Goal: Task Accomplishment & Management: Manage account settings

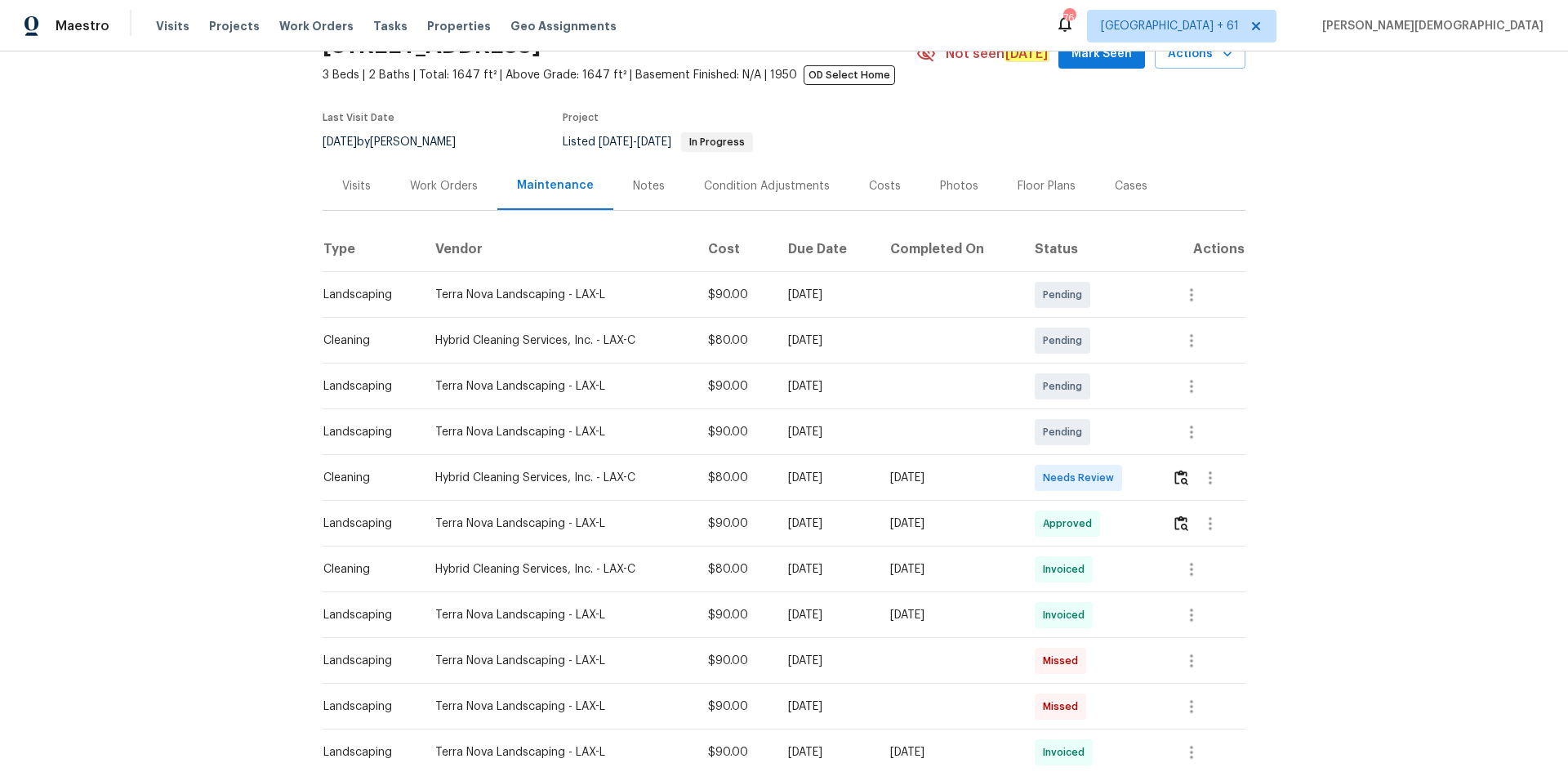
scroll to position [164, 0]
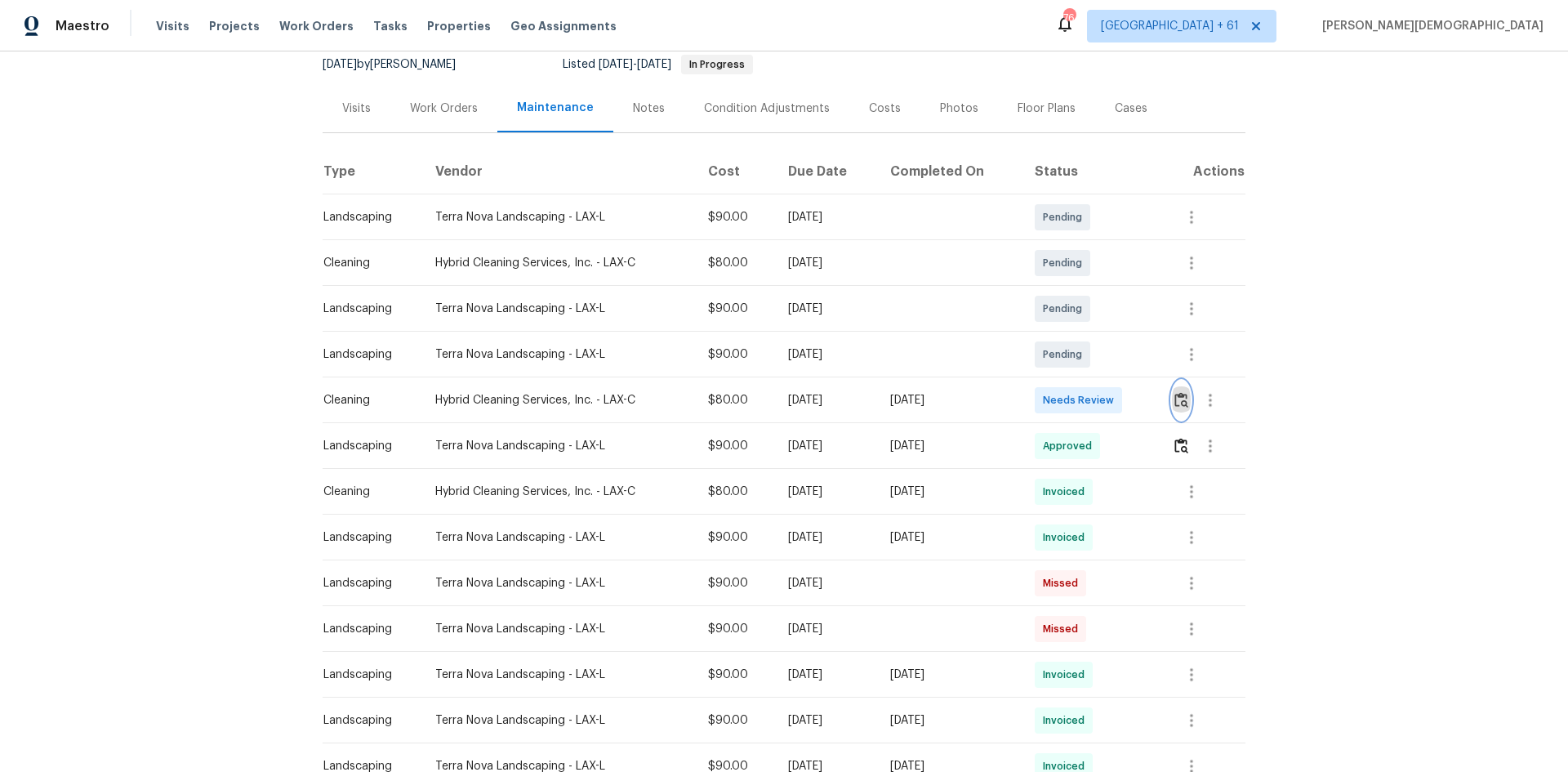
click at [1115, 407] on button "button" at bounding box center [1182, 400] width 19 height 39
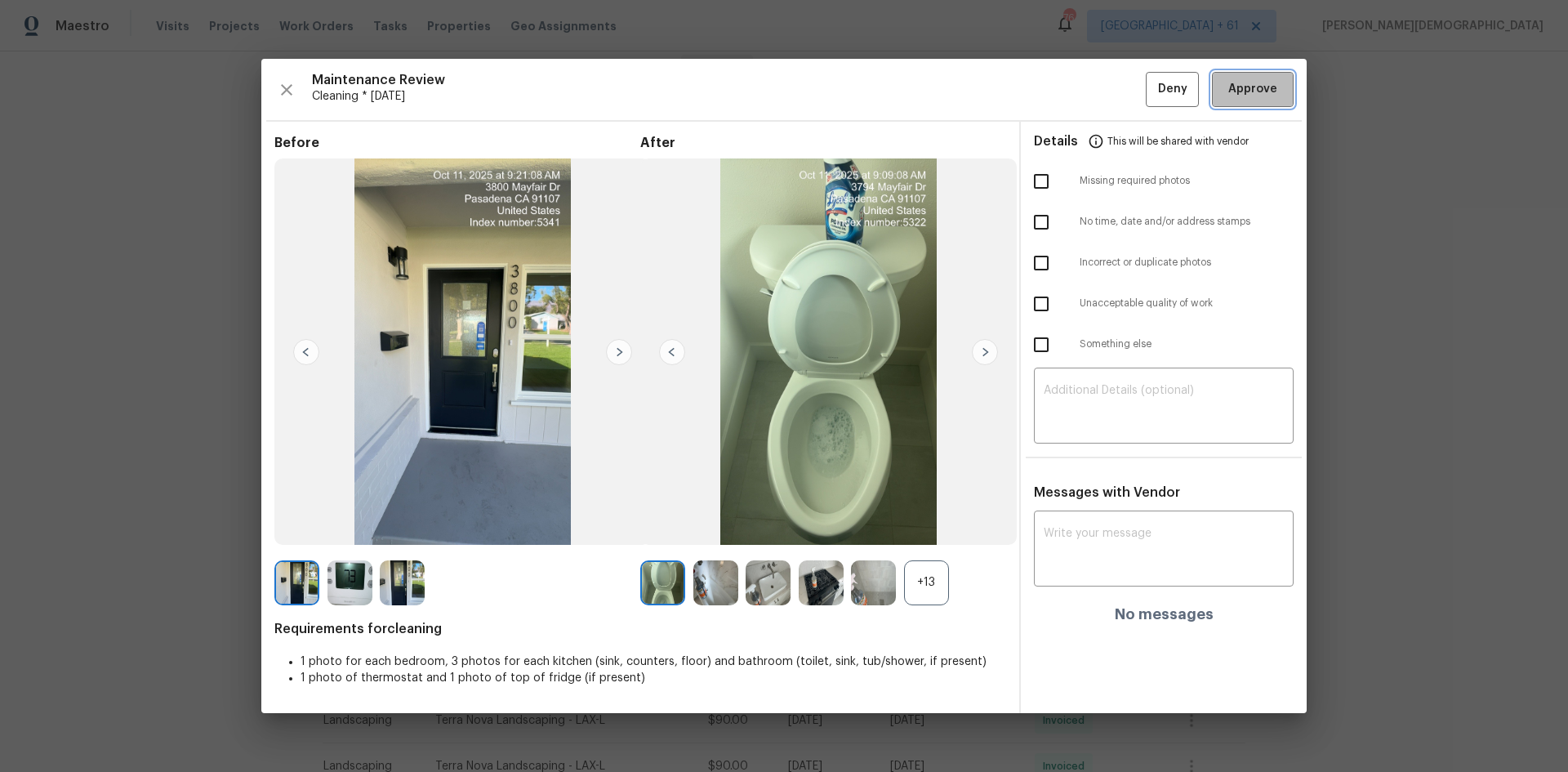
click at [1115, 88] on span "Approve" at bounding box center [1252, 89] width 49 height 21
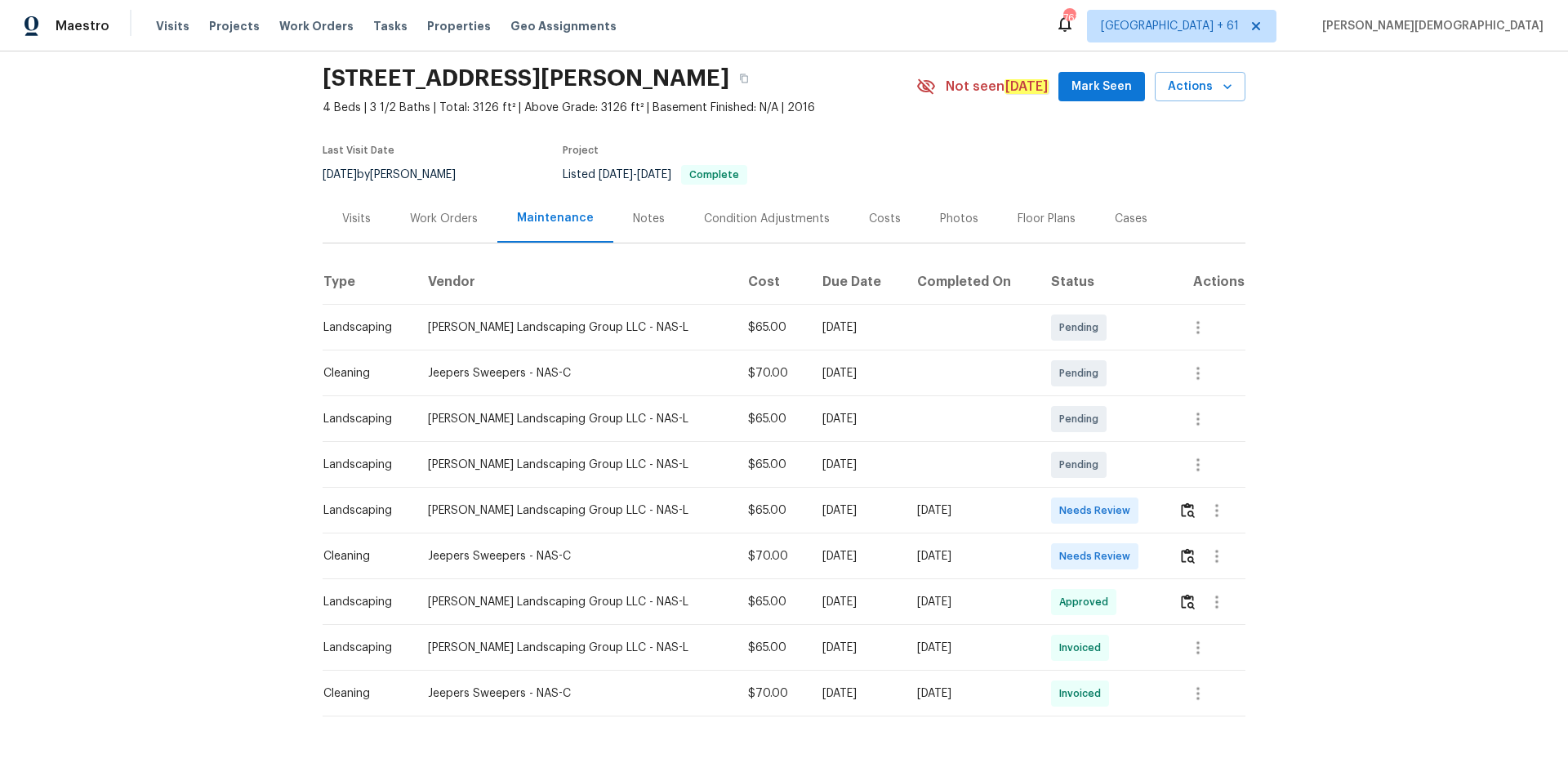
scroll to position [100, 0]
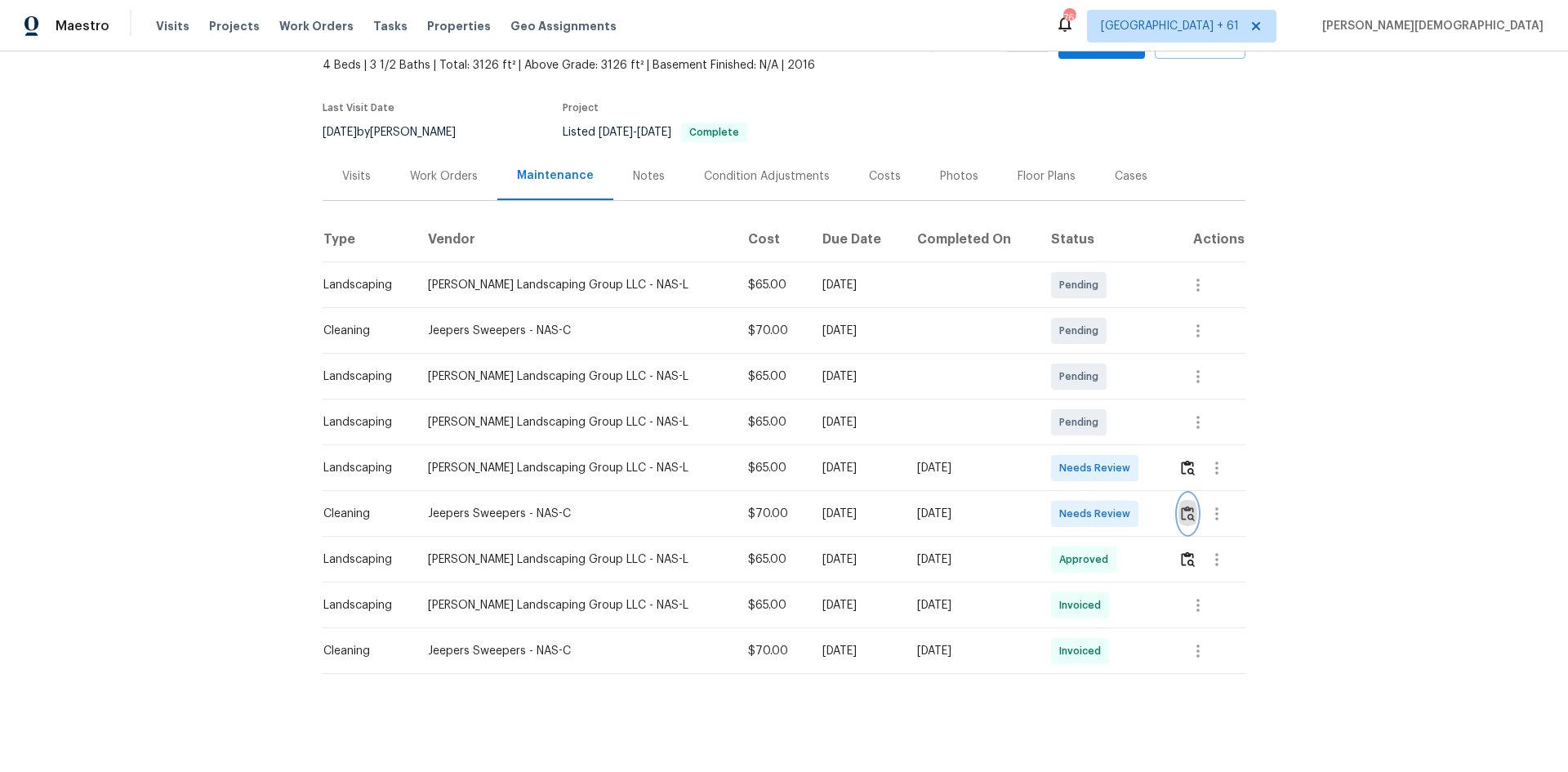
click at [1115, 494] on button "button" at bounding box center [1188, 514] width 19 height 39
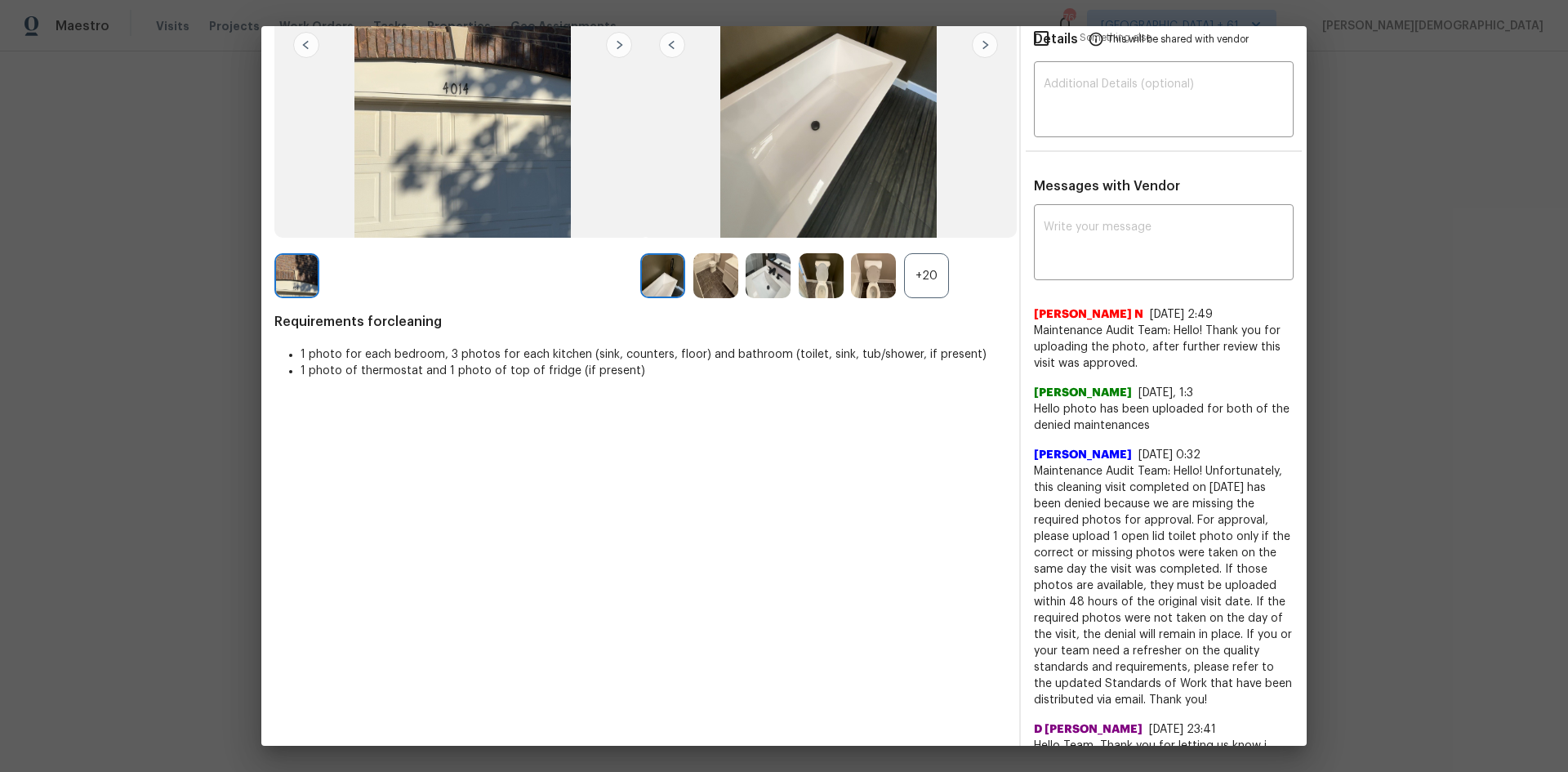
scroll to position [245, 0]
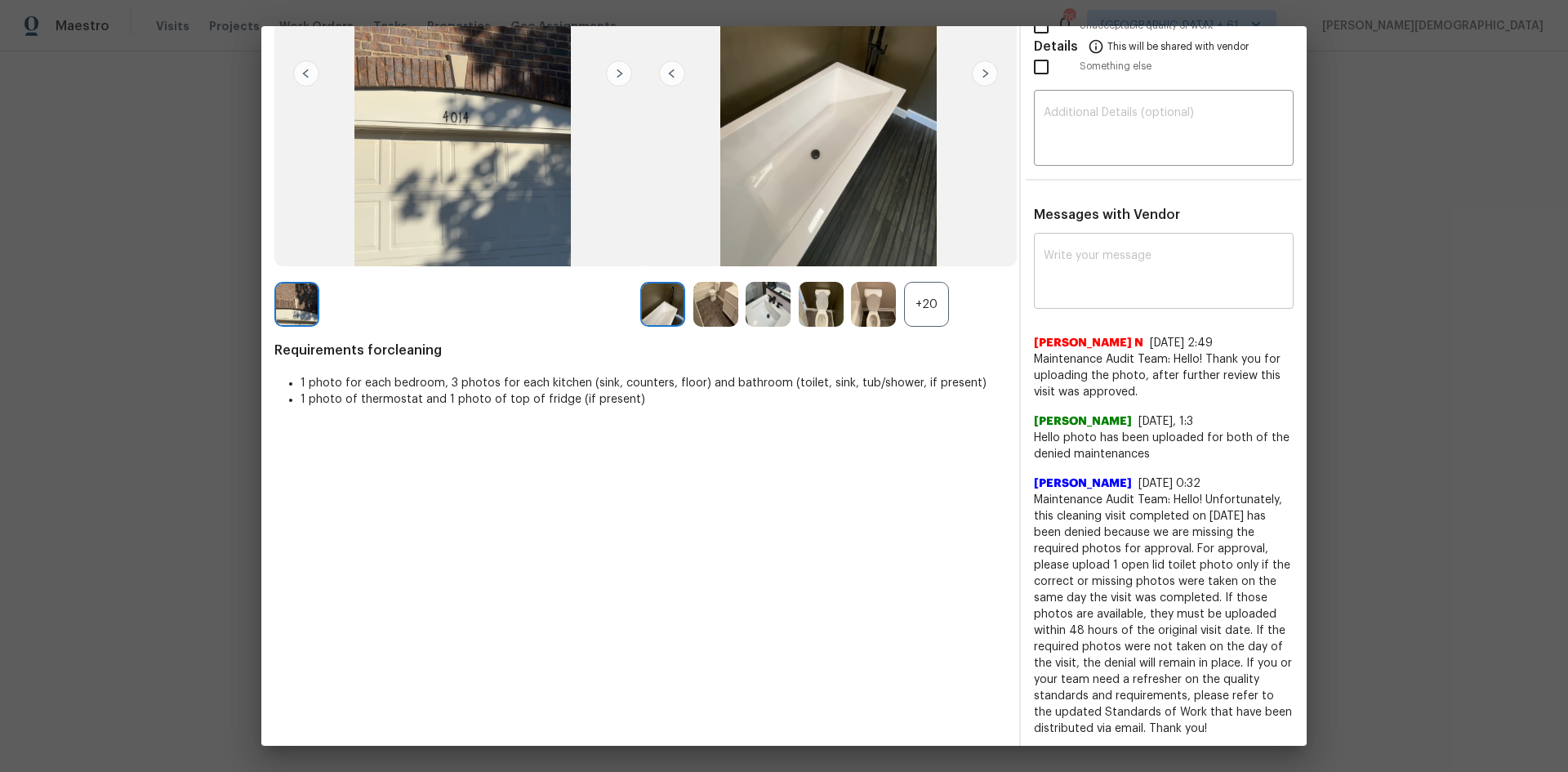
click at [1073, 268] on textarea at bounding box center [1164, 272] width 240 height 45
paste textarea "Maintenance Audit Team: Hello! Unfortunately, this cleaning visit completed on …"
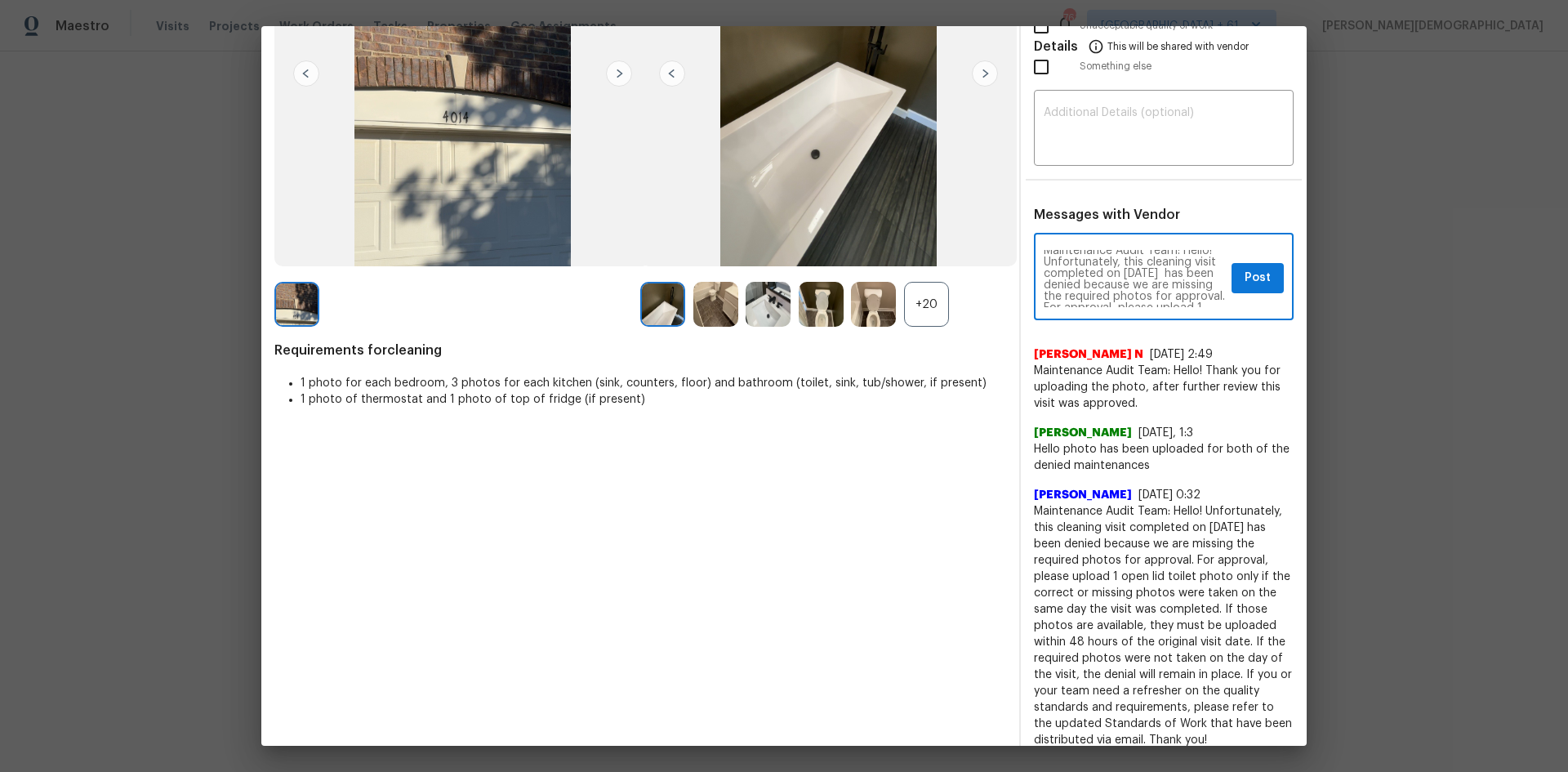
scroll to position [0, 0]
type textarea "Maintenance Audit Team: Hello! Unfortunately, this cleaning visit completed on …"
click at [1115, 126] on textarea at bounding box center [1164, 129] width 240 height 45
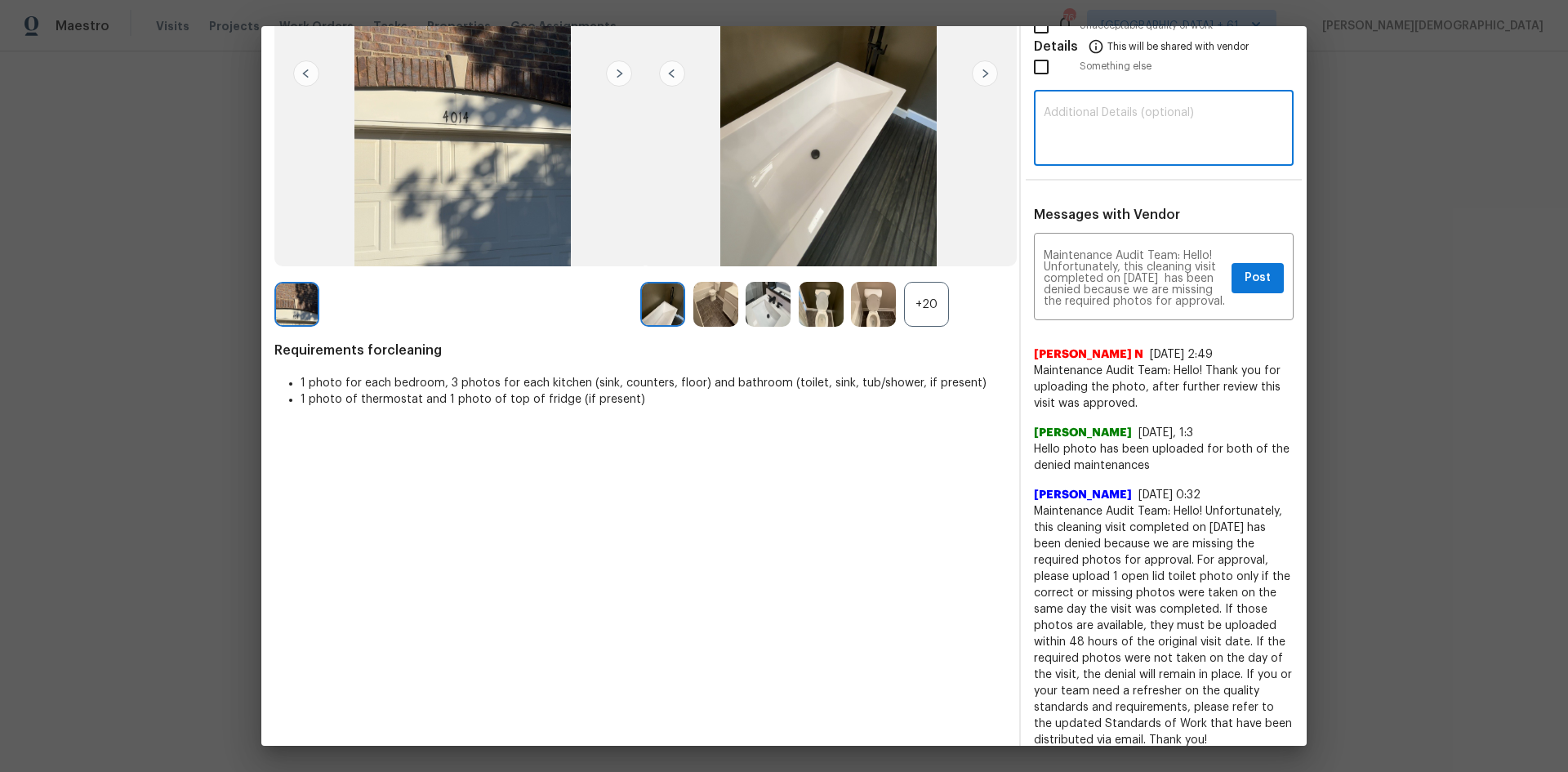
paste textarea "Maintenance Audit Team: Hello! Unfortunately, this cleaning visit completed on …"
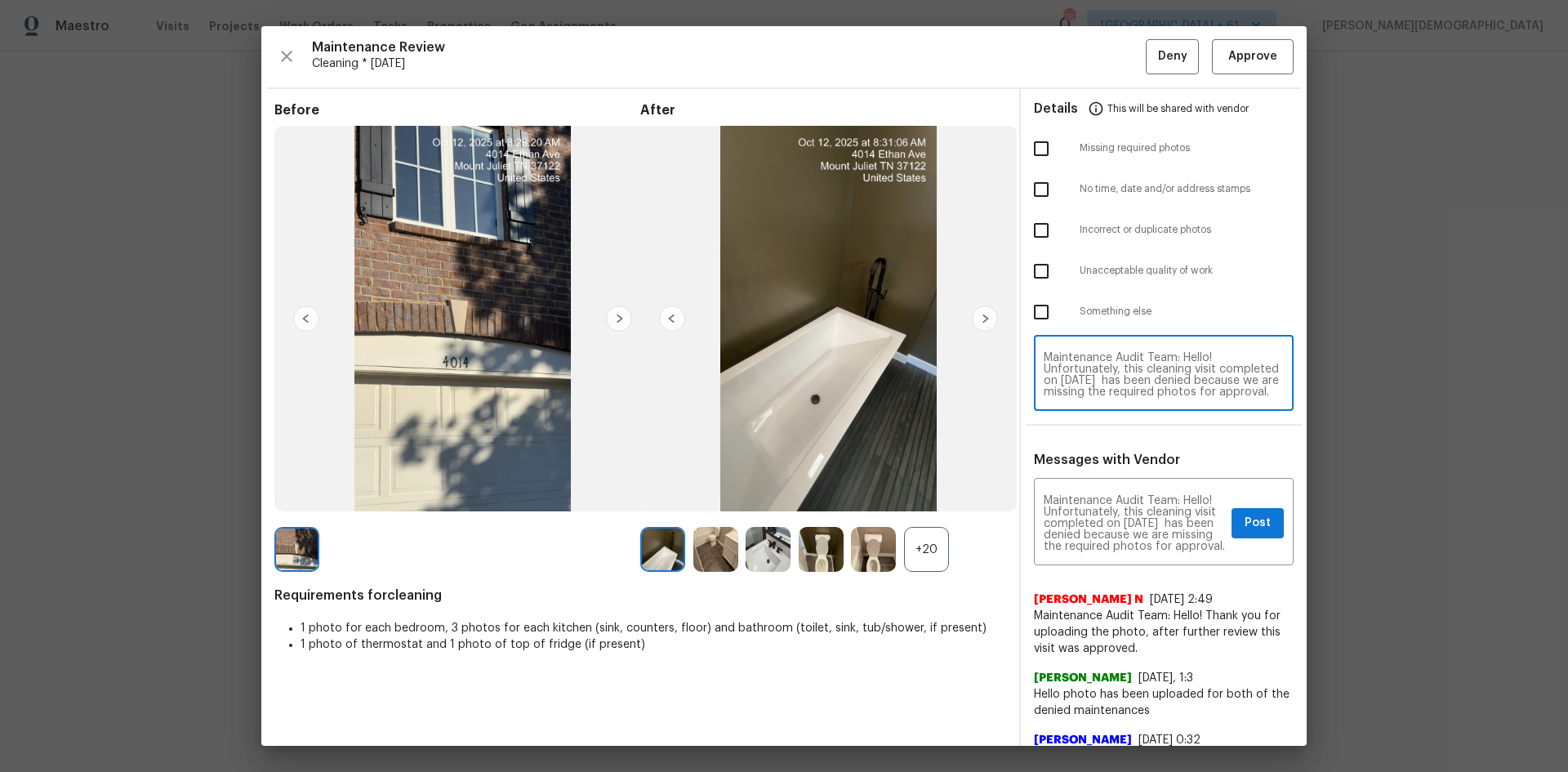
type textarea "Maintenance Audit Team: Hello! Unfortunately, this cleaning visit completed on …"
click at [1036, 141] on input "checkbox" at bounding box center [1041, 148] width 34 height 34
checkbox input "true"
click at [1115, 516] on button "Post" at bounding box center [1257, 523] width 52 height 30
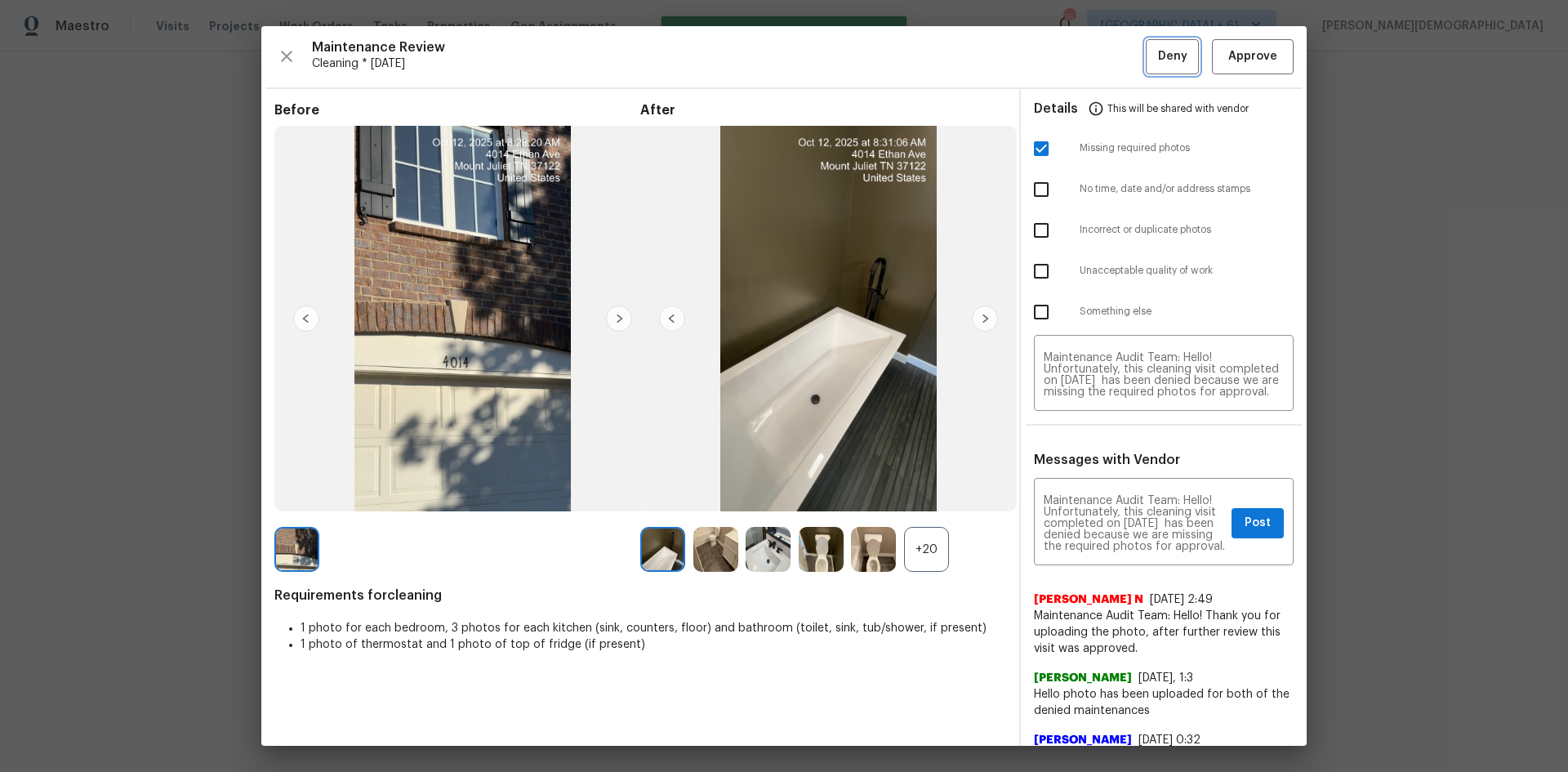
click at [1115, 61] on span "Deny" at bounding box center [1172, 57] width 29 height 21
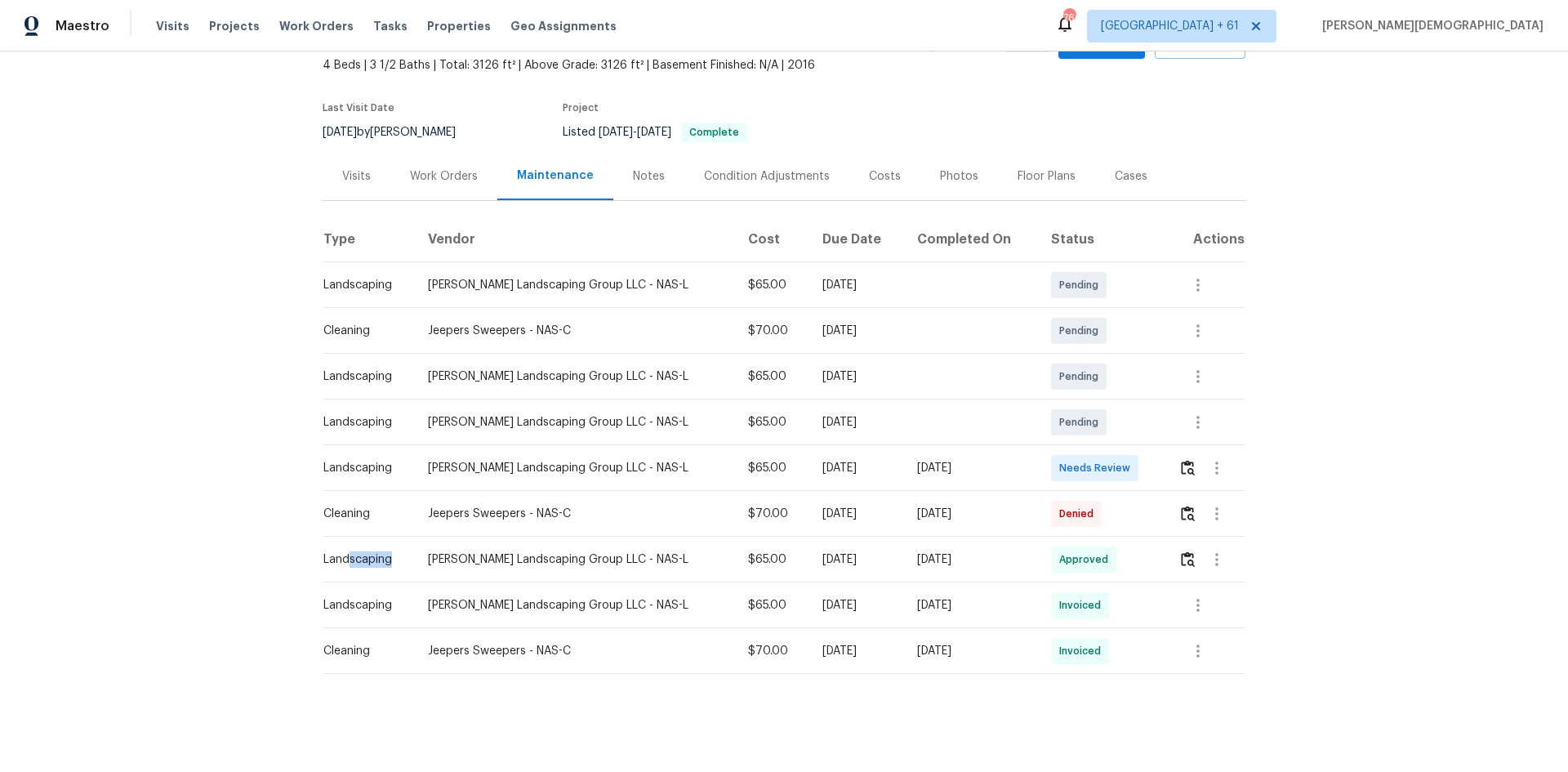
drag, startPoint x: 346, startPoint y: 524, endPoint x: 1136, endPoint y: 519, distance: 790.0
click at [1065, 516] on tr "Landscaping Sandoval Landscaping Group LLC - NAS-L $65.00 Mon, Sep 29 2025 Sat,…" at bounding box center [783, 559] width 923 height 45
click at [1115, 516] on td "Denied" at bounding box center [1101, 513] width 127 height 45
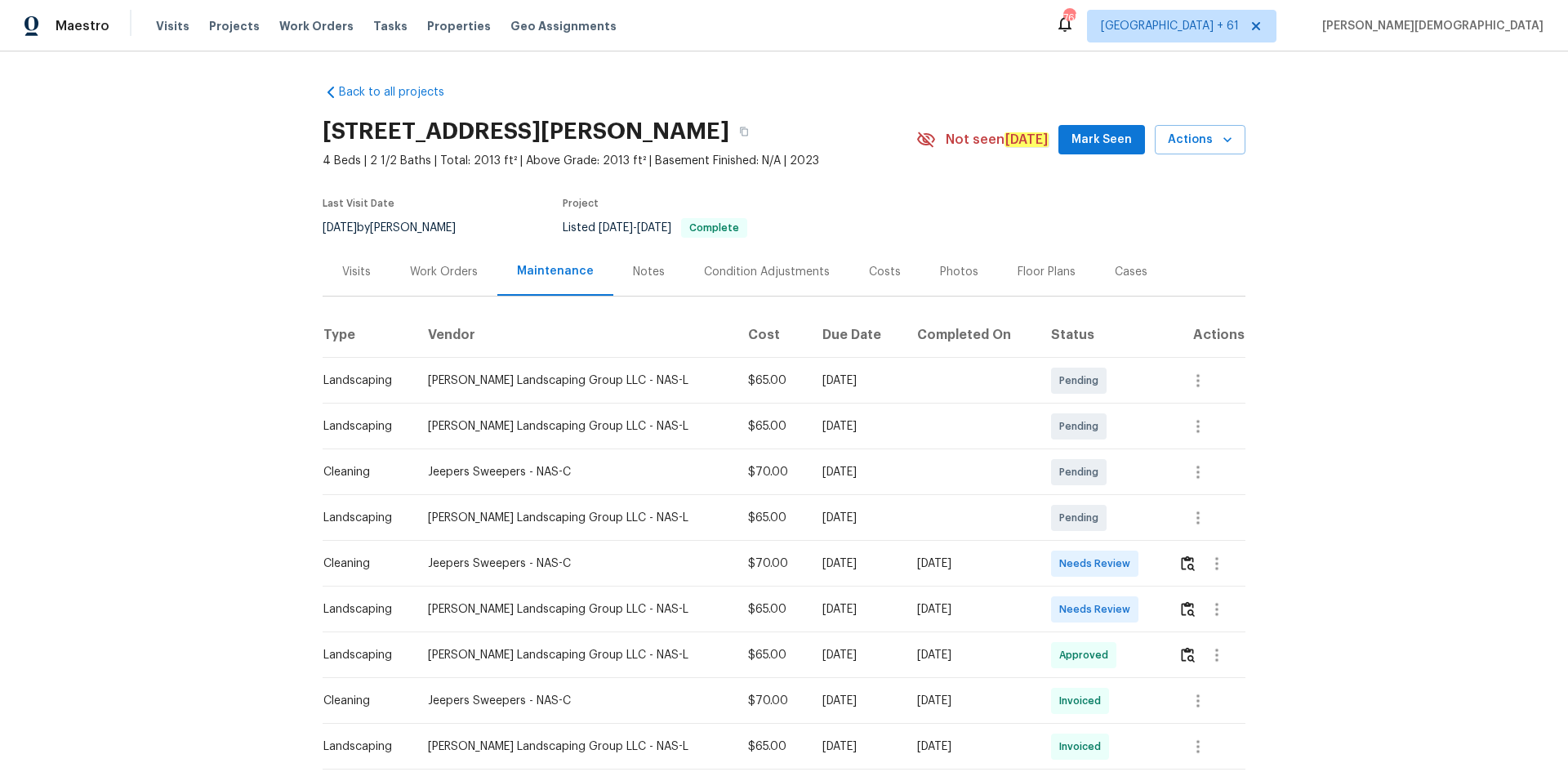
scroll to position [245, 0]
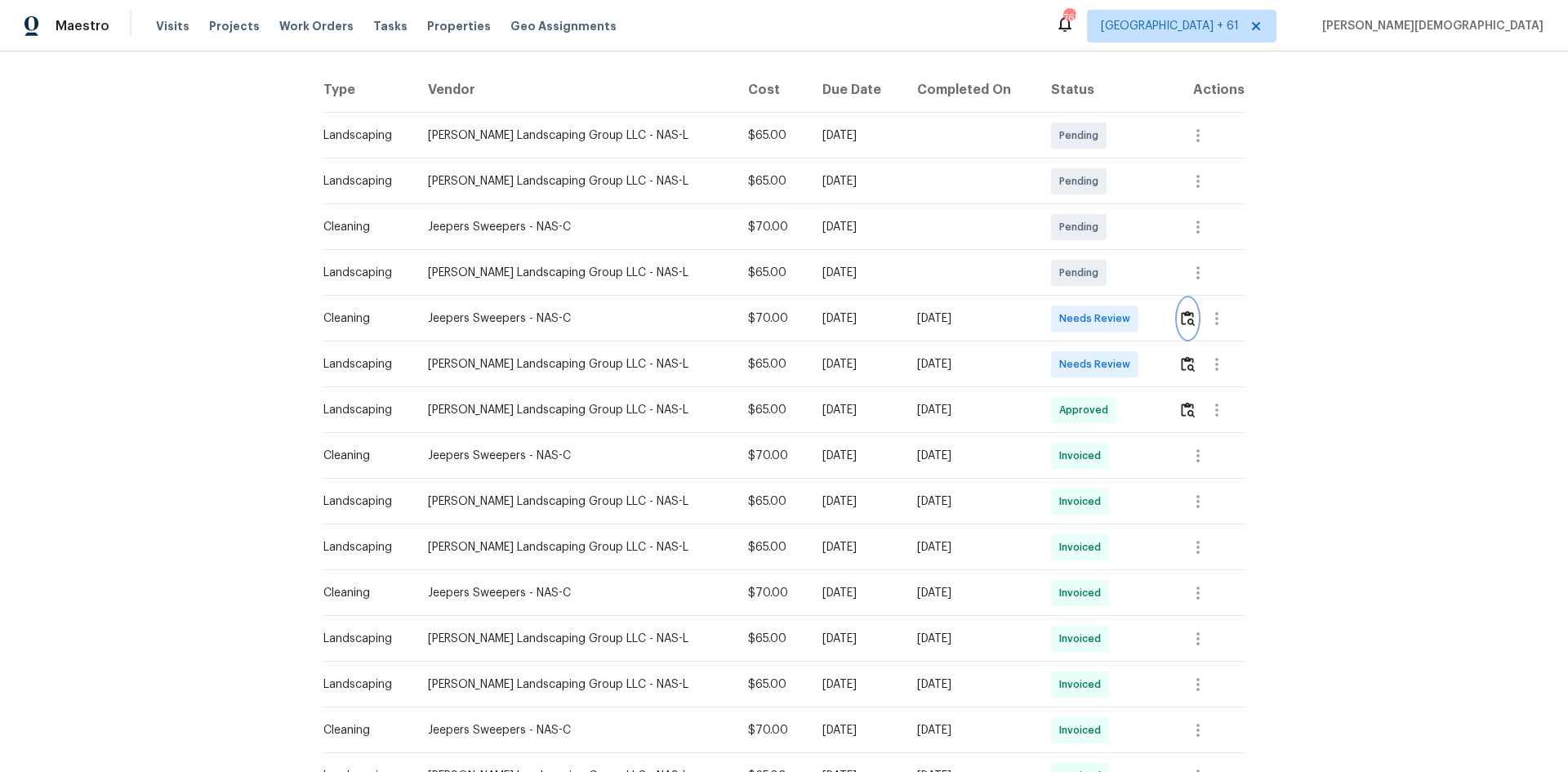
click at [1115, 310] on img "button" at bounding box center [1188, 318] width 14 height 15
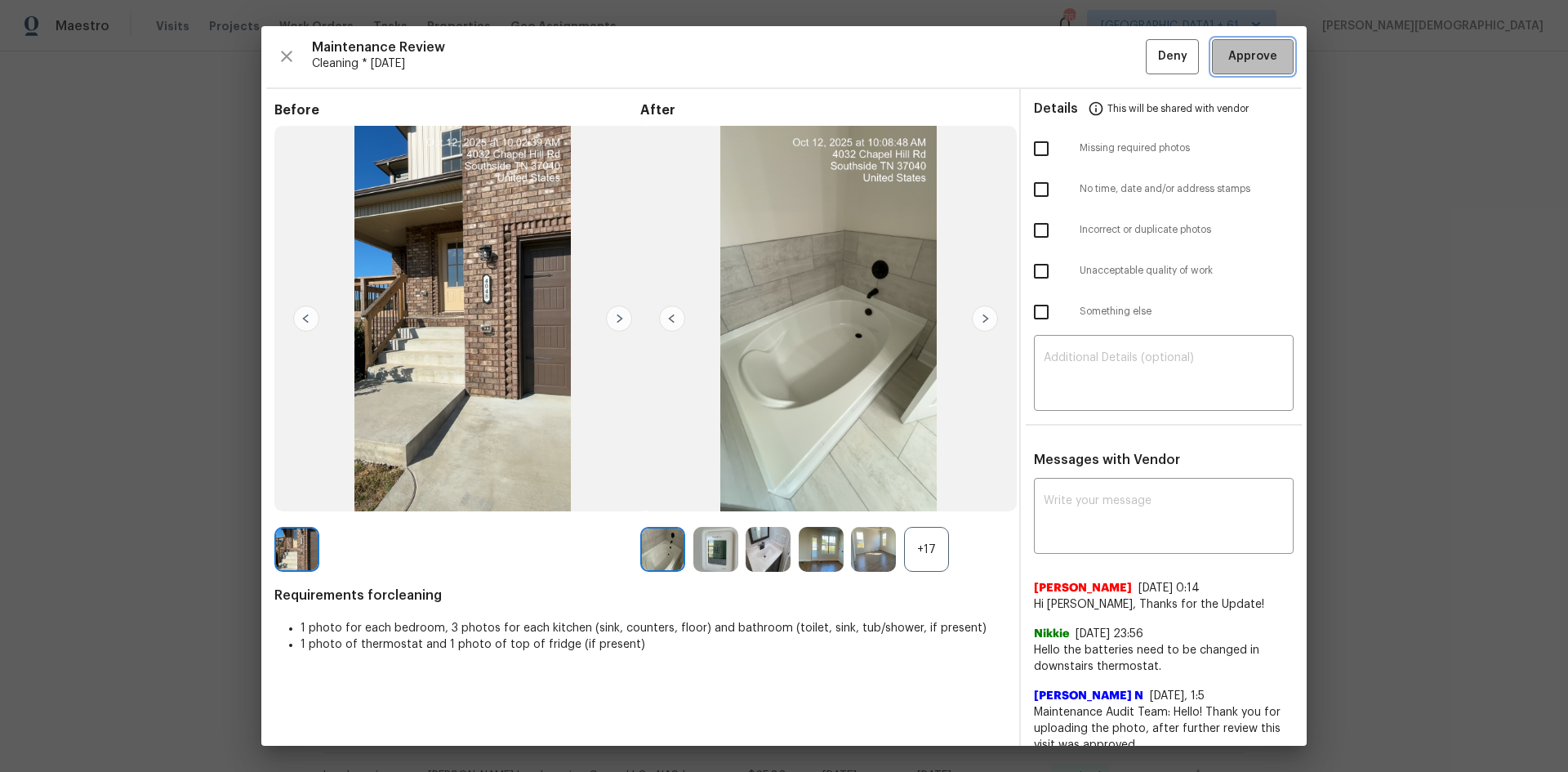
click at [1115, 53] on span "Approve" at bounding box center [1252, 57] width 56 height 21
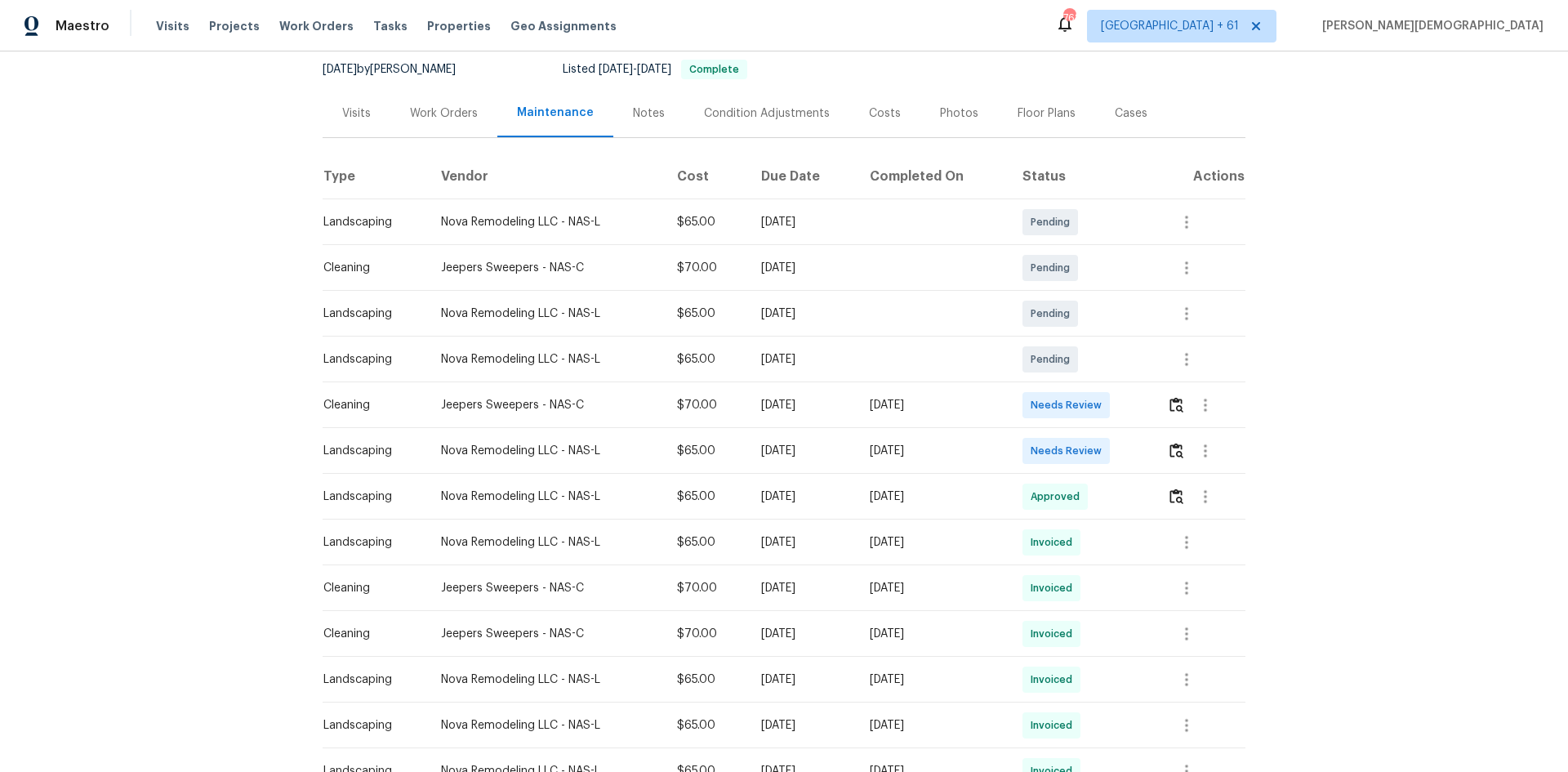
scroll to position [164, 0]
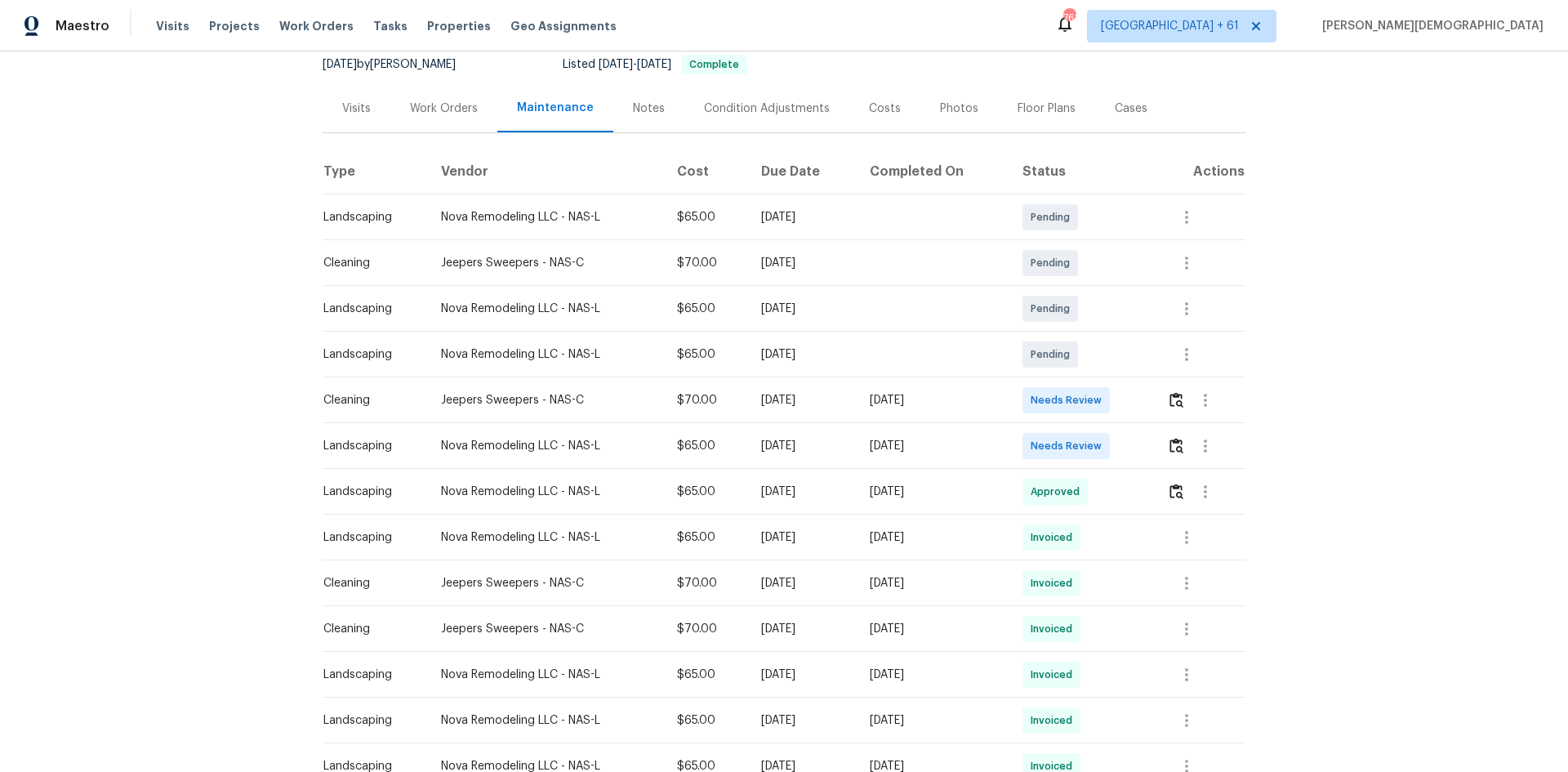
drag, startPoint x: 354, startPoint y: 374, endPoint x: 1306, endPoint y: 416, distance: 952.9
click at [1115, 416] on div "Back to all projects 1115 Morriswood Dr, Joelton, TN 37080 3 Beds | 2 Baths | T…" at bounding box center [784, 411] width 1568 height 721
click at [1115, 394] on div "Back to all projects 1115 Morriswood Dr, Joelton, TN 37080 3 Beds | 2 Baths | T…" at bounding box center [784, 411] width 1568 height 721
click at [1115, 394] on img "button" at bounding box center [1176, 399] width 14 height 15
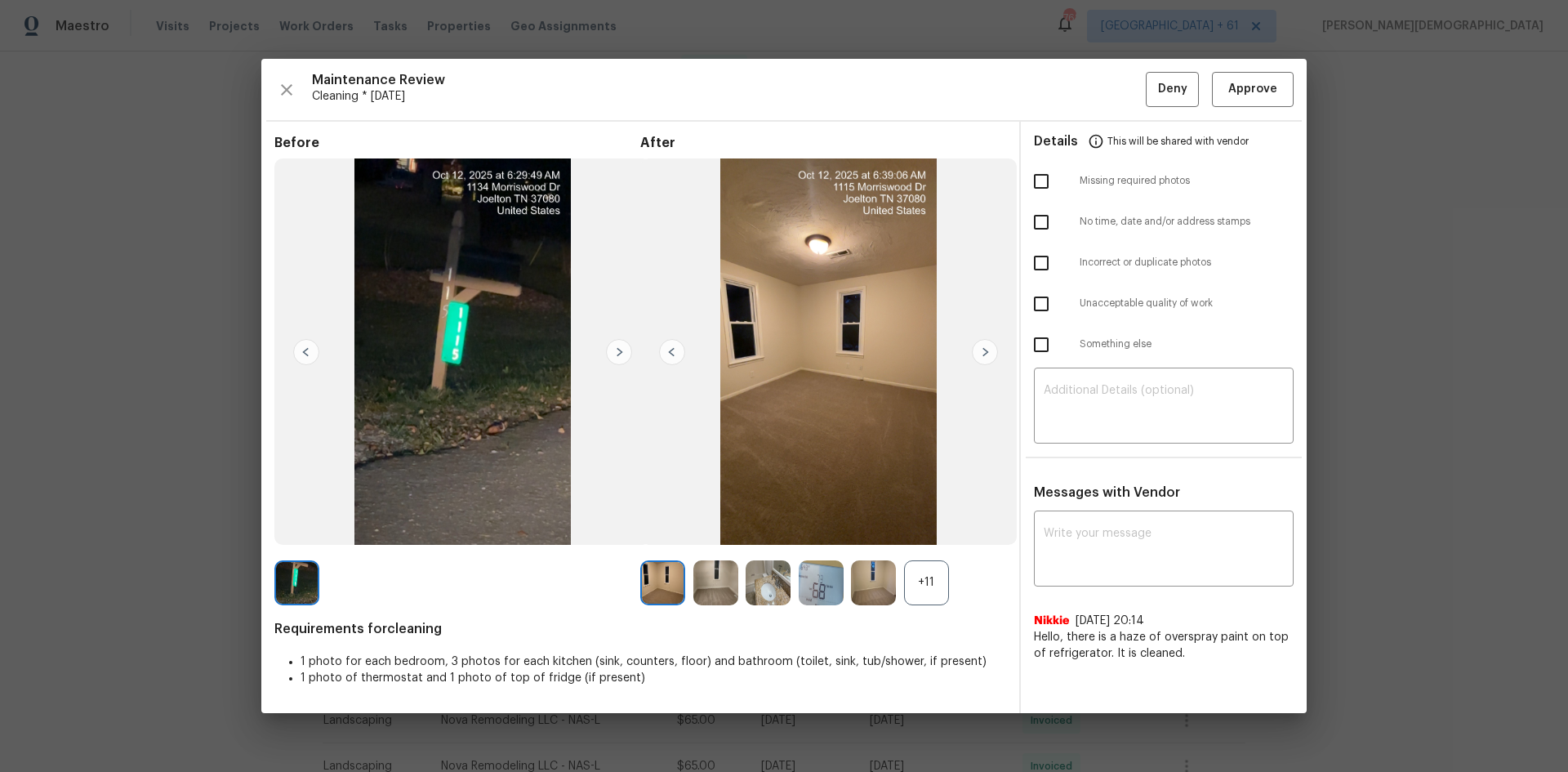
click at [1115, 117] on div "Maintenance Review Cleaning * Fri, Oct 10 Deny Approve Before After +11 Require…" at bounding box center [784, 386] width 1045 height 653
click at [1115, 101] on button "Approve" at bounding box center [1252, 89] width 81 height 35
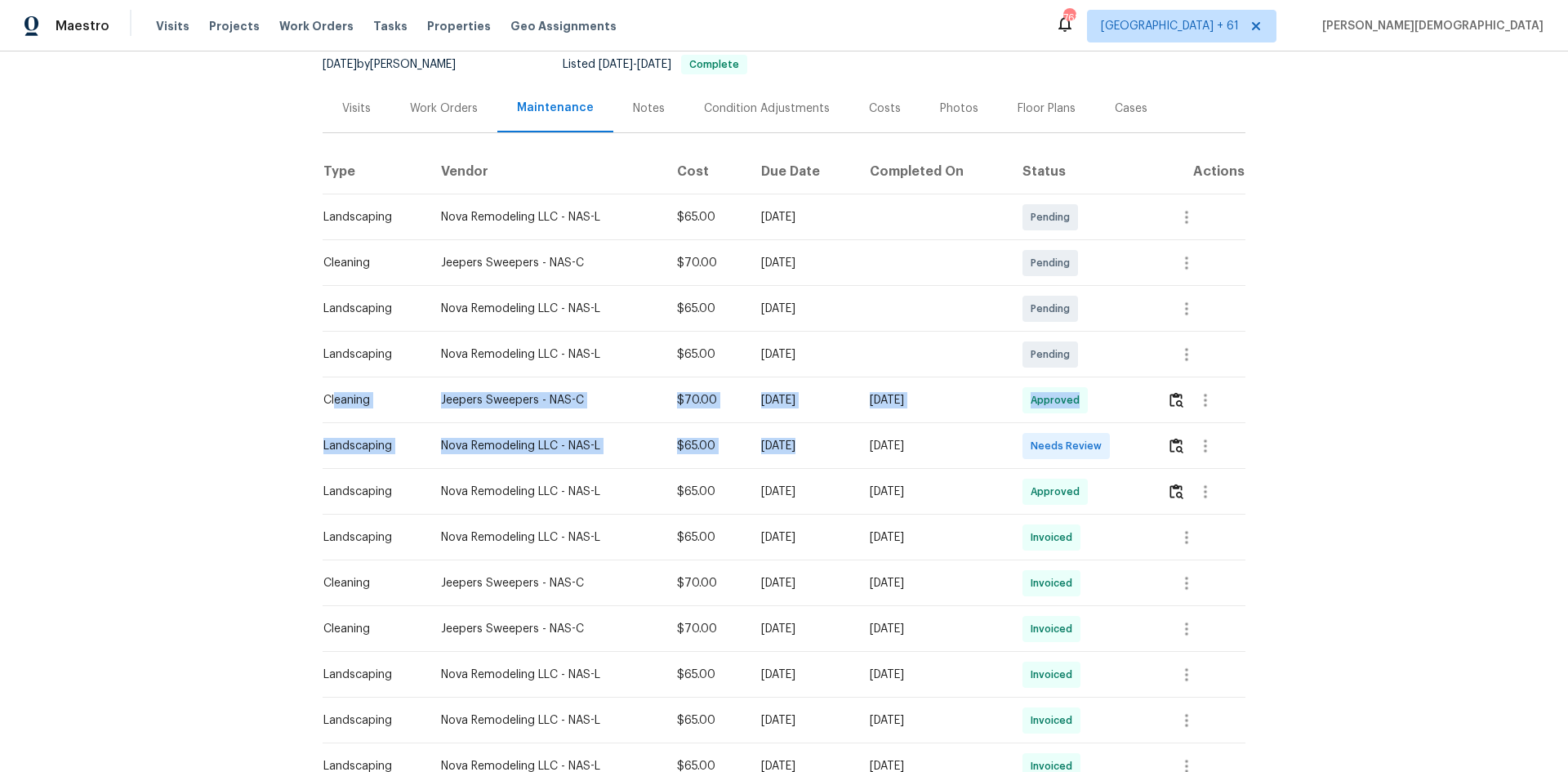
drag, startPoint x: 417, startPoint y: 406, endPoint x: 779, endPoint y: 415, distance: 362.1
click at [779, 415] on tbody "Landscaping Nova Remodeling LLC - NAS-L $65.00 Mon, Oct 27 2025 Pending Cleanin…" at bounding box center [783, 766] width 923 height 1143
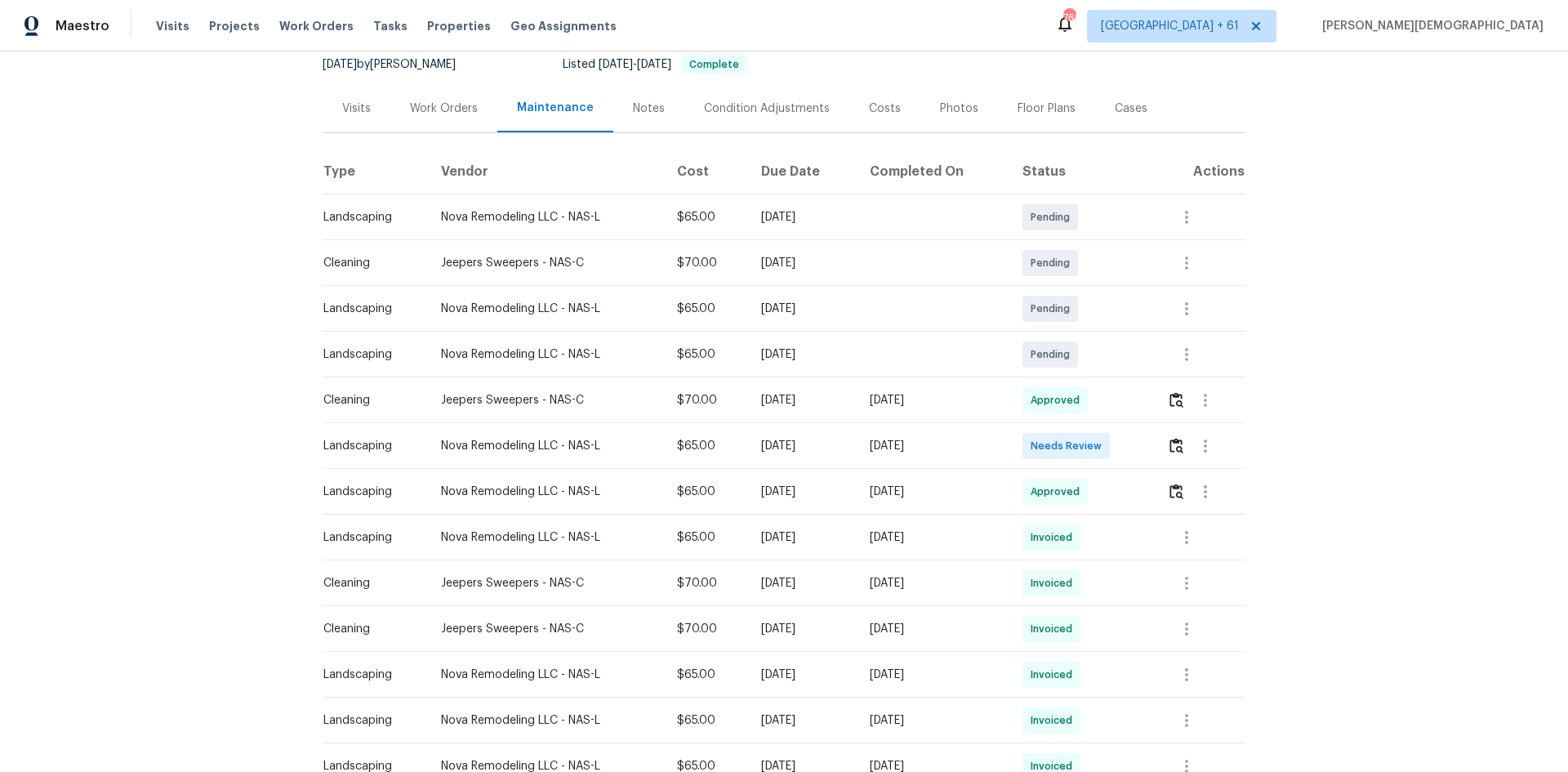
click at [1115, 141] on div "Back to all projects 1115 Morriswood Dr, Joelton, TN 37080 3 Beds | 2 Baths | T…" at bounding box center [784, 411] width 1568 height 721
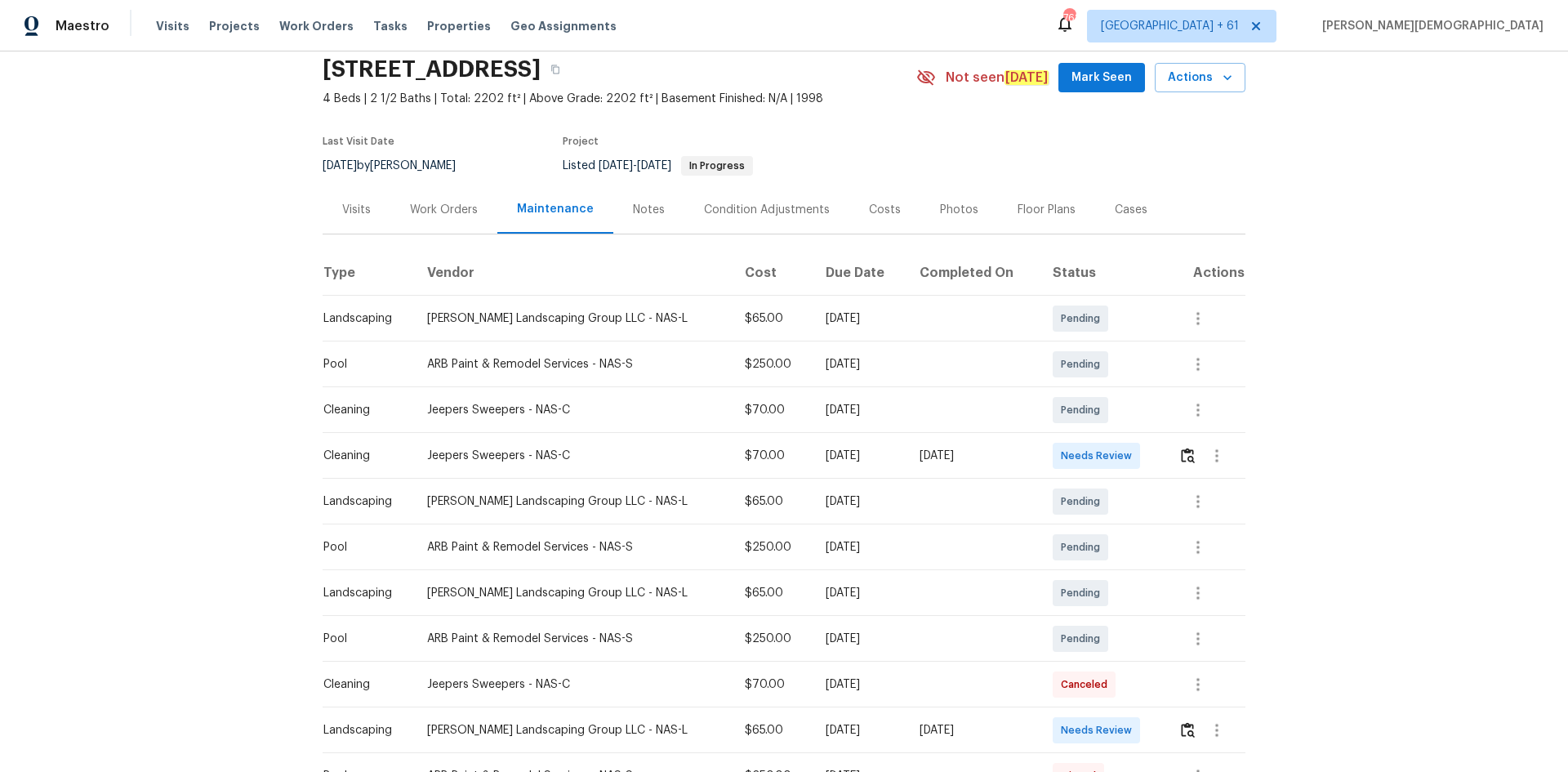
scroll to position [164, 0]
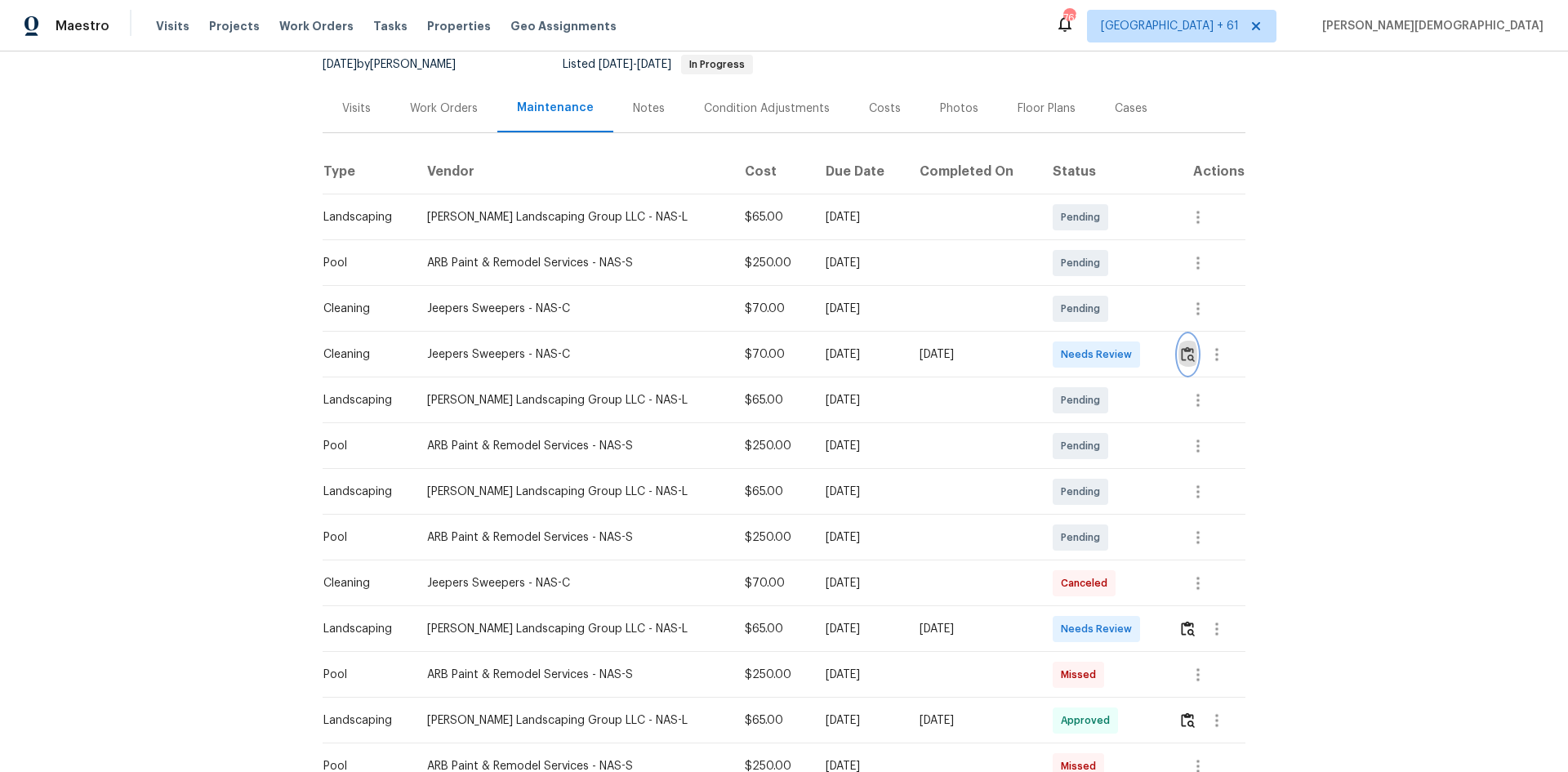
click at [1115, 351] on img "button" at bounding box center [1188, 354] width 14 height 15
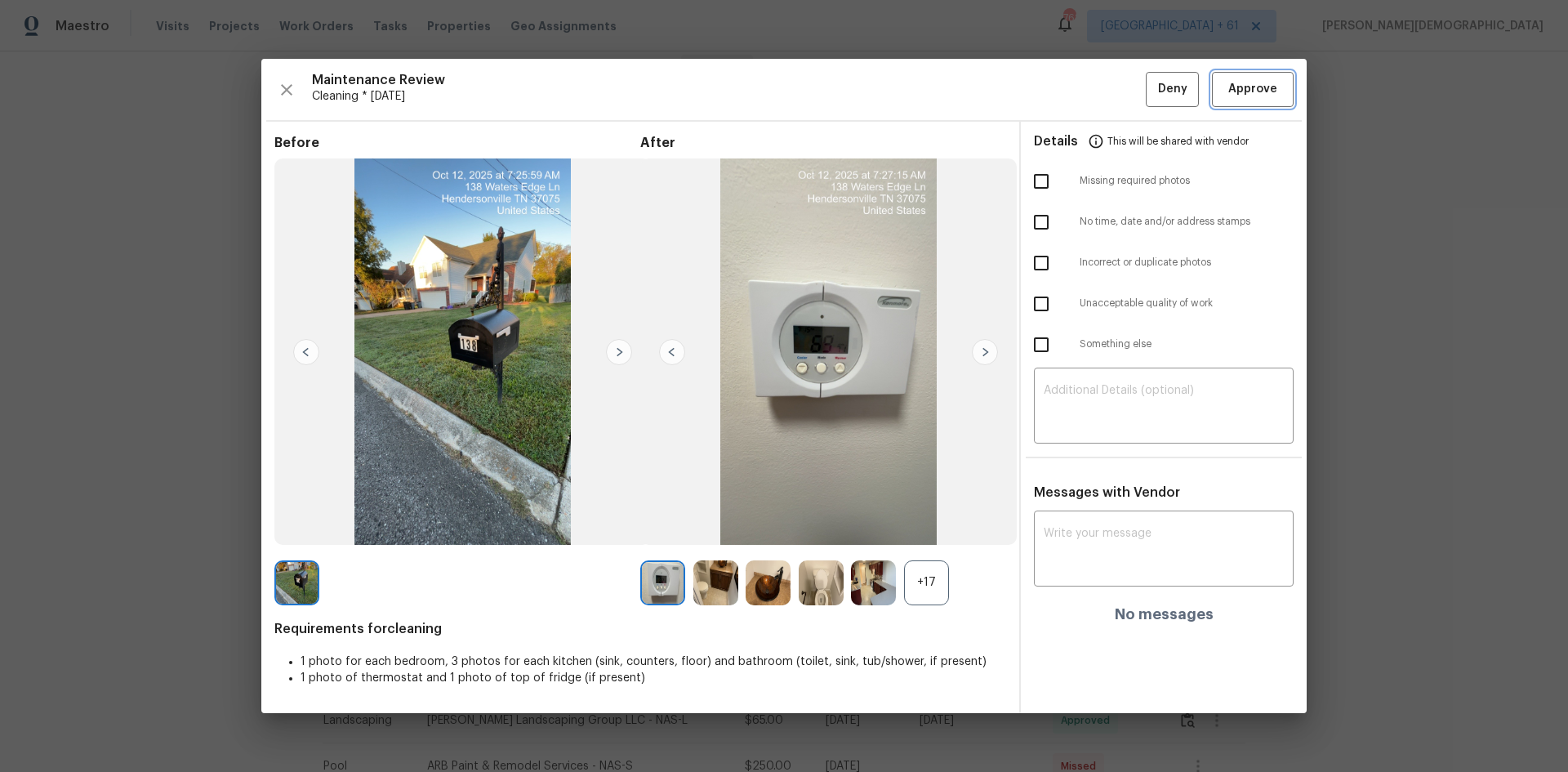
click at [1115, 92] on span "Approve" at bounding box center [1252, 89] width 49 height 21
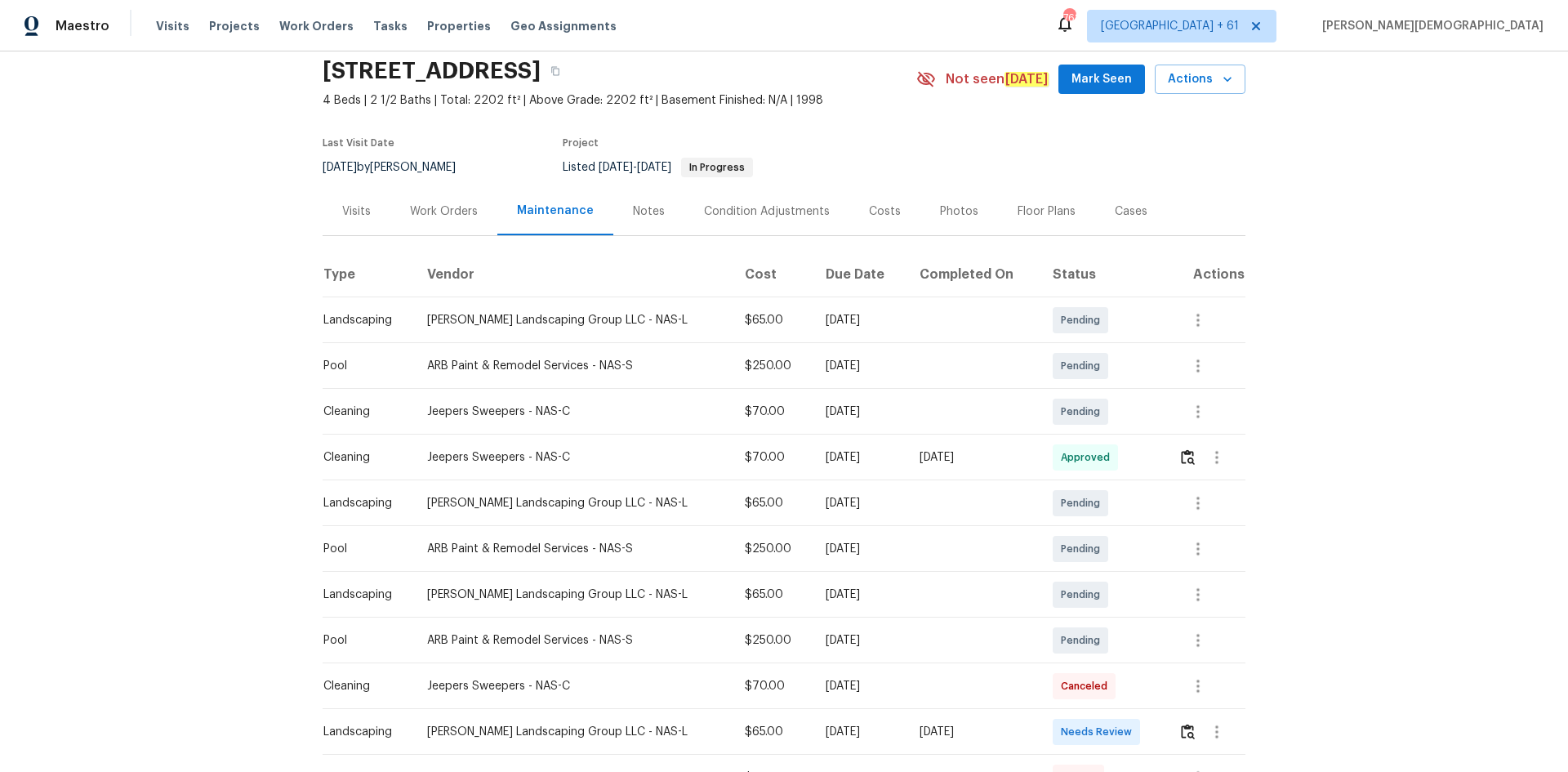
scroll to position [0, 0]
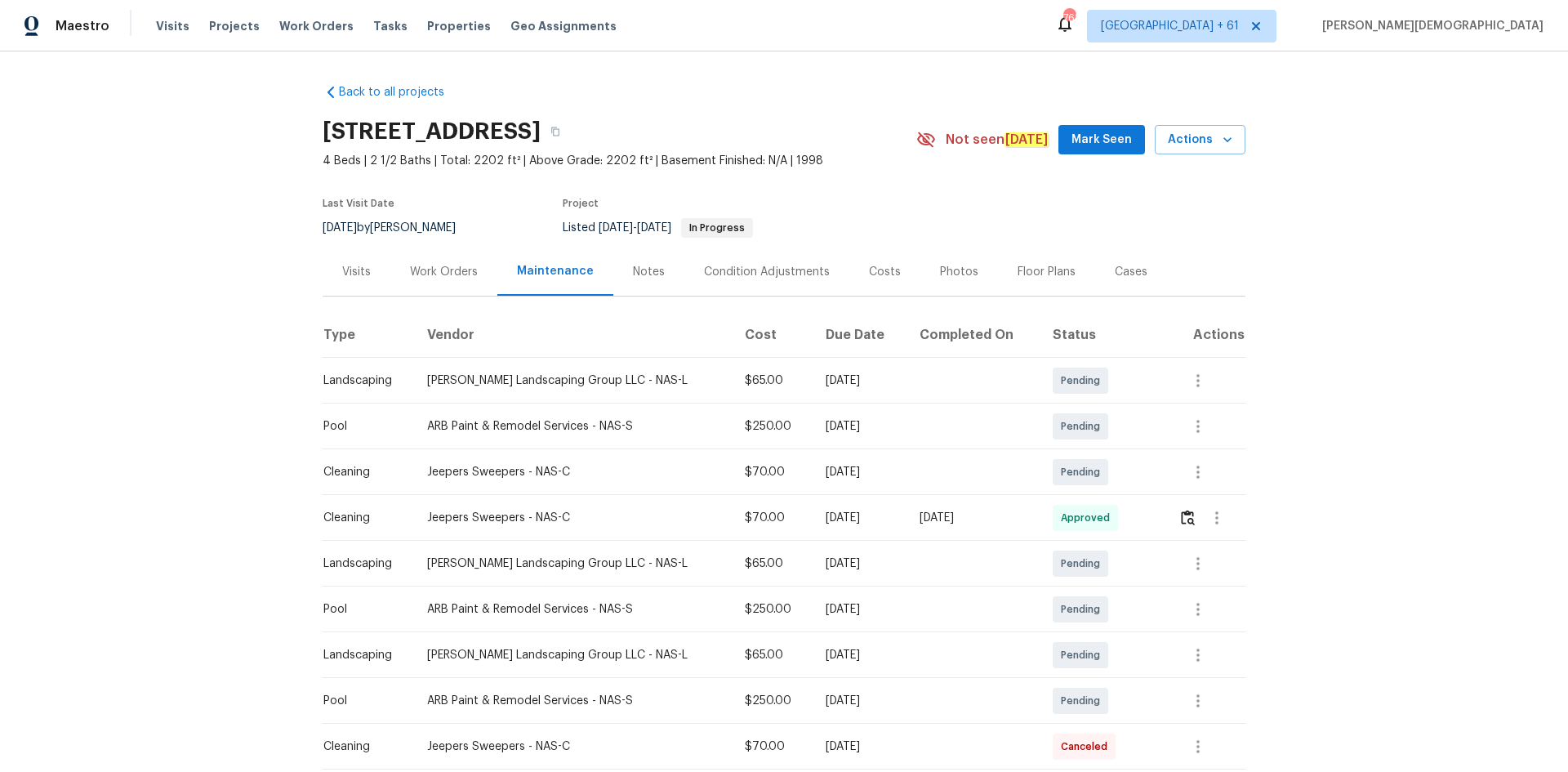
click at [842, 133] on div "[STREET_ADDRESS]" at bounding box center [619, 132] width 594 height 43
drag, startPoint x: 857, startPoint y: 110, endPoint x: 901, endPoint y: 112, distance: 44.0
click at [901, 112] on div "138 Waters Edge Ln, Hendersonville, TN 37075" at bounding box center [619, 132] width 594 height 43
click at [1115, 266] on div "Back to all projects 138 Waters Edge Ln, Hendersonville, TN 37075 4 Beds | 2 1/…" at bounding box center [784, 411] width 1568 height 721
click at [1115, 434] on div "Back to all projects 138 Waters Edge Ln, Hendersonville, TN 37075 4 Beds | 2 1/…" at bounding box center [784, 411] width 1568 height 721
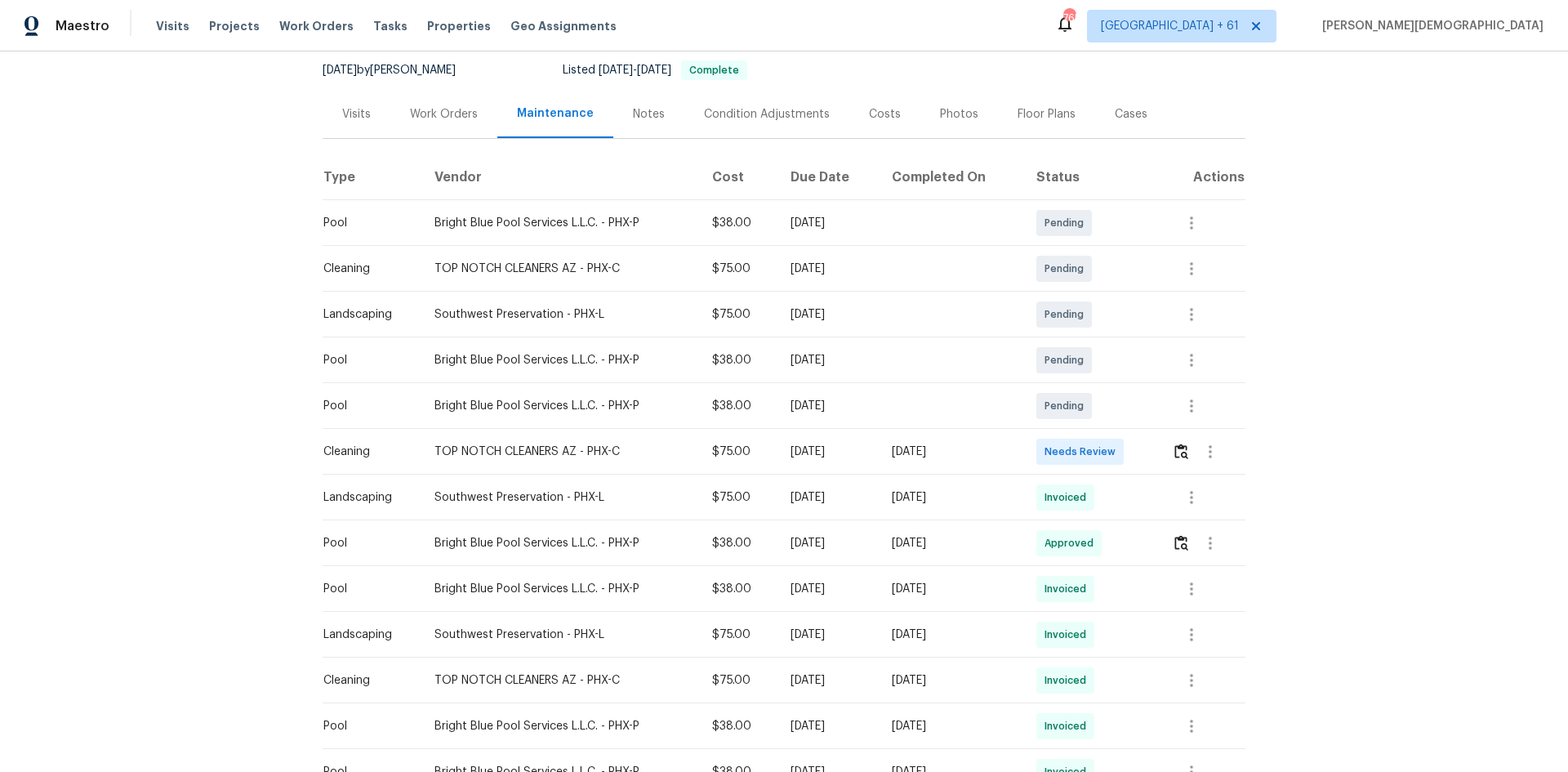
scroll to position [164, 0]
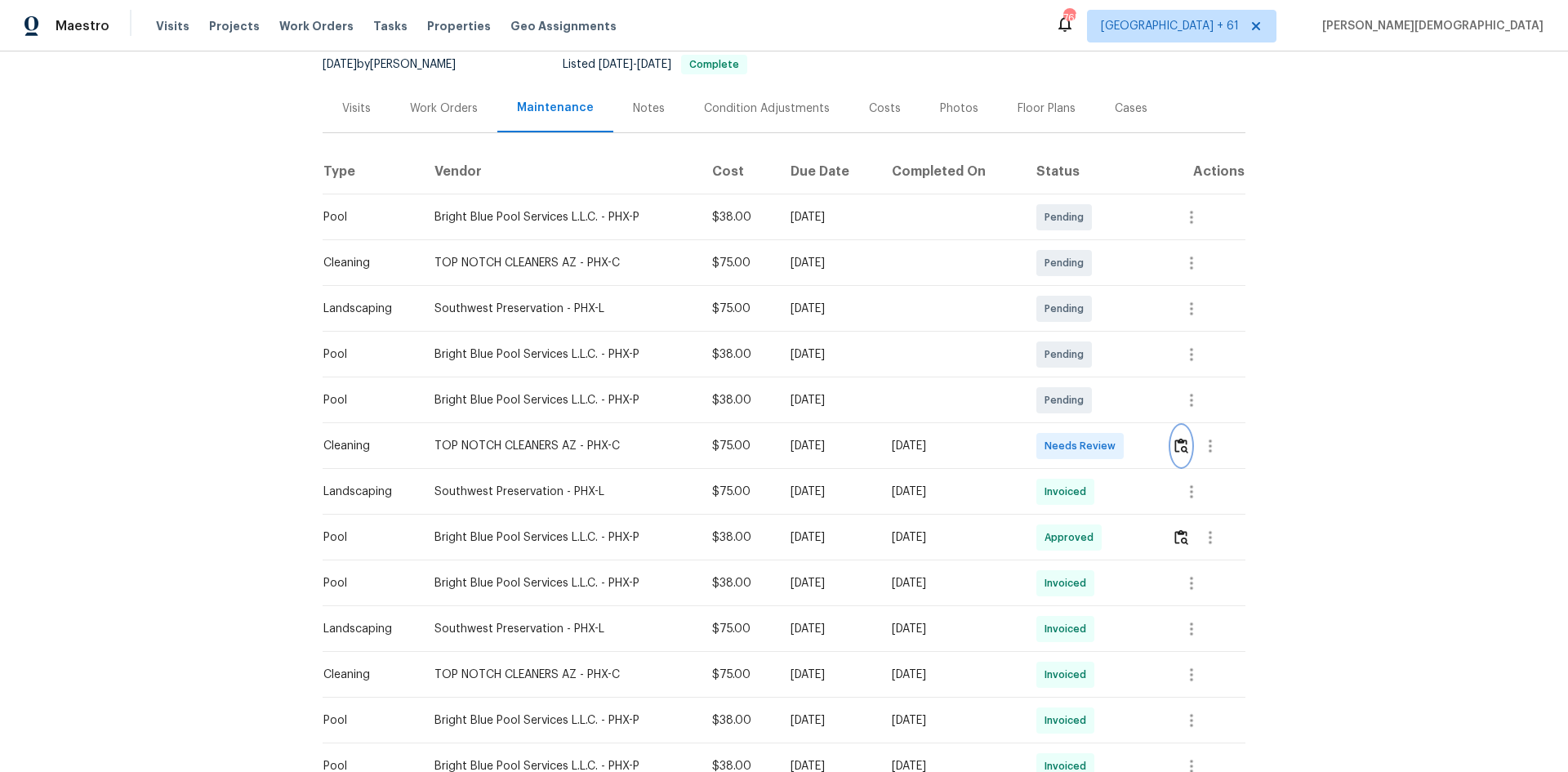
click at [1115, 440] on img "button" at bounding box center [1181, 446] width 14 height 15
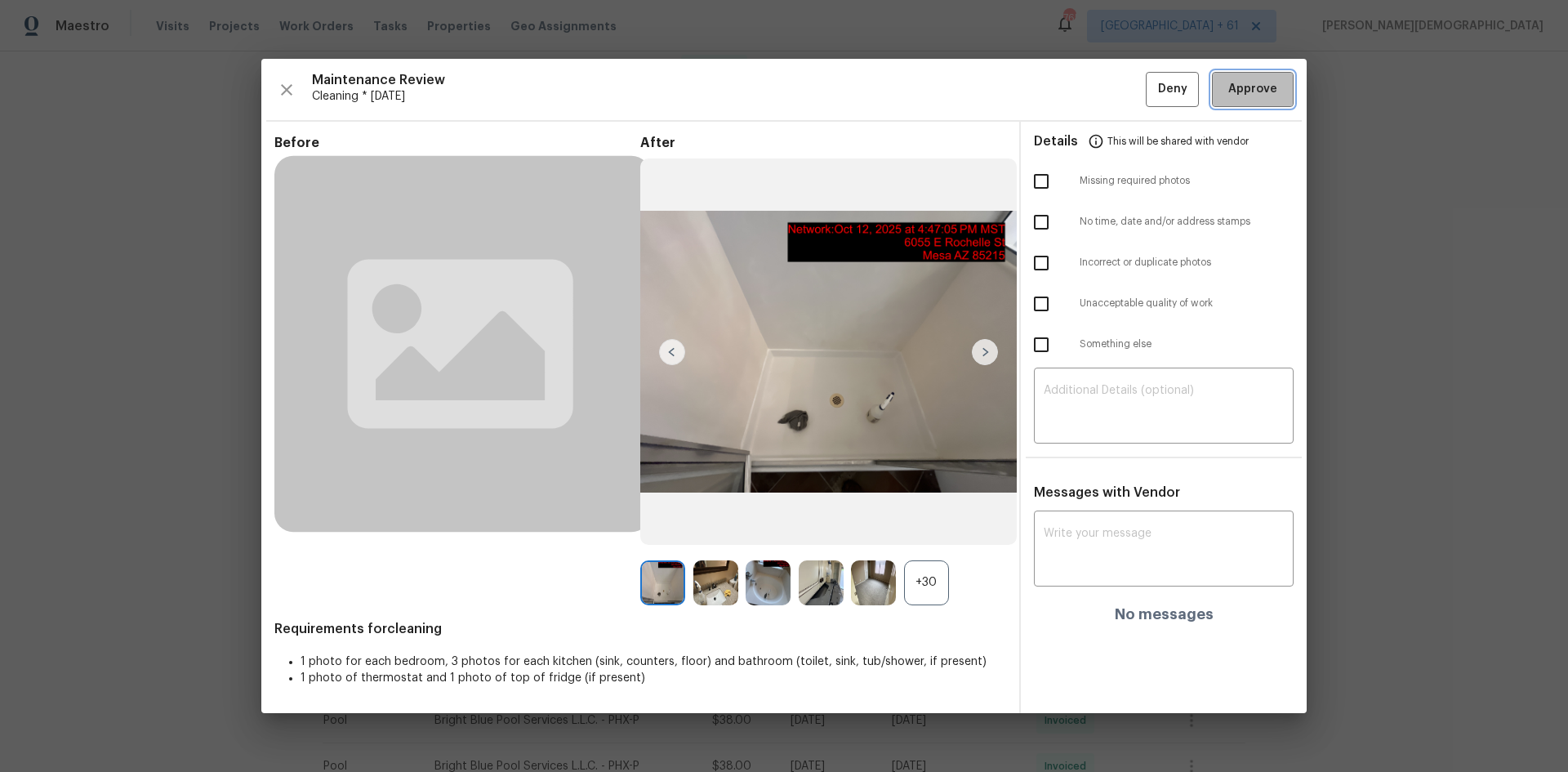
click at [1115, 106] on button "Approve" at bounding box center [1252, 89] width 81 height 35
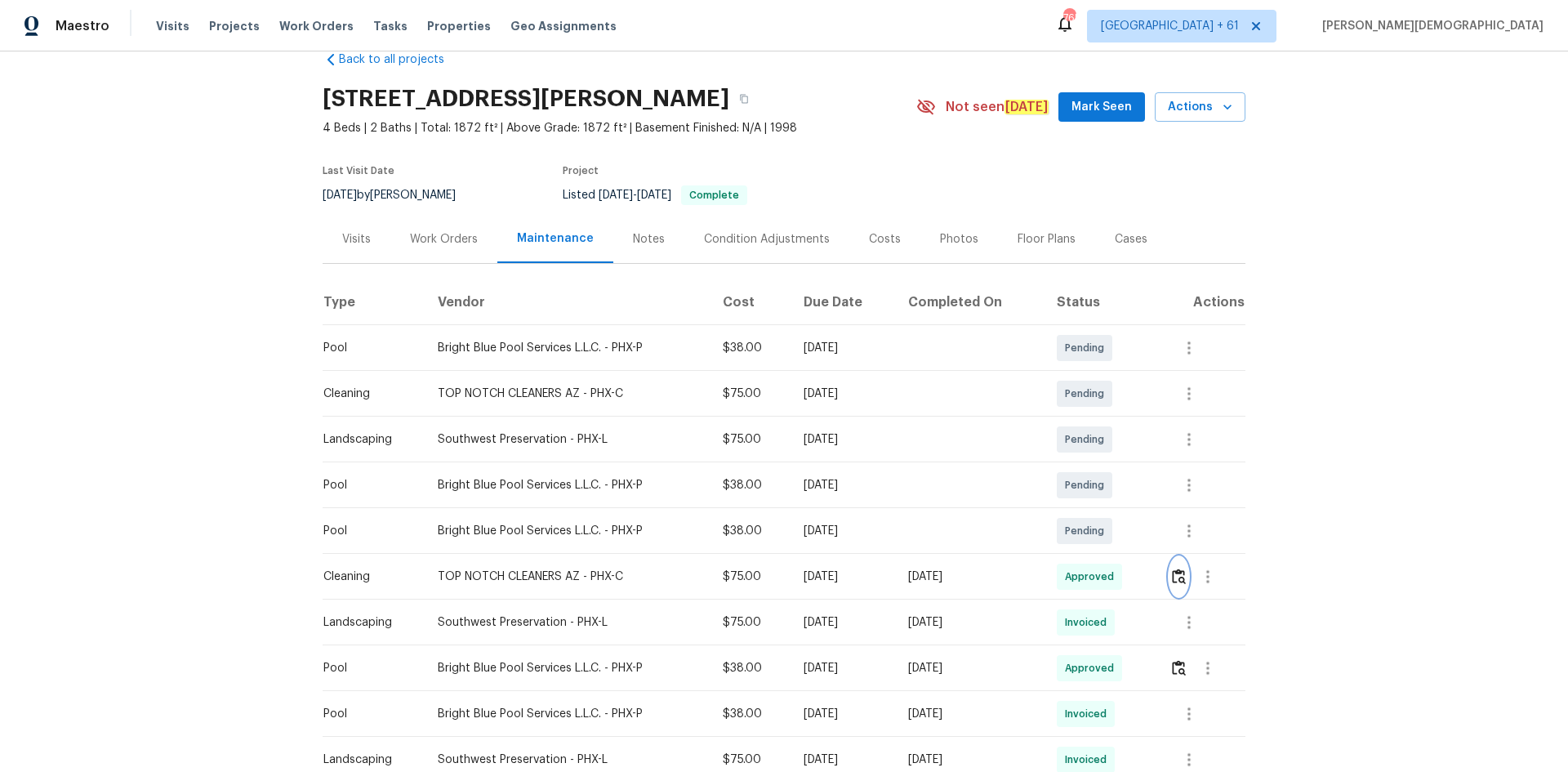
scroll to position [0, 0]
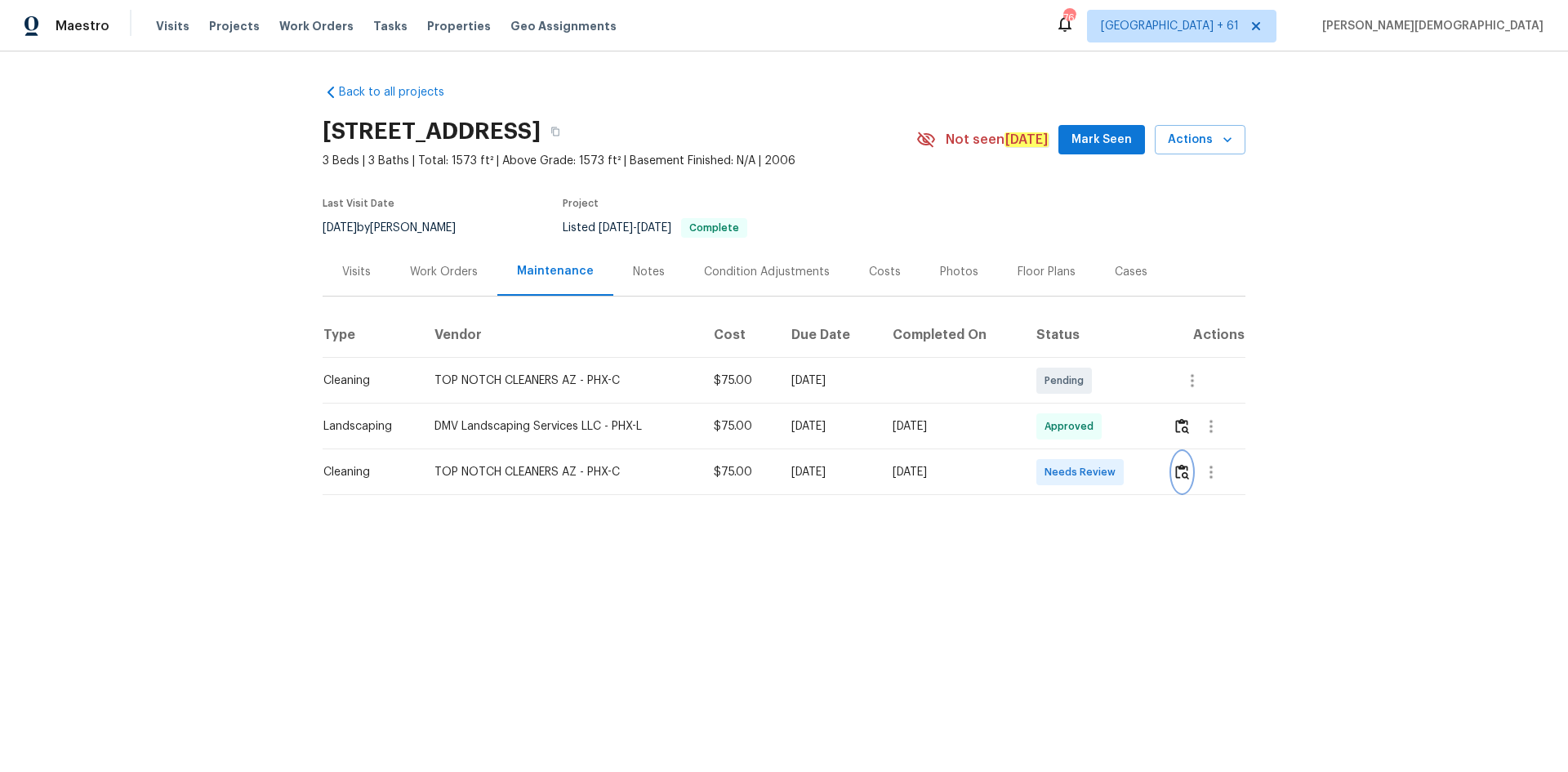
click at [1115, 464] on img "button" at bounding box center [1182, 471] width 14 height 15
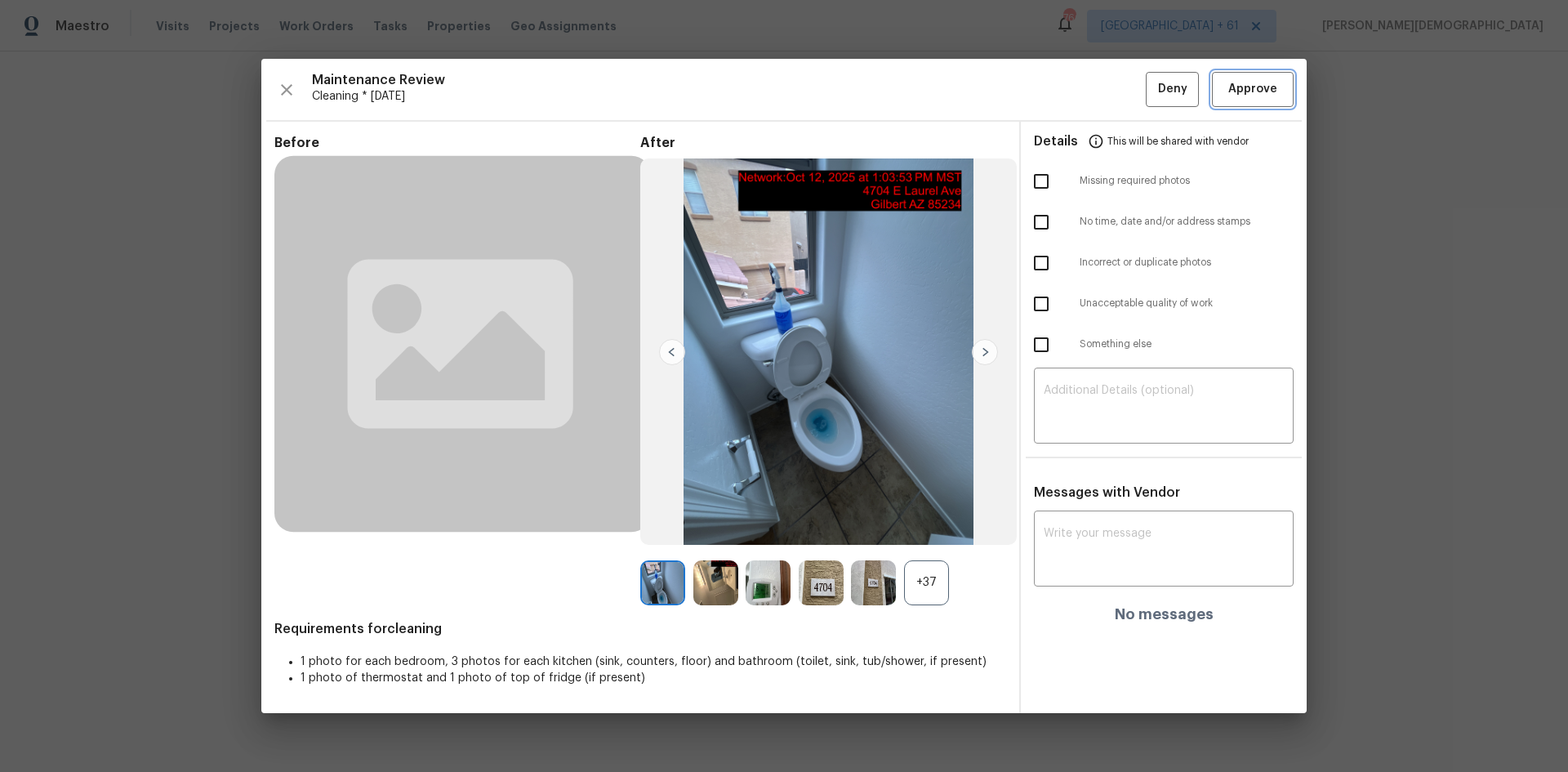
click at [1115, 96] on span "Approve" at bounding box center [1252, 89] width 49 height 21
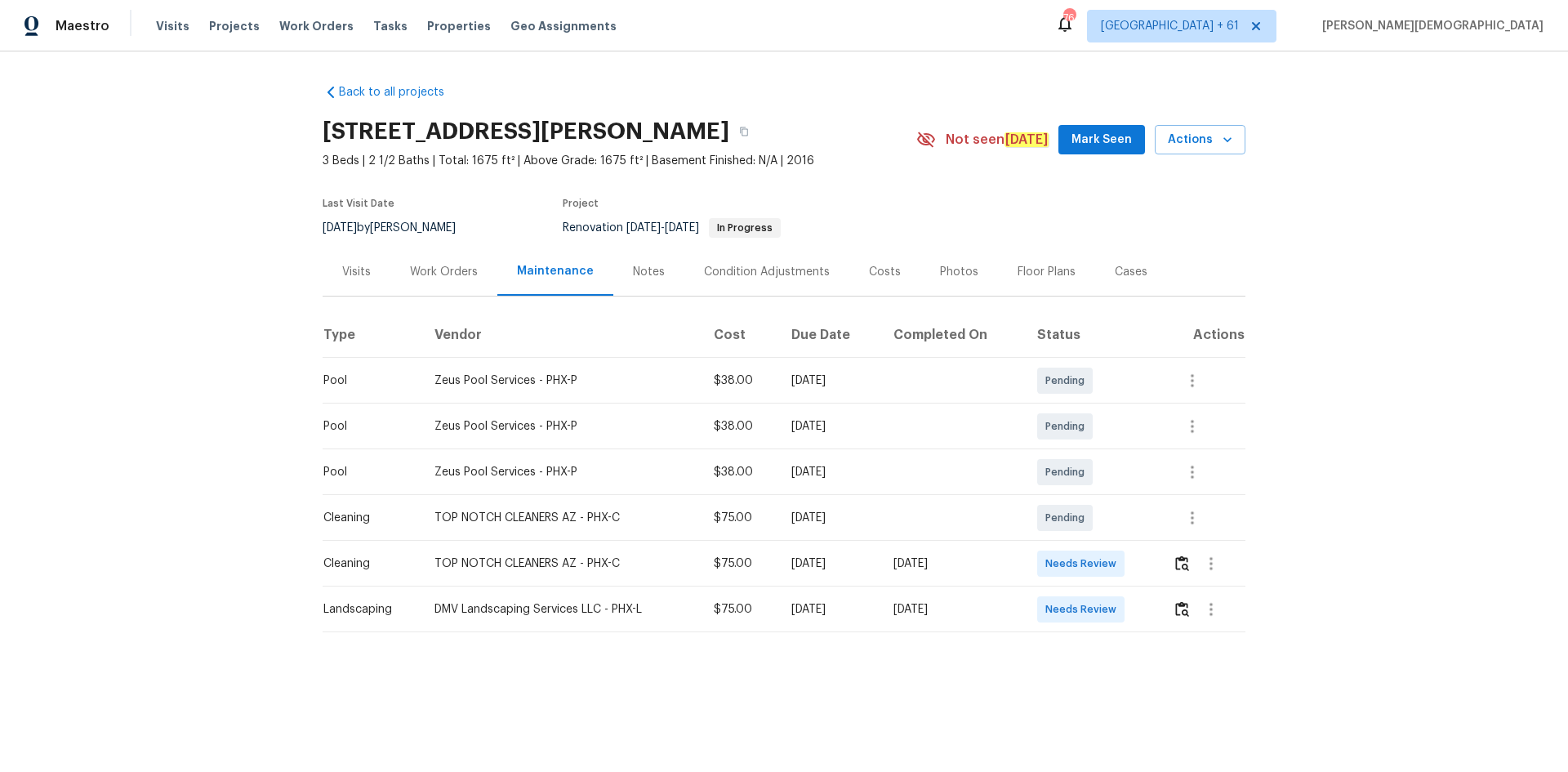
click at [1115, 516] on td at bounding box center [1202, 563] width 86 height 45
click at [1115, 516] on img "button" at bounding box center [1182, 563] width 14 height 15
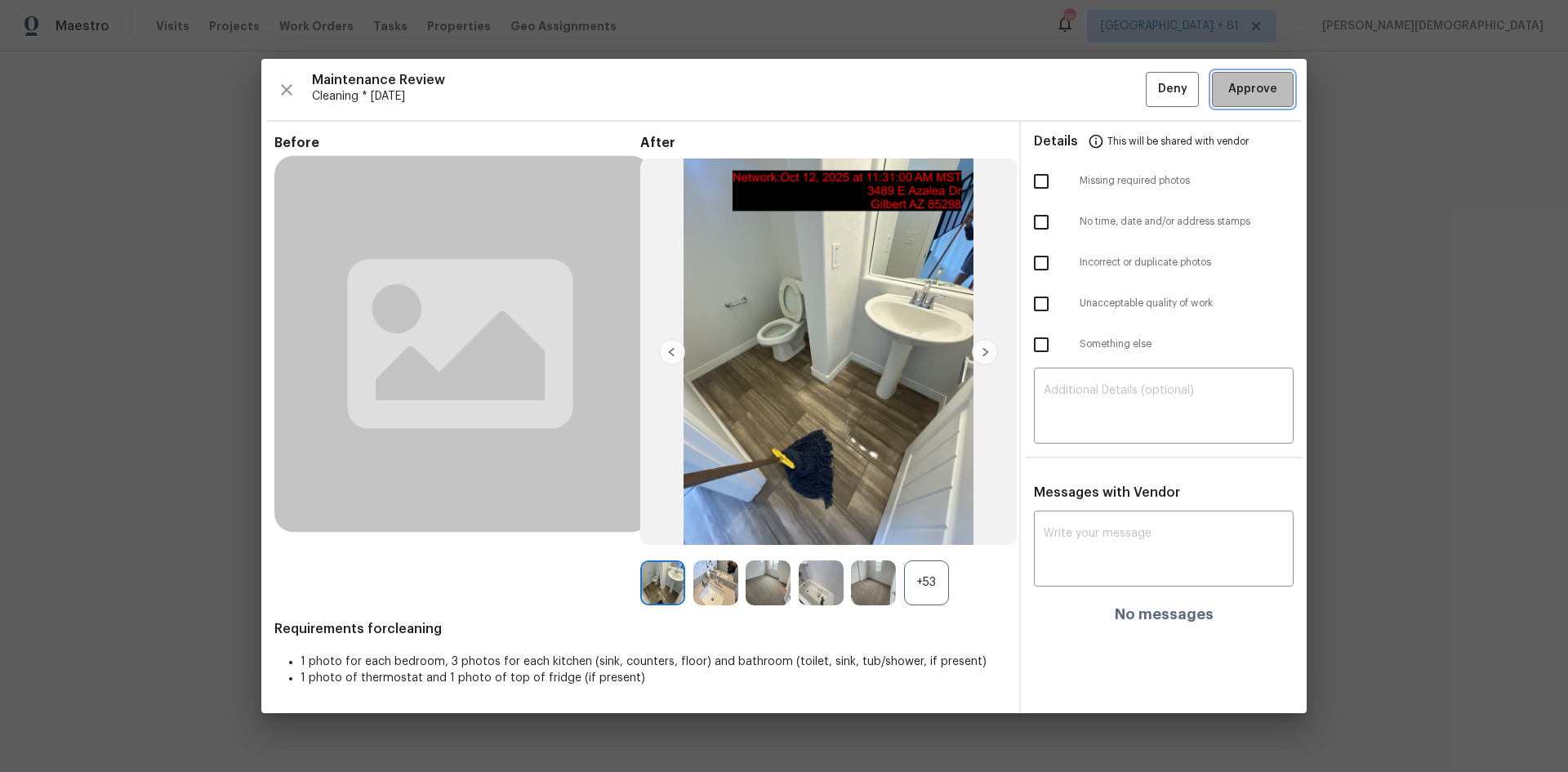
click at [1115, 81] on button "Approve" at bounding box center [1252, 89] width 81 height 35
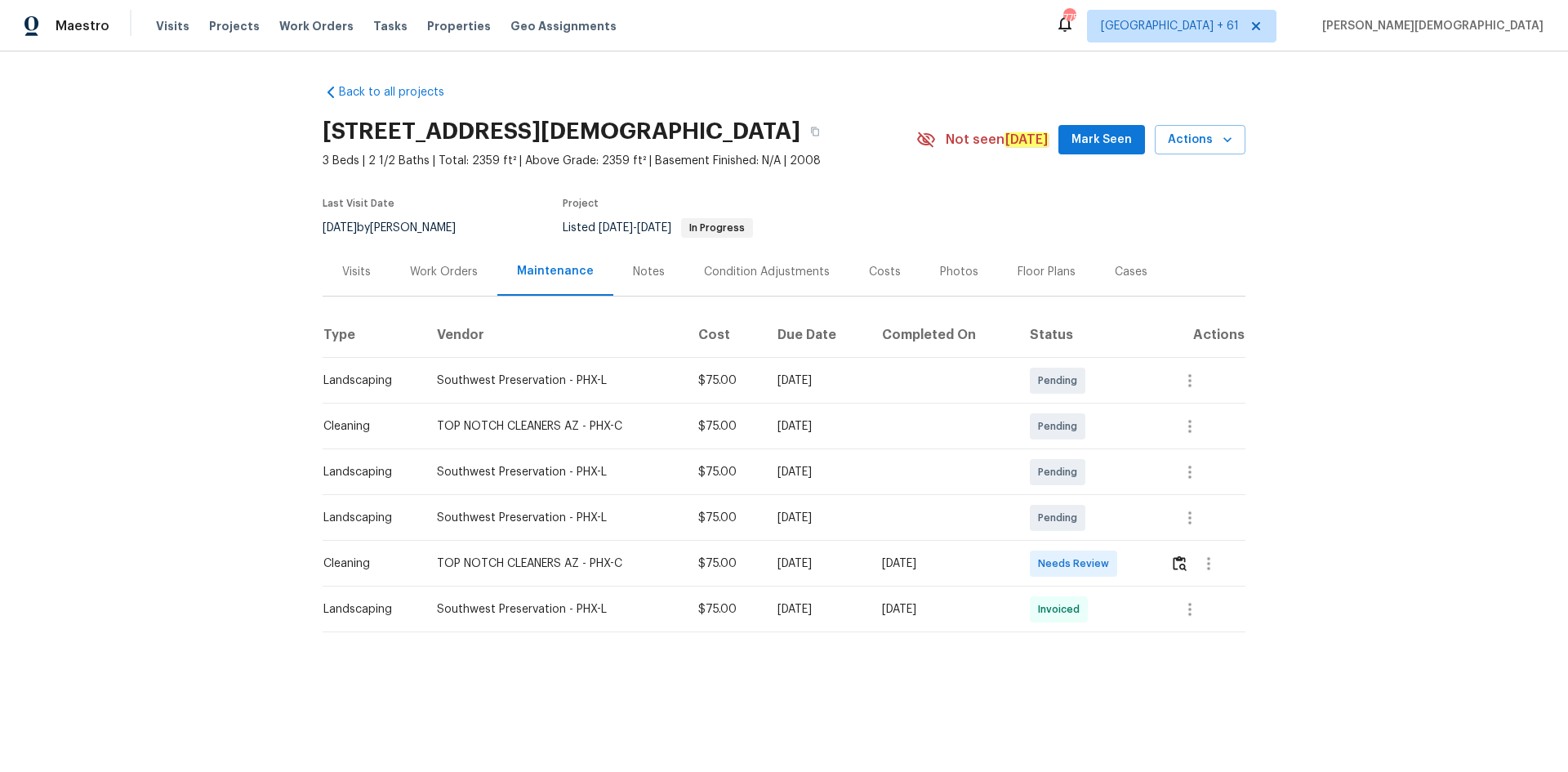
click at [1115, 516] on td at bounding box center [1200, 563] width 88 height 45
click at [1115, 516] on button "button" at bounding box center [1180, 564] width 19 height 39
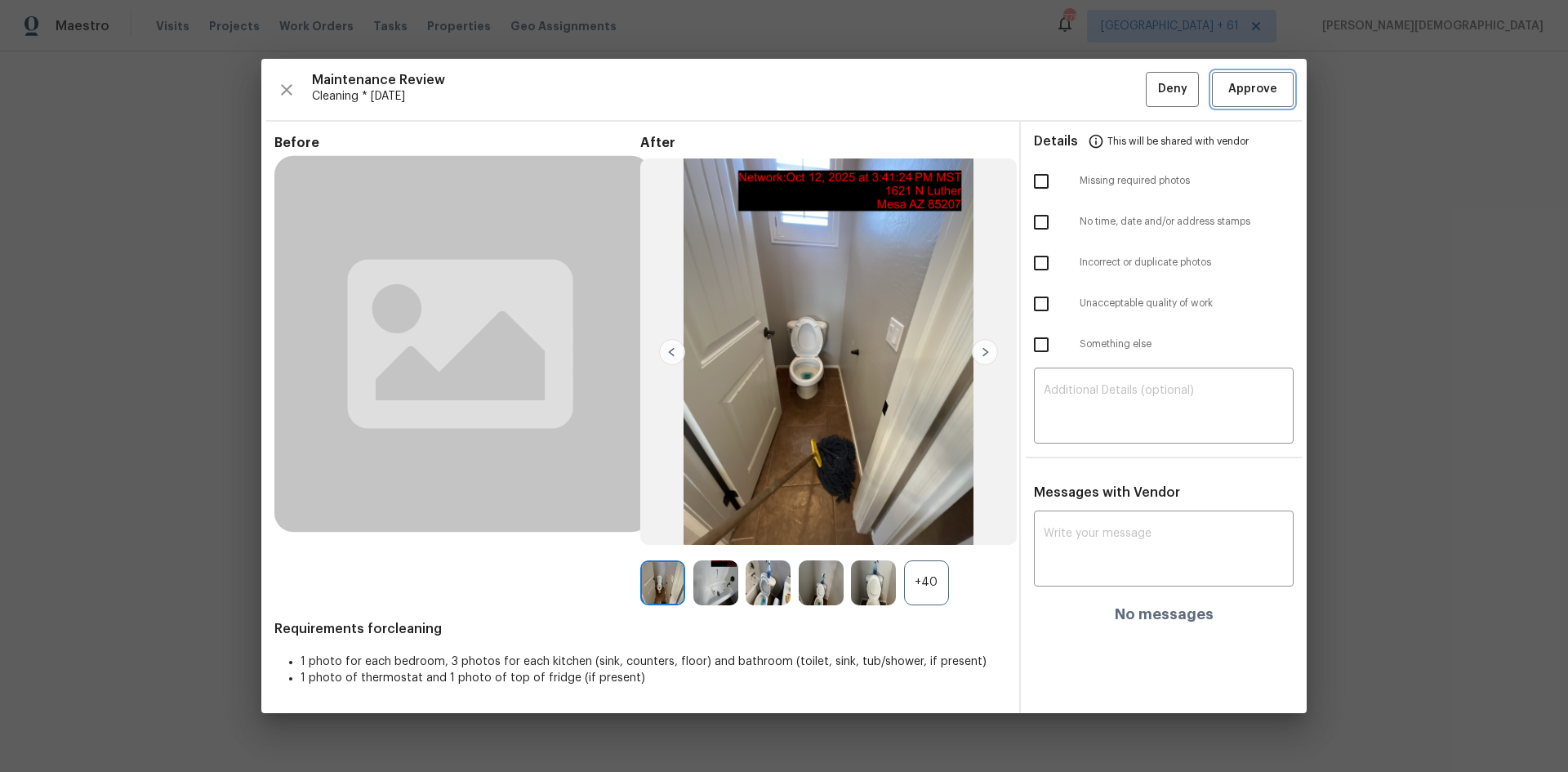
click at [1115, 93] on span "Approve" at bounding box center [1252, 89] width 56 height 21
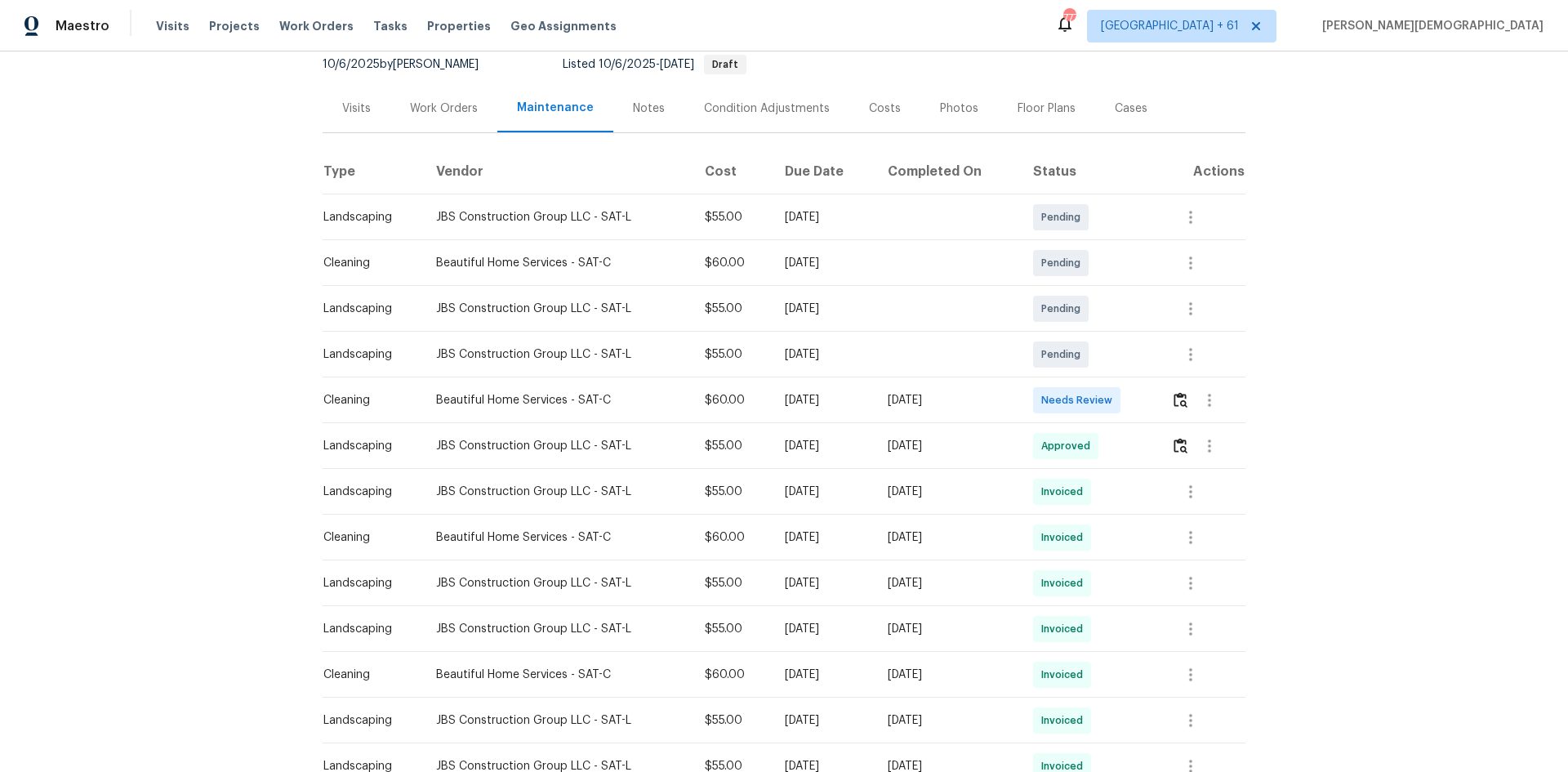
scroll to position [326, 0]
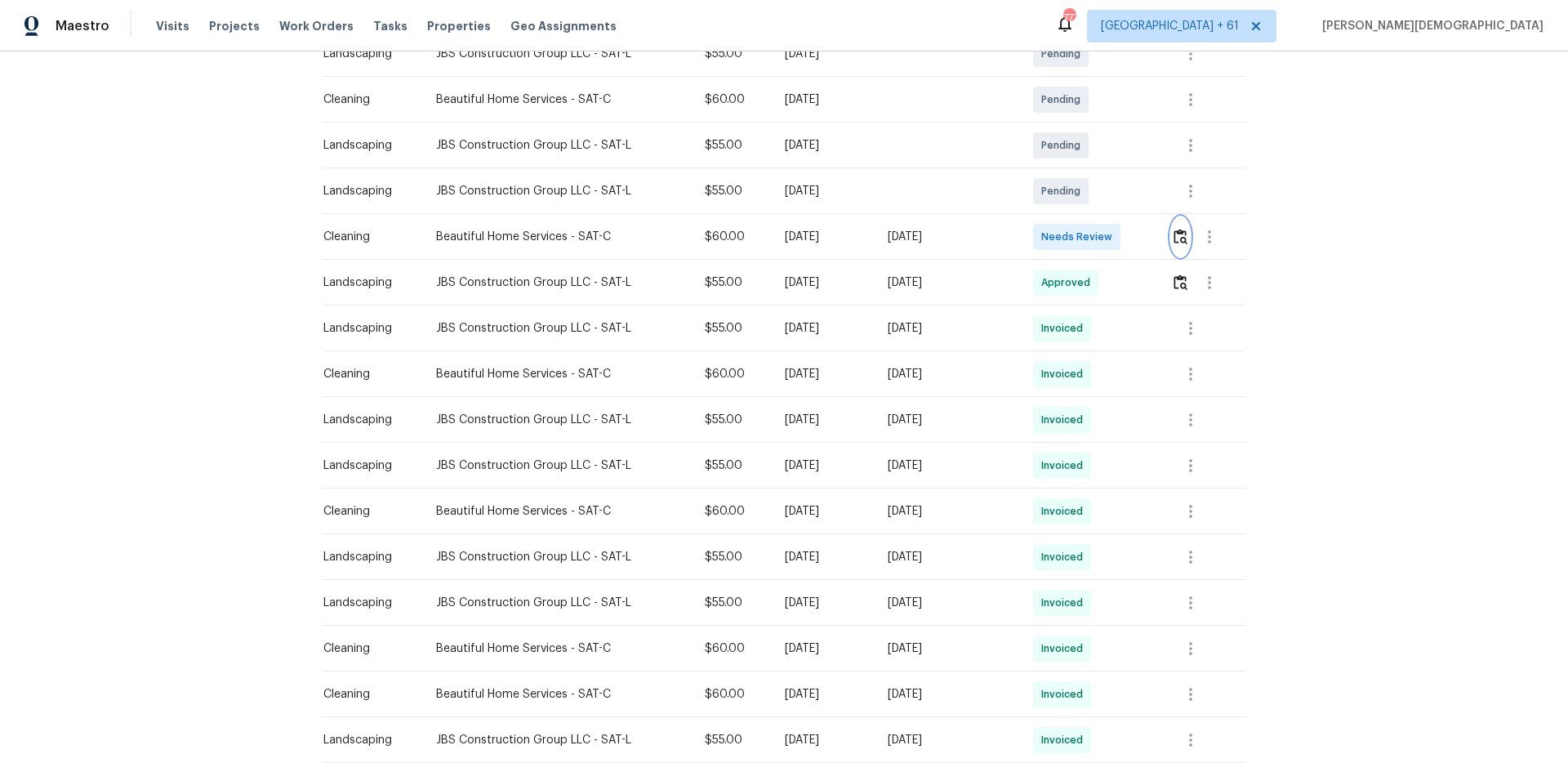
click at [1115, 237] on button "button" at bounding box center [1181, 236] width 19 height 39
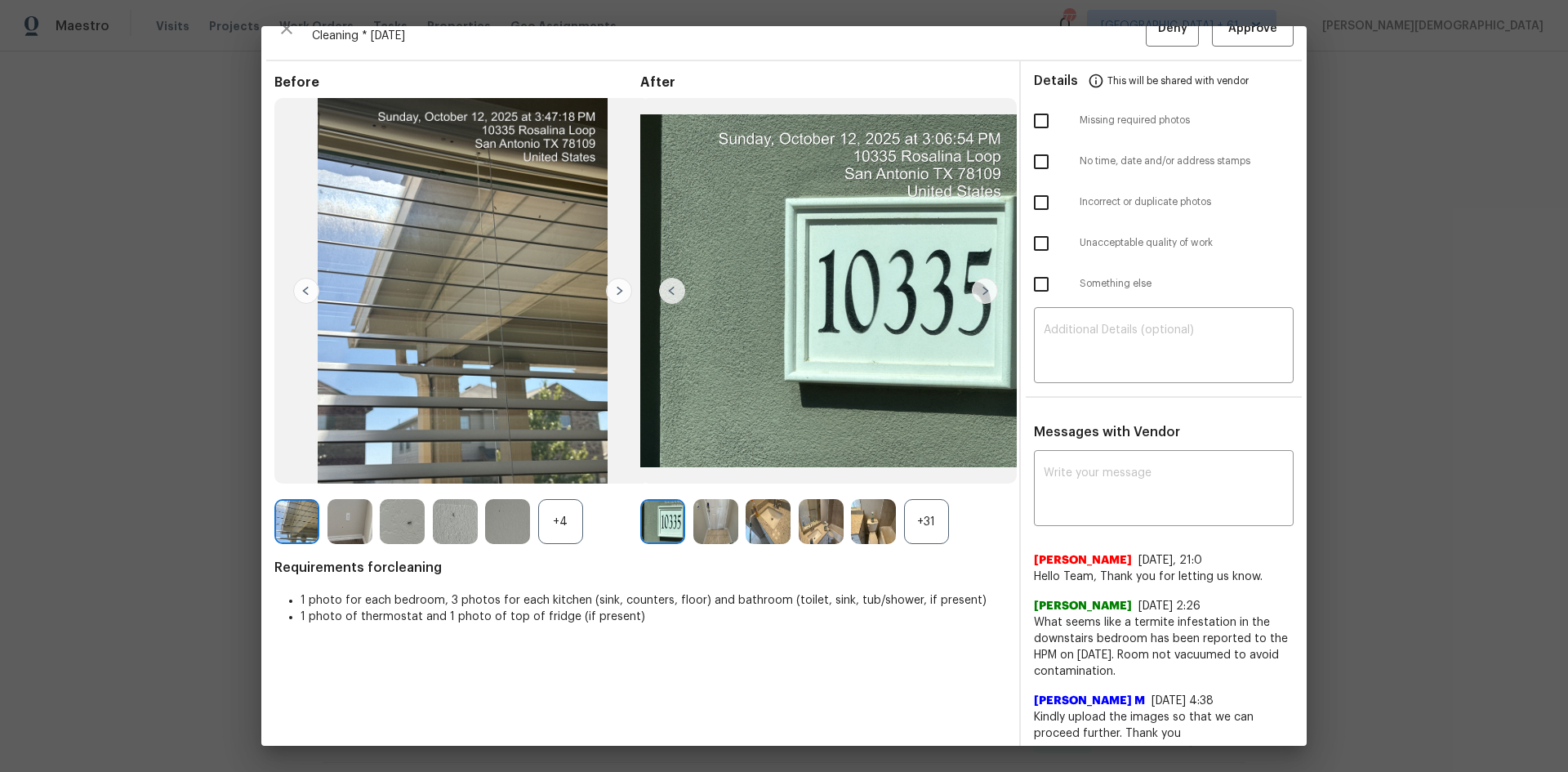
scroll to position [0, 0]
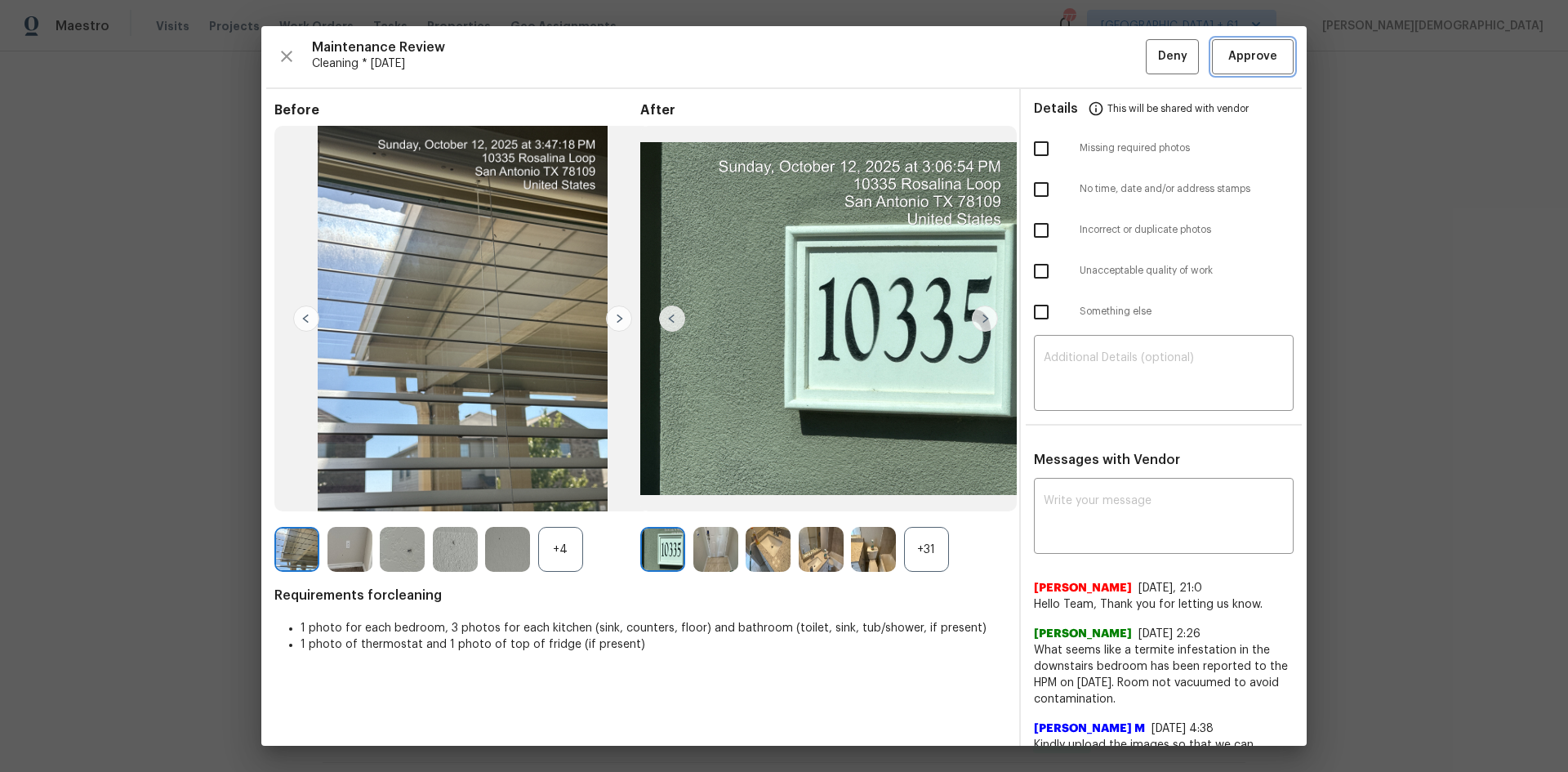
click at [1115, 69] on button "Approve" at bounding box center [1252, 57] width 81 height 35
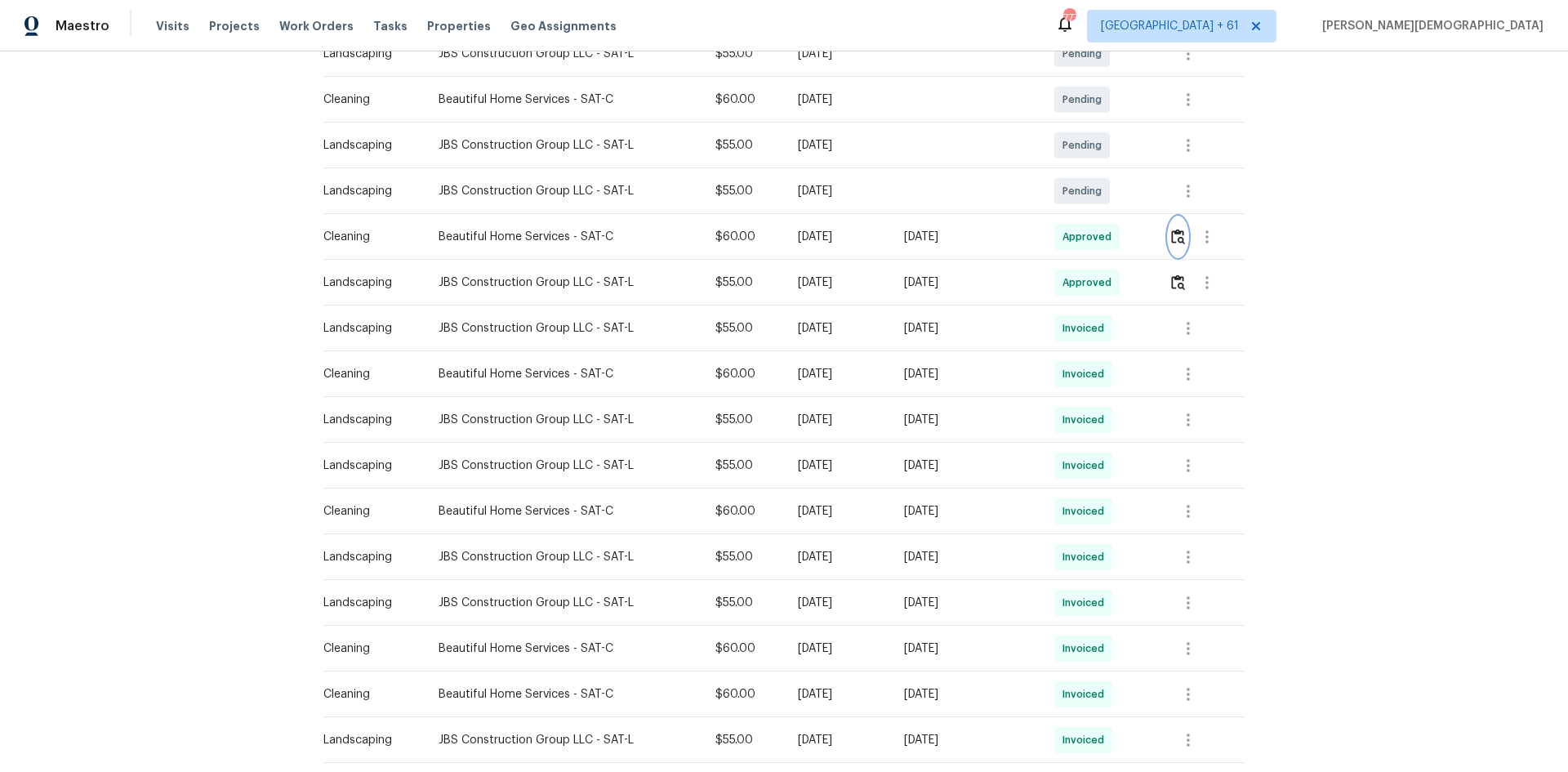
click at [1115, 233] on img "button" at bounding box center [1178, 236] width 14 height 15
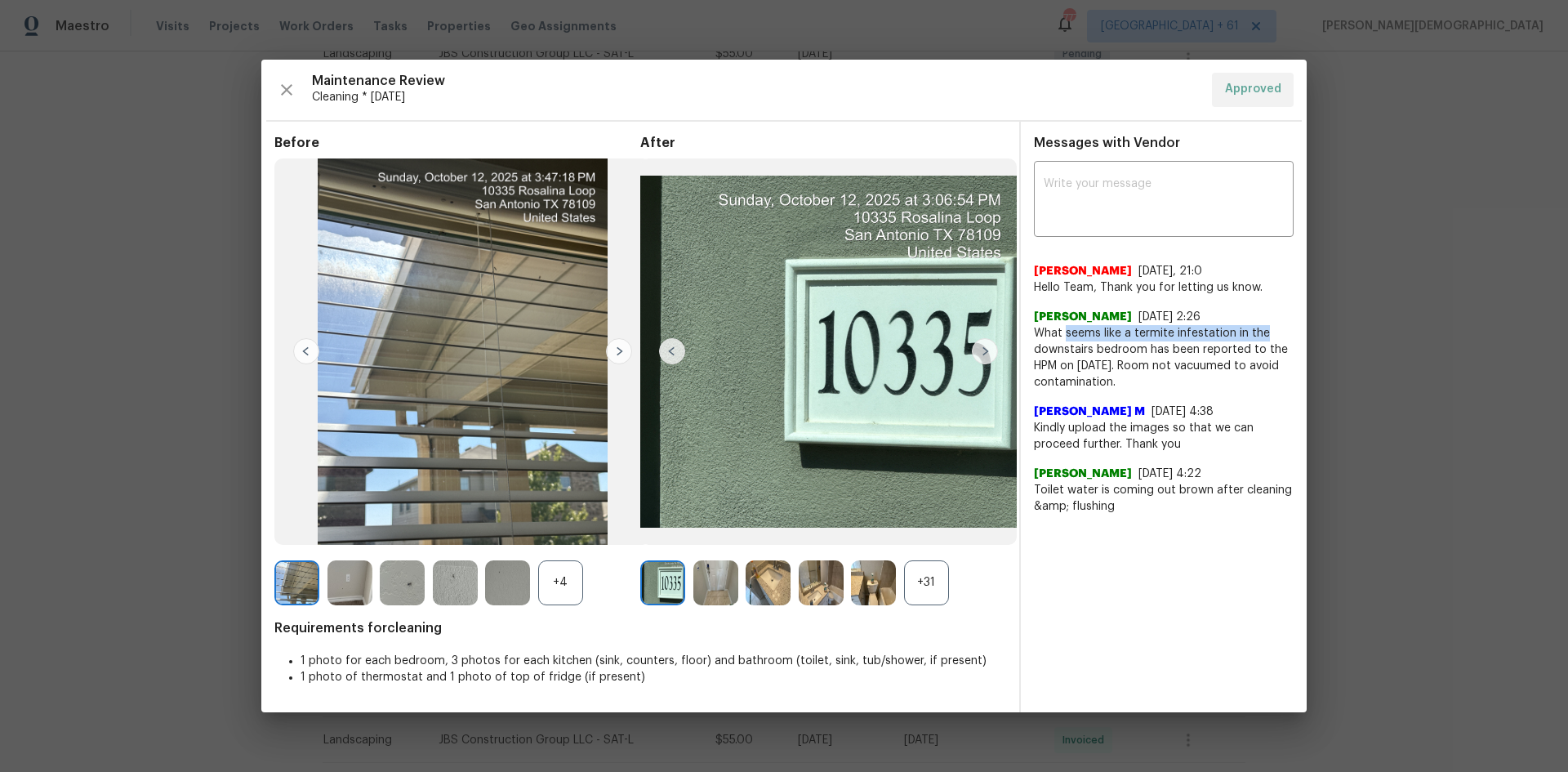
drag, startPoint x: 1062, startPoint y: 325, endPoint x: 1276, endPoint y: 324, distance: 214.0
click at [1115, 325] on span "What seems like a termite infestation in the downstairs bedroom has been report…" at bounding box center [1163, 357] width 260 height 65
click at [1115, 348] on span "What seems like a termite infestation in the downstairs bedroom has been report…" at bounding box center [1163, 357] width 260 height 65
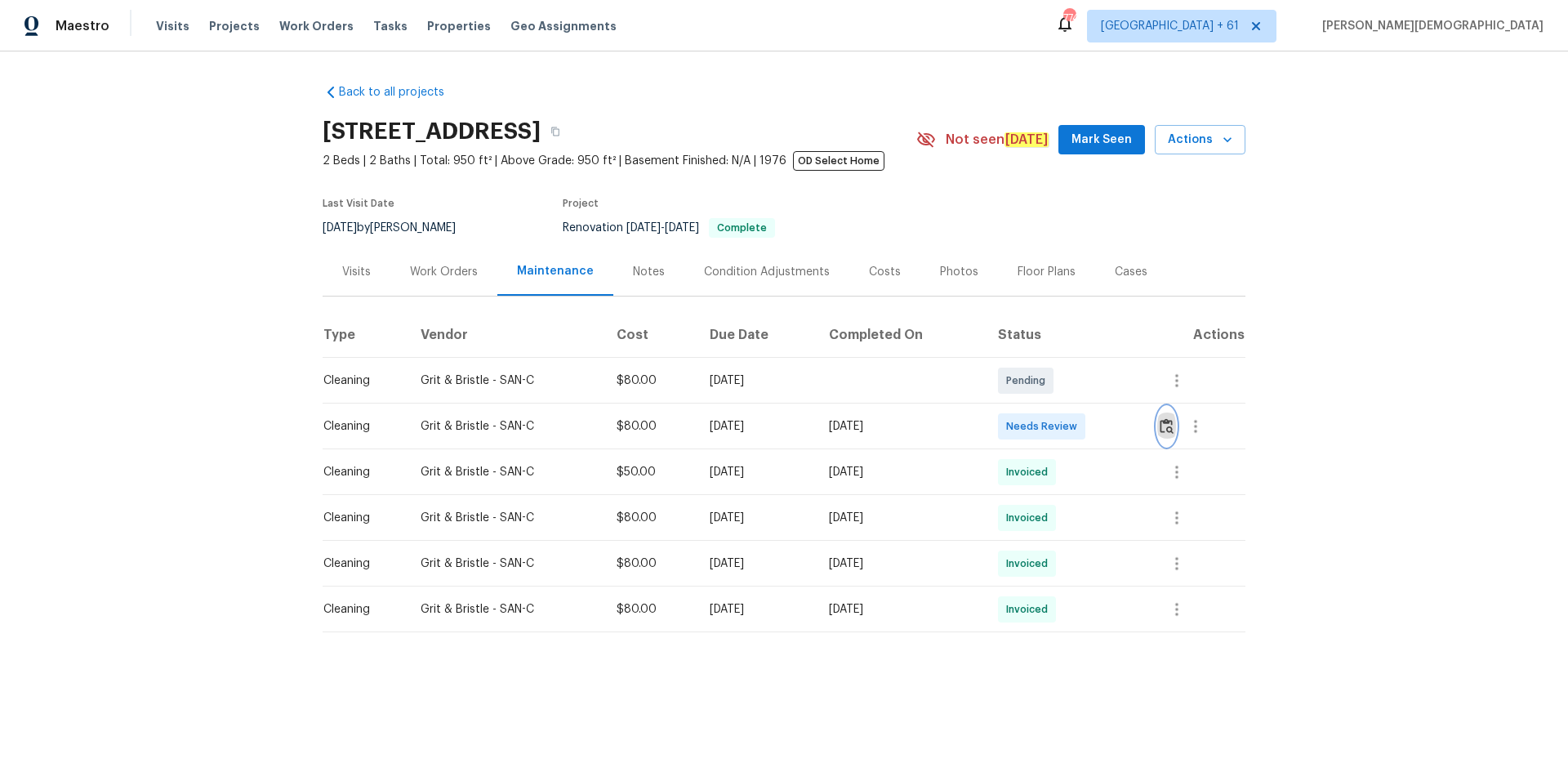
click at [1115, 421] on img "button" at bounding box center [1166, 426] width 14 height 15
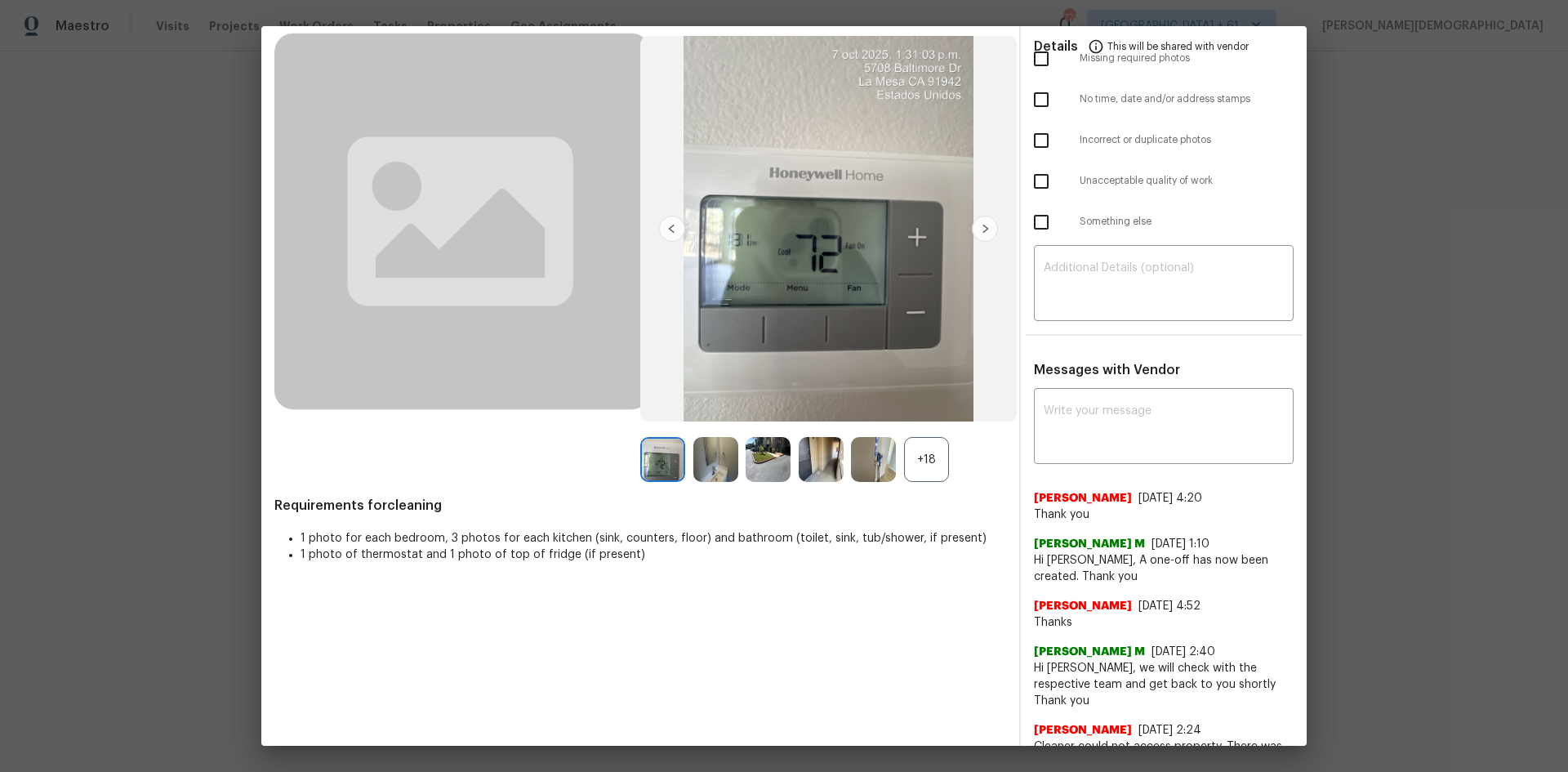
scroll to position [171, 0]
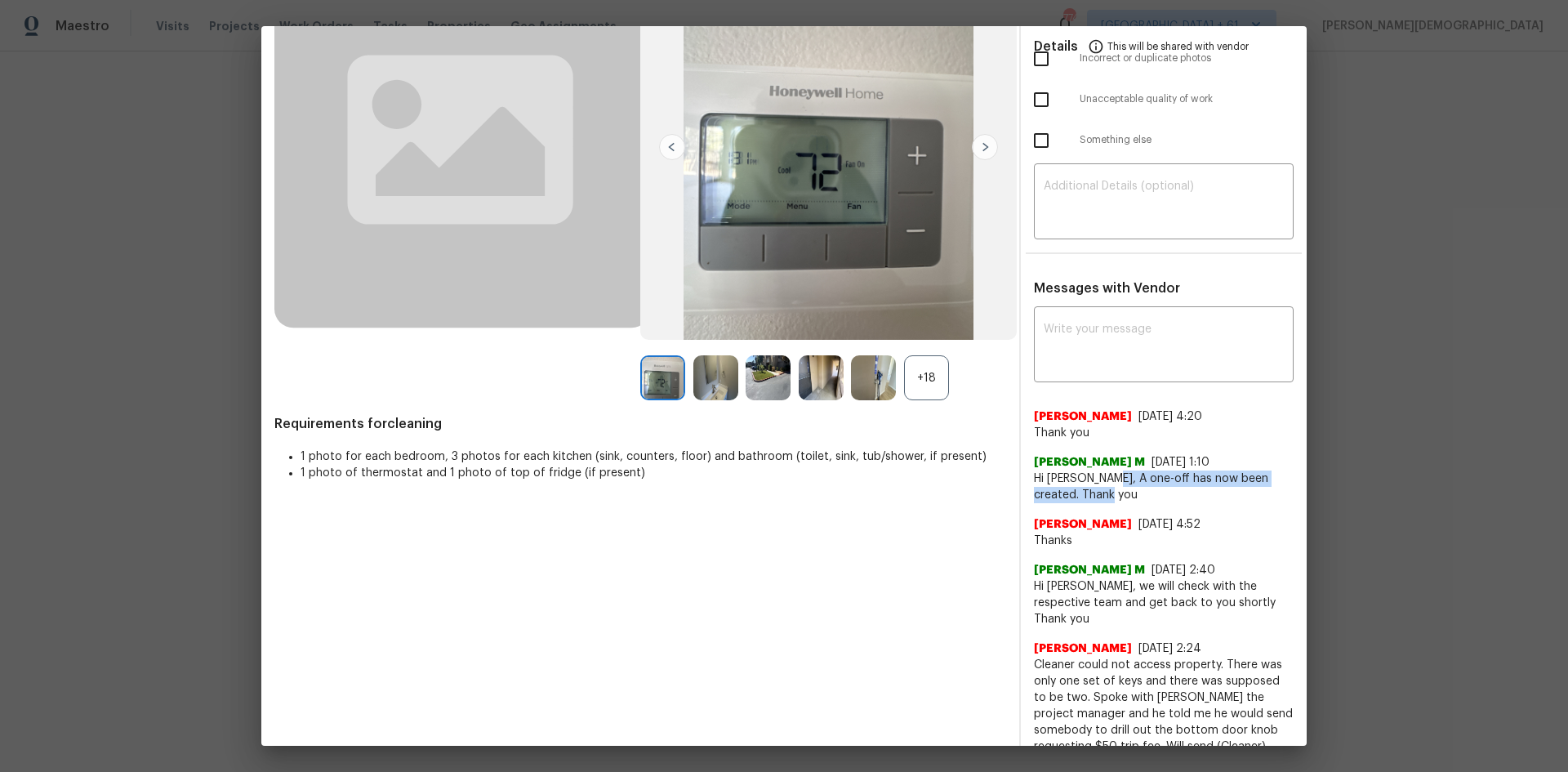
drag, startPoint x: 1098, startPoint y: 452, endPoint x: 1285, endPoint y: 475, distance: 188.4
click at [1115, 475] on div "x ​ Stephanie Sommovigo 9/12/25, 4:20 Thank you Manikandan M 9/12/25, 1:10 Hi S…" at bounding box center [1164, 540] width 286 height 460
click at [1115, 478] on span "Hi Stephanie, A one-off has now been created. Thank you" at bounding box center [1163, 487] width 260 height 33
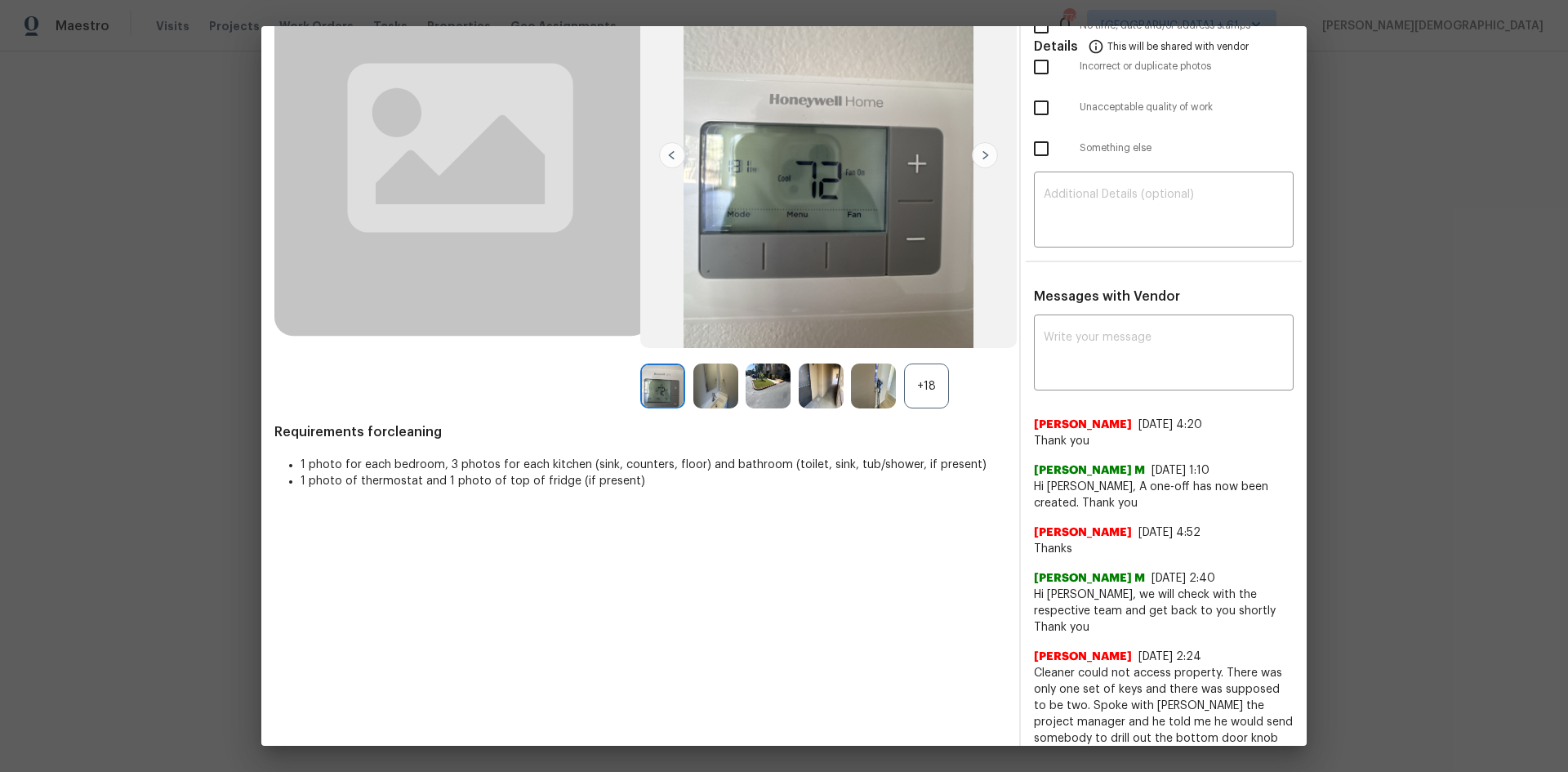
scroll to position [0, 0]
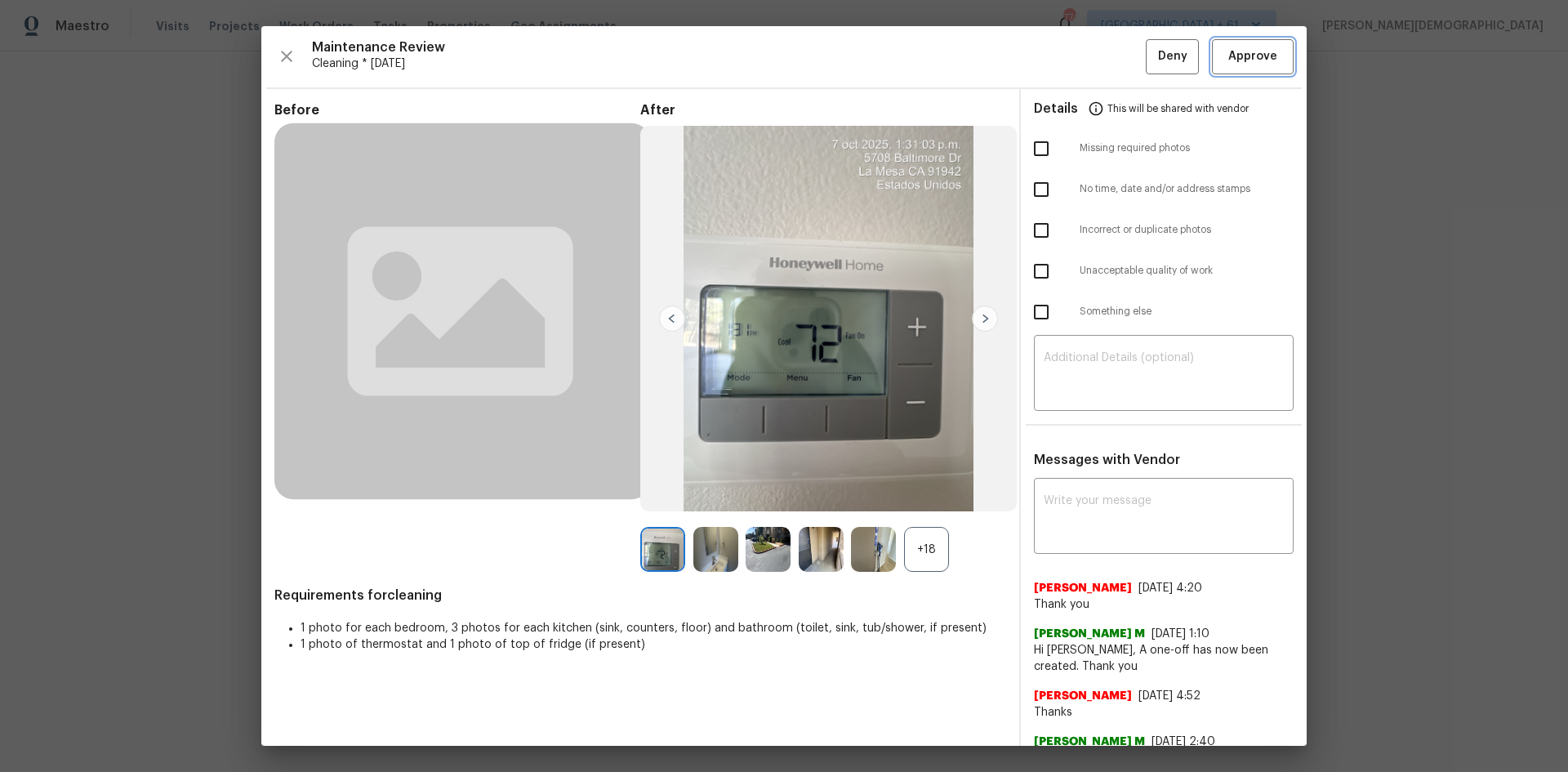
click at [1115, 51] on span "Approve" at bounding box center [1252, 57] width 49 height 21
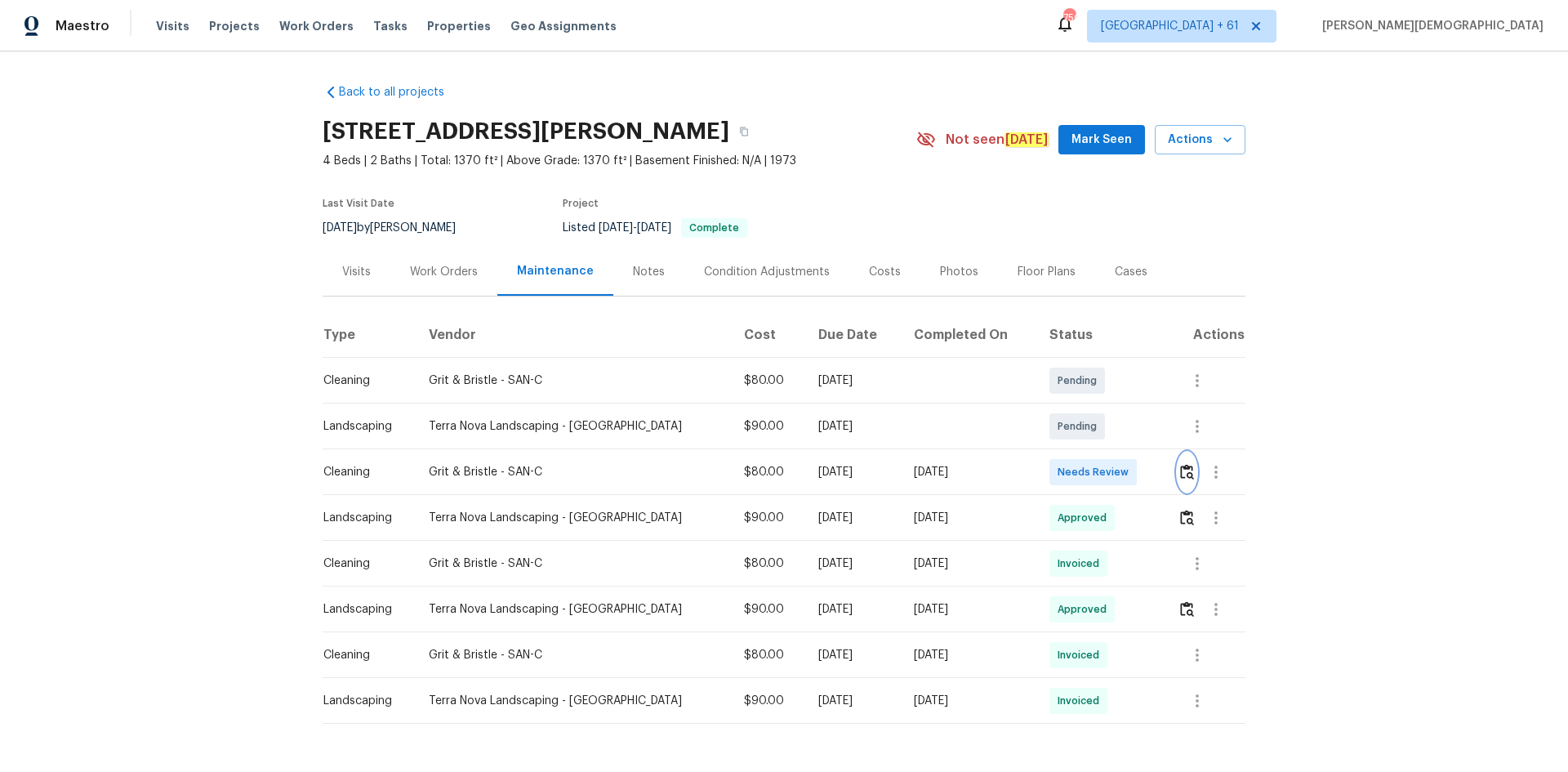
click at [1115, 475] on button "button" at bounding box center [1187, 472] width 19 height 39
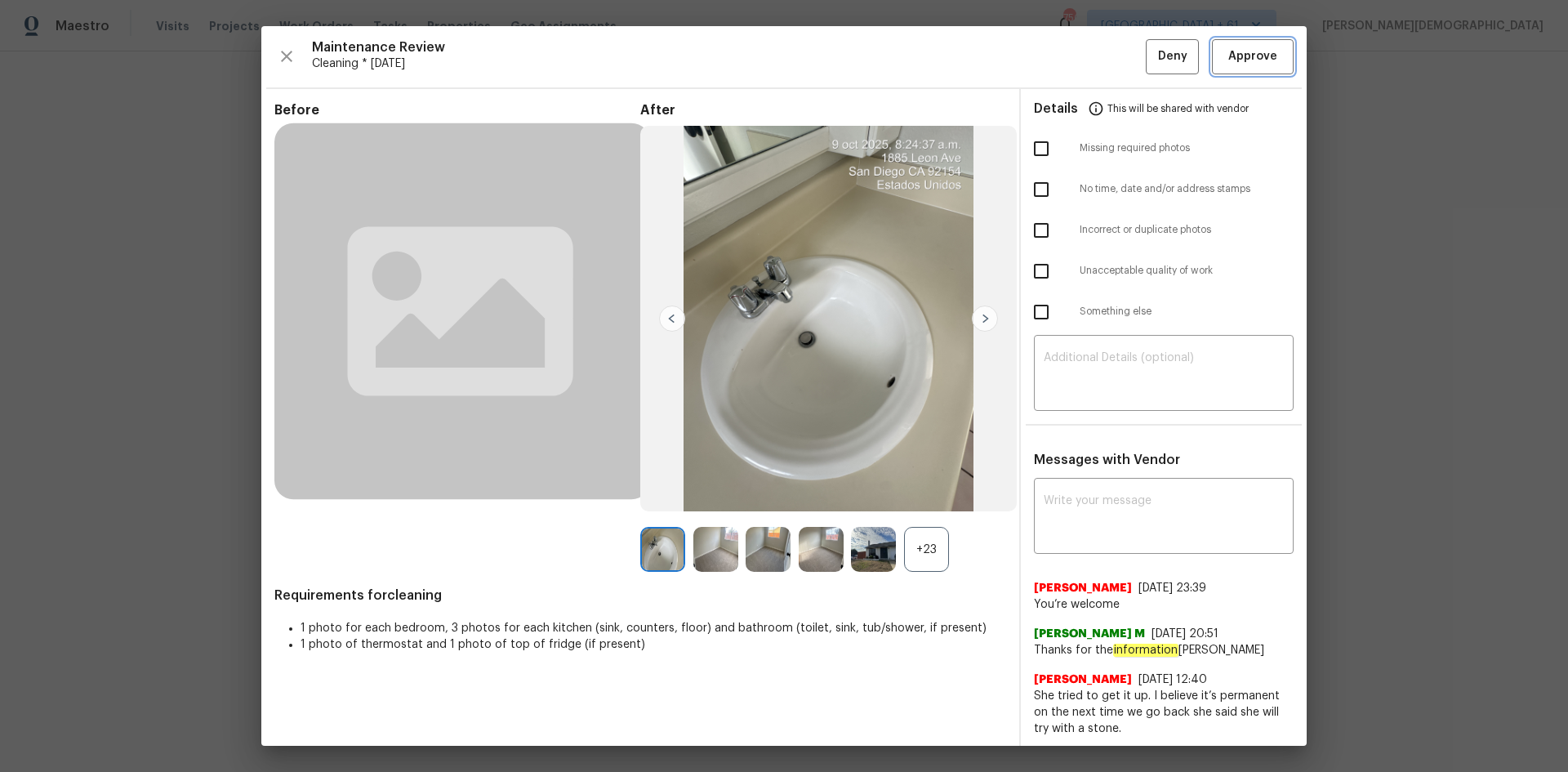
click at [1115, 69] on button "Approve" at bounding box center [1252, 57] width 81 height 35
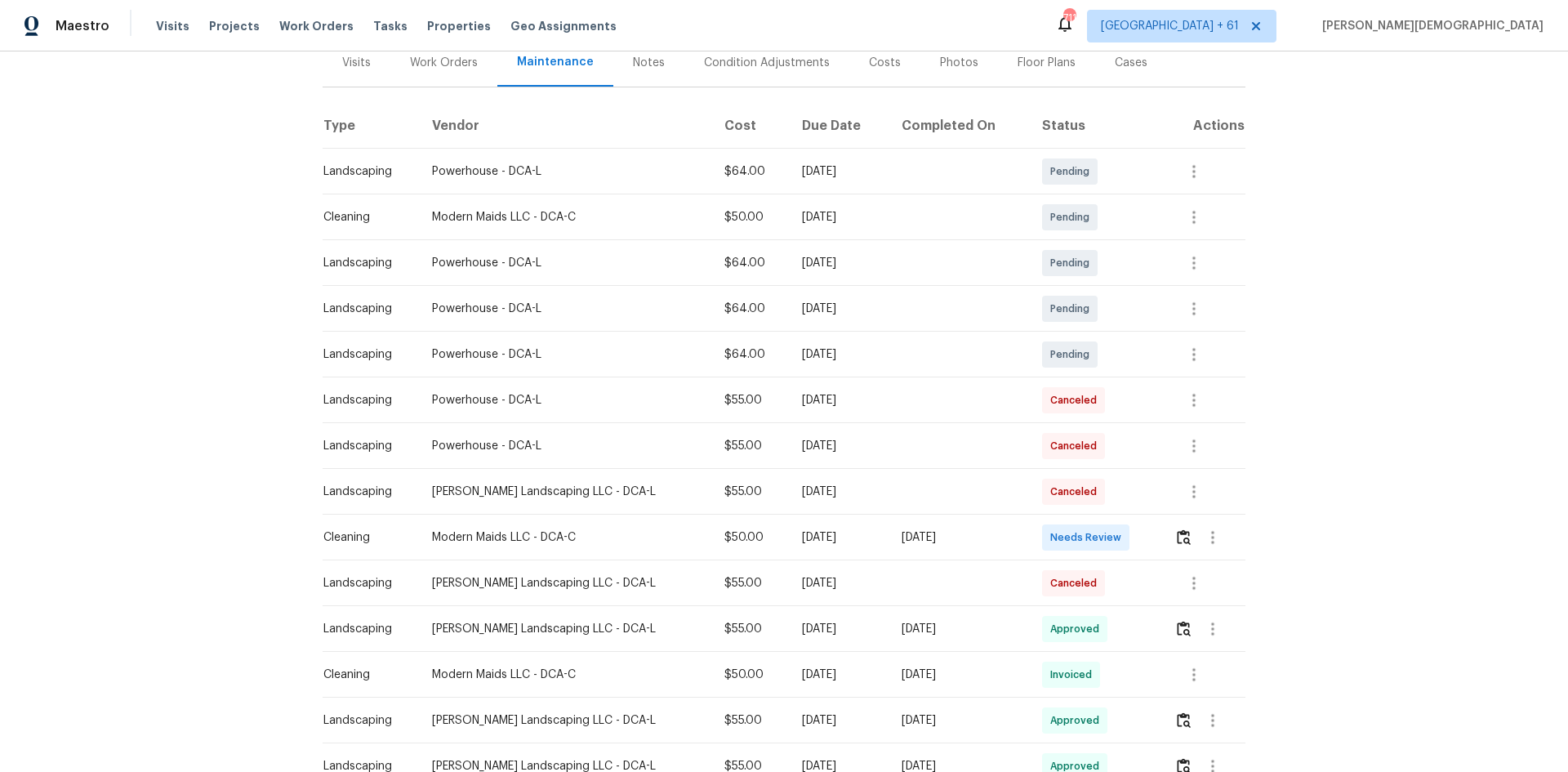
scroll to position [326, 0]
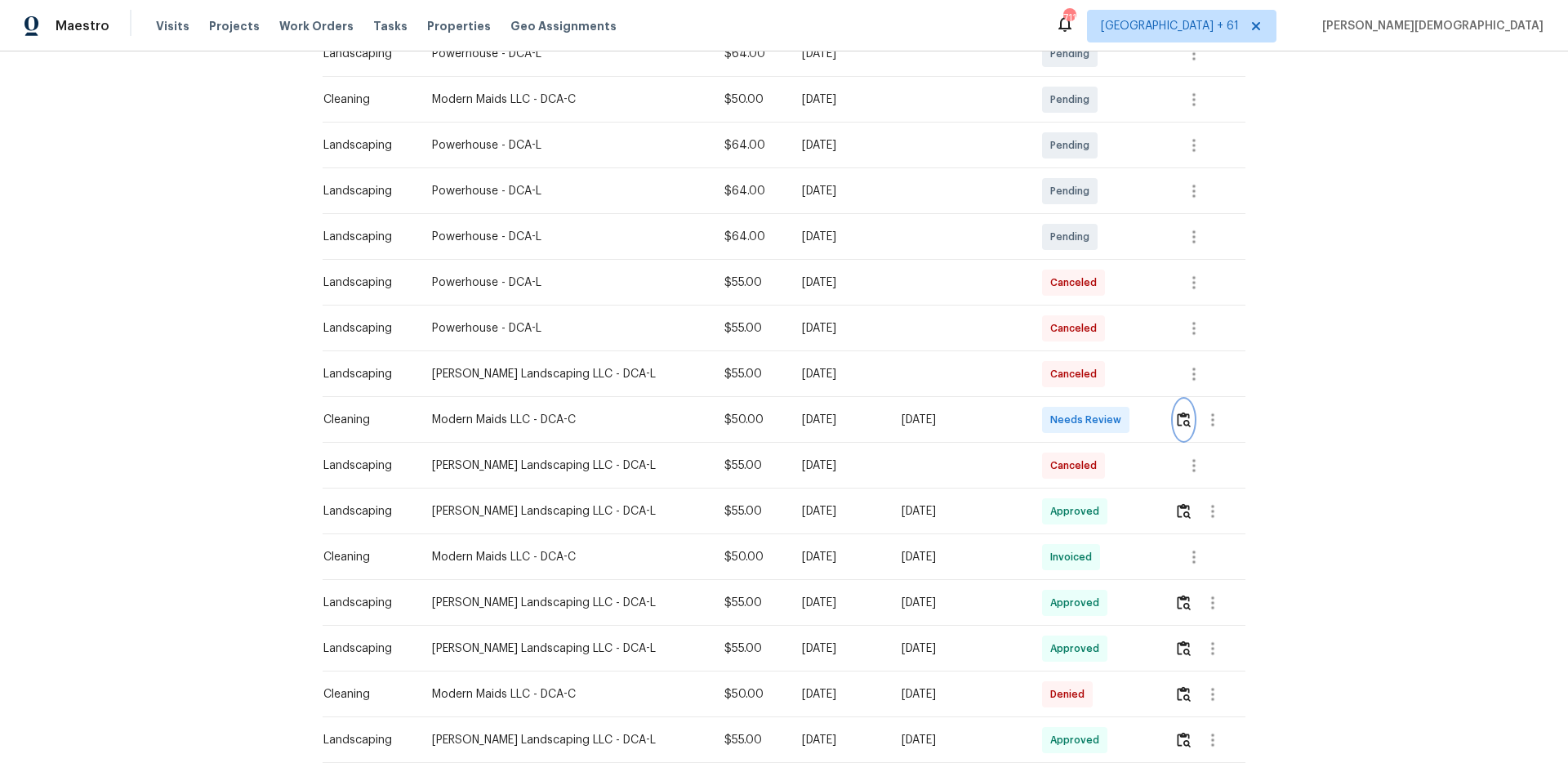
click at [1115, 417] on button "button" at bounding box center [1183, 420] width 19 height 39
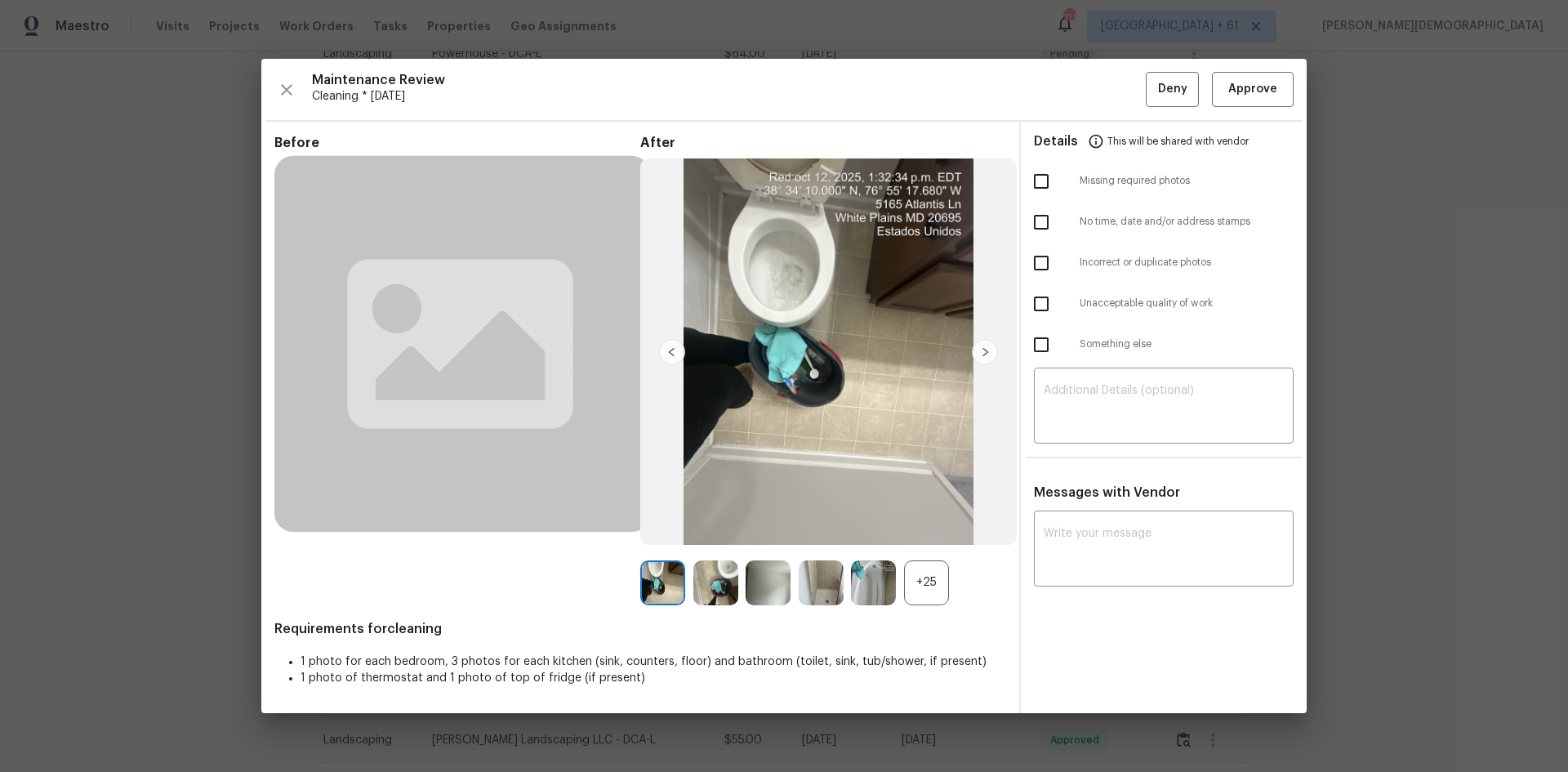
click at [1115, 516] on div at bounding box center [784, 386] width 1045 height 653
click at [1080, 514] on div at bounding box center [784, 386] width 1045 height 653
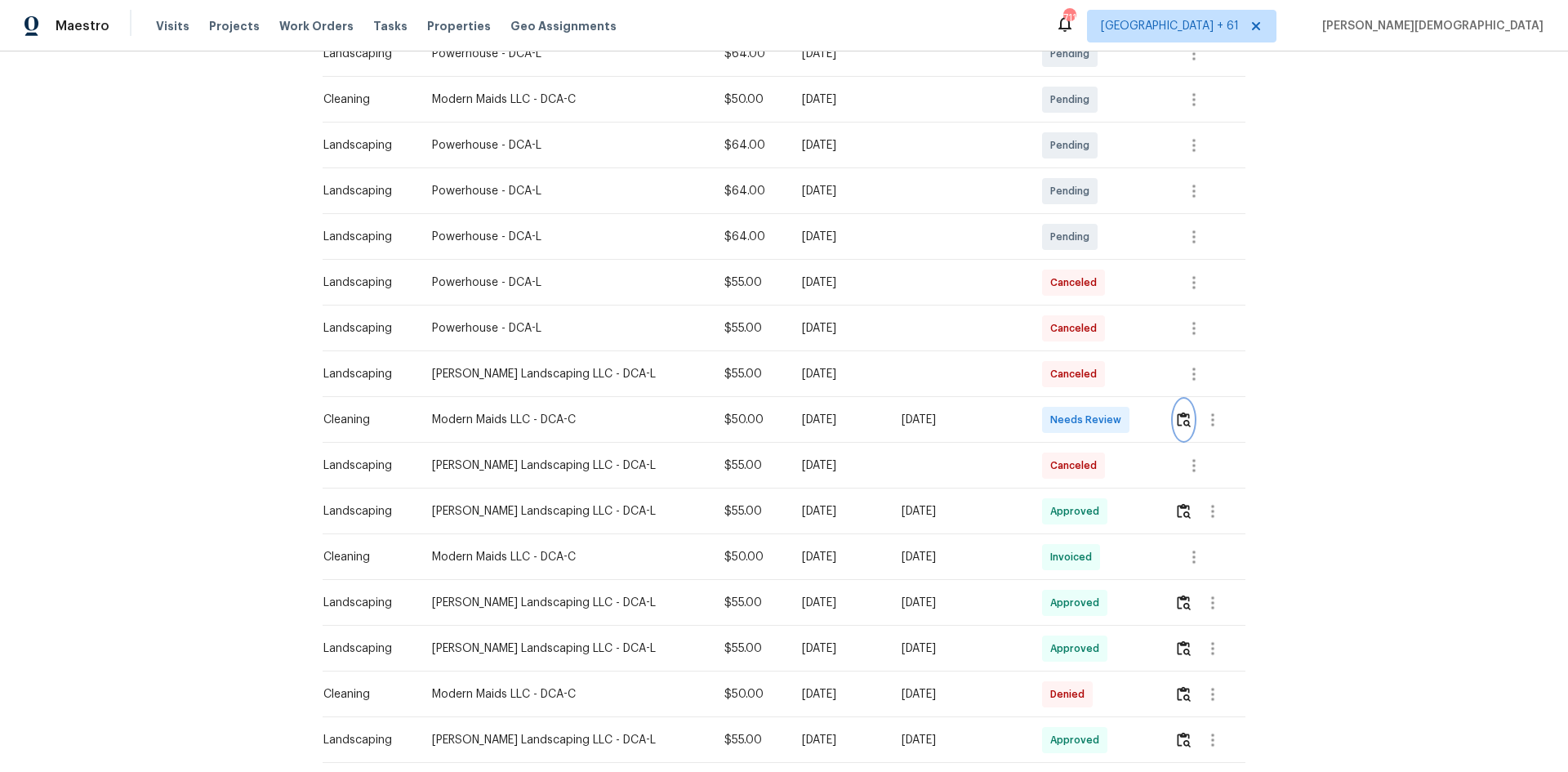
click at [1115, 425] on button "button" at bounding box center [1183, 420] width 19 height 39
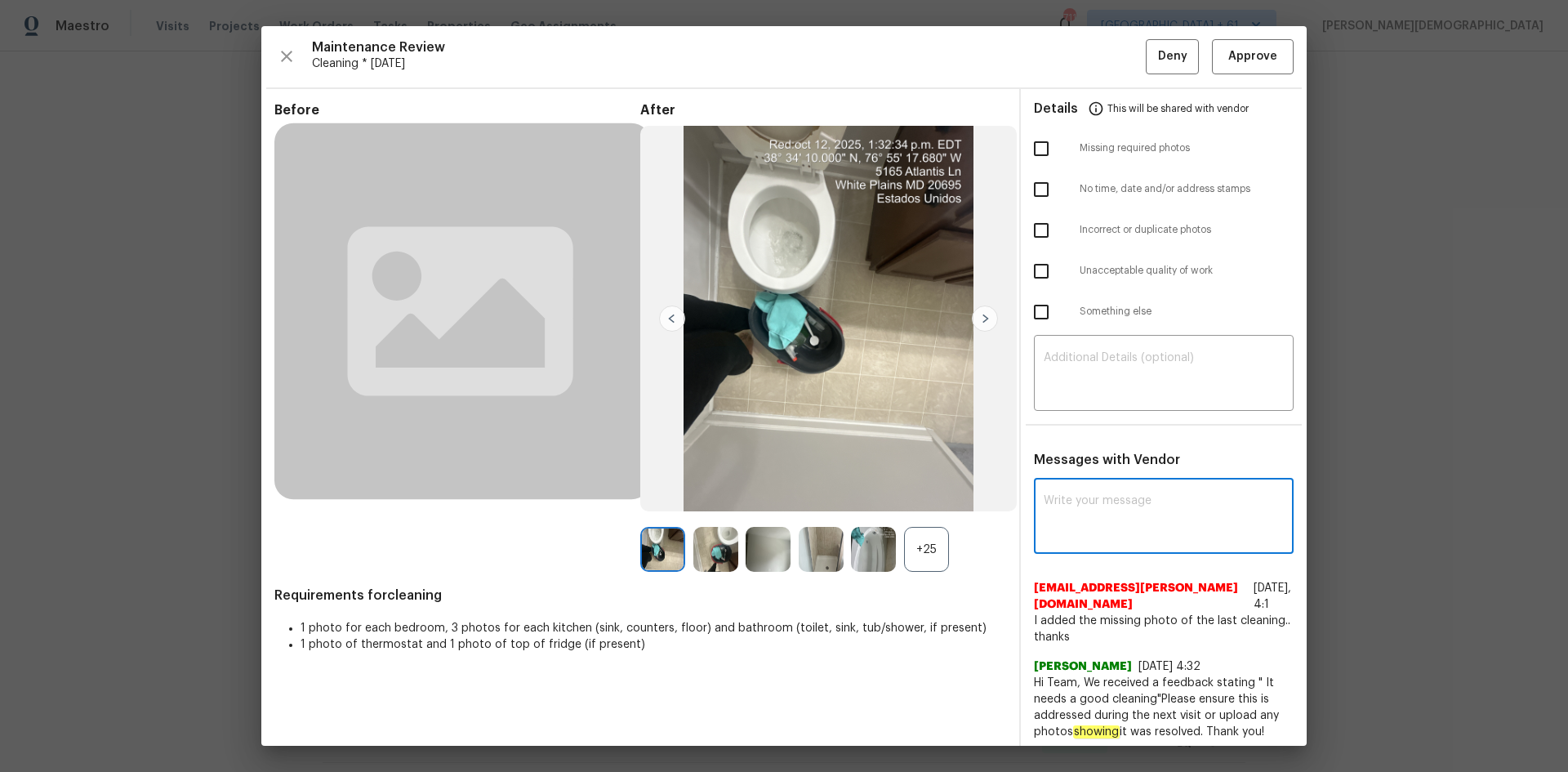
click at [1053, 495] on textarea at bounding box center [1164, 518] width 240 height 45
paste textarea "Maintenance Audit Team: Hello! Unfortunately, this cleaning visit completed on …"
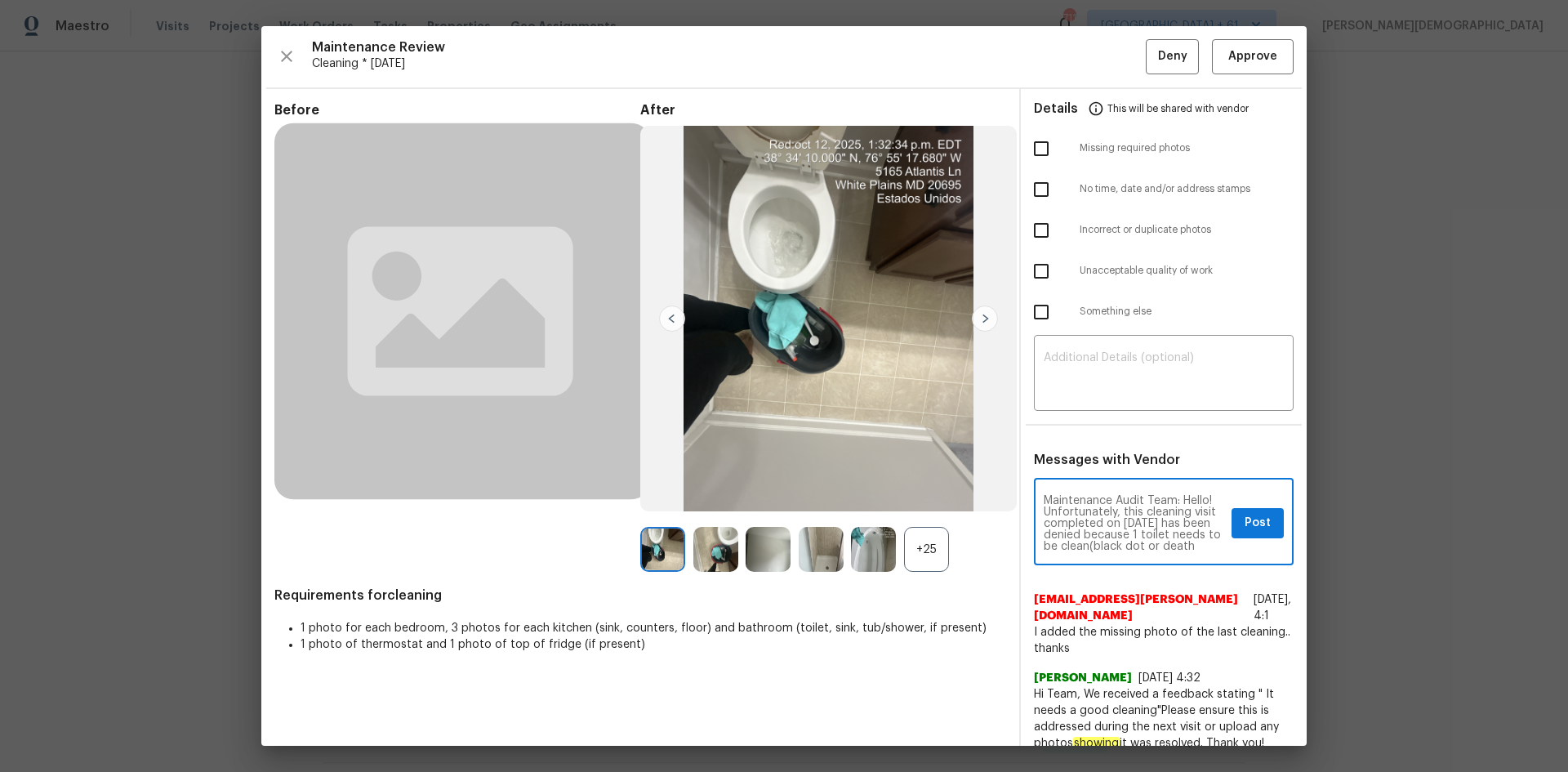
scroll to position [206, 0]
type textarea "Maintenance Audit Team: Hello! Unfortunately, this cleaning visit completed on …"
click at [1070, 375] on textarea at bounding box center [1164, 374] width 240 height 45
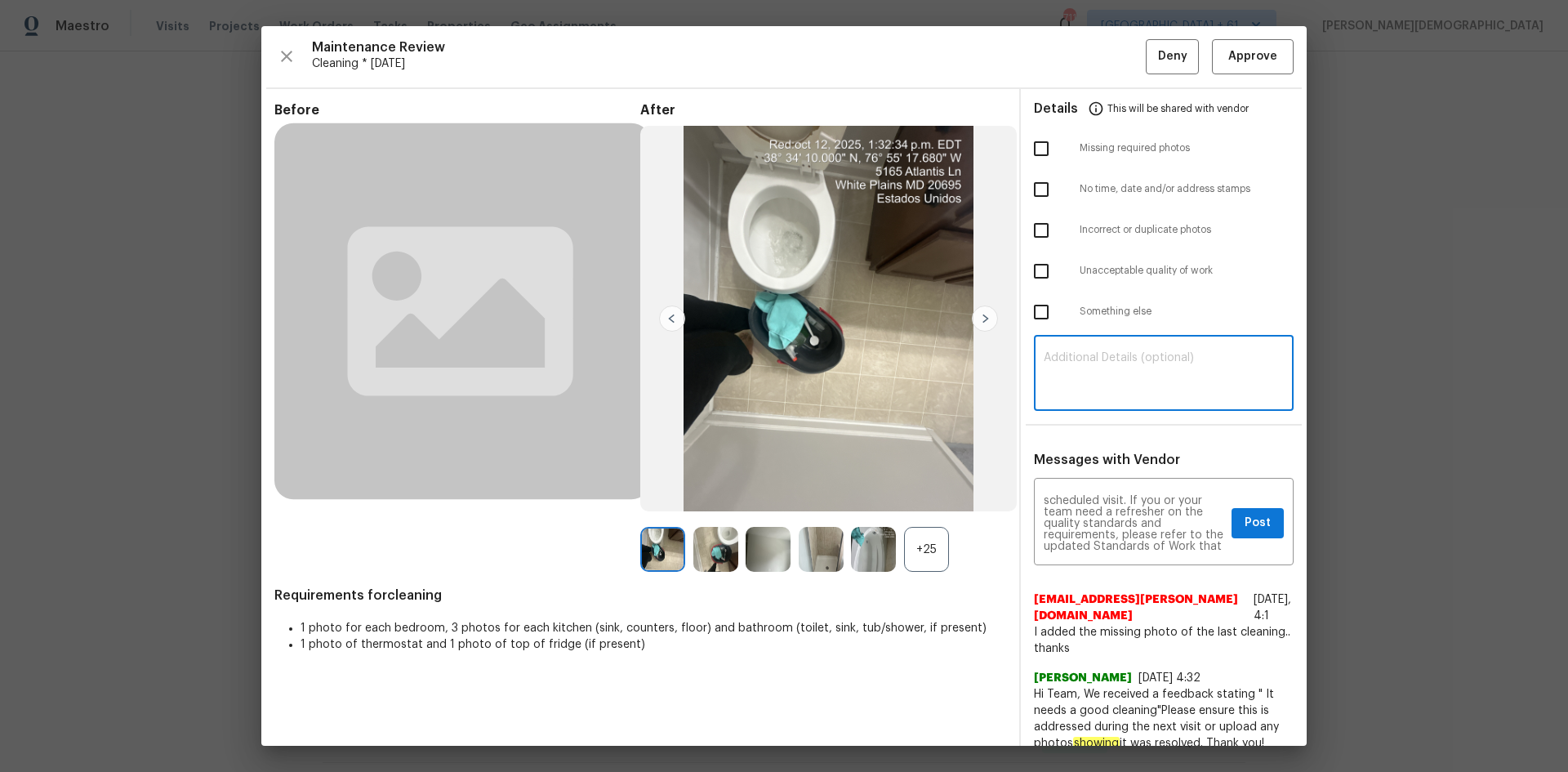
paste textarea "Maintenance Audit Team: Hello! Unfortunately, this cleaning visit completed on …"
type textarea "Maintenance Audit Team: Hello! Unfortunately, this cleaning visit completed on …"
click at [1115, 512] on span "Post" at bounding box center [1257, 523] width 26 height 21
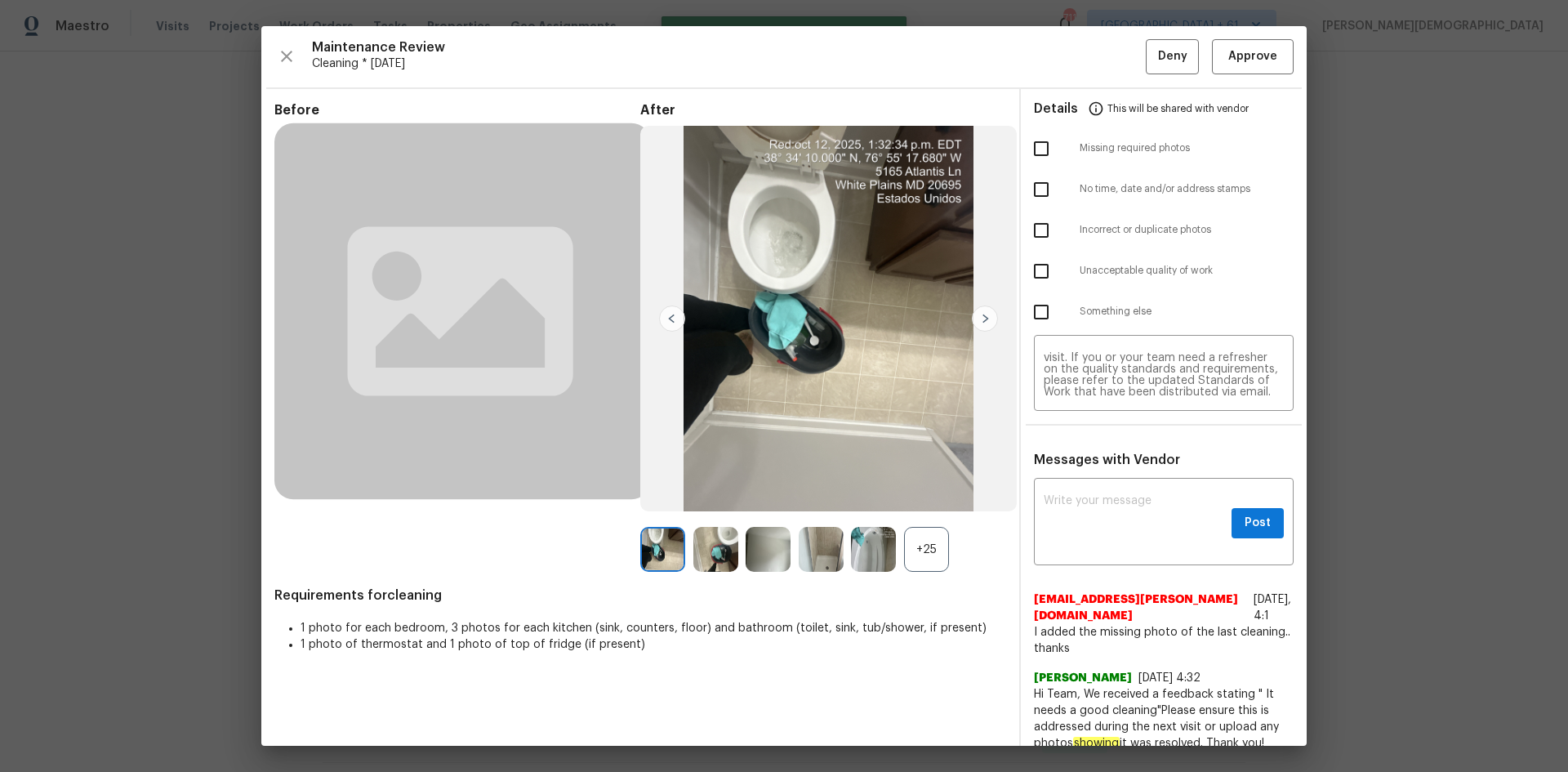
scroll to position [0, 0]
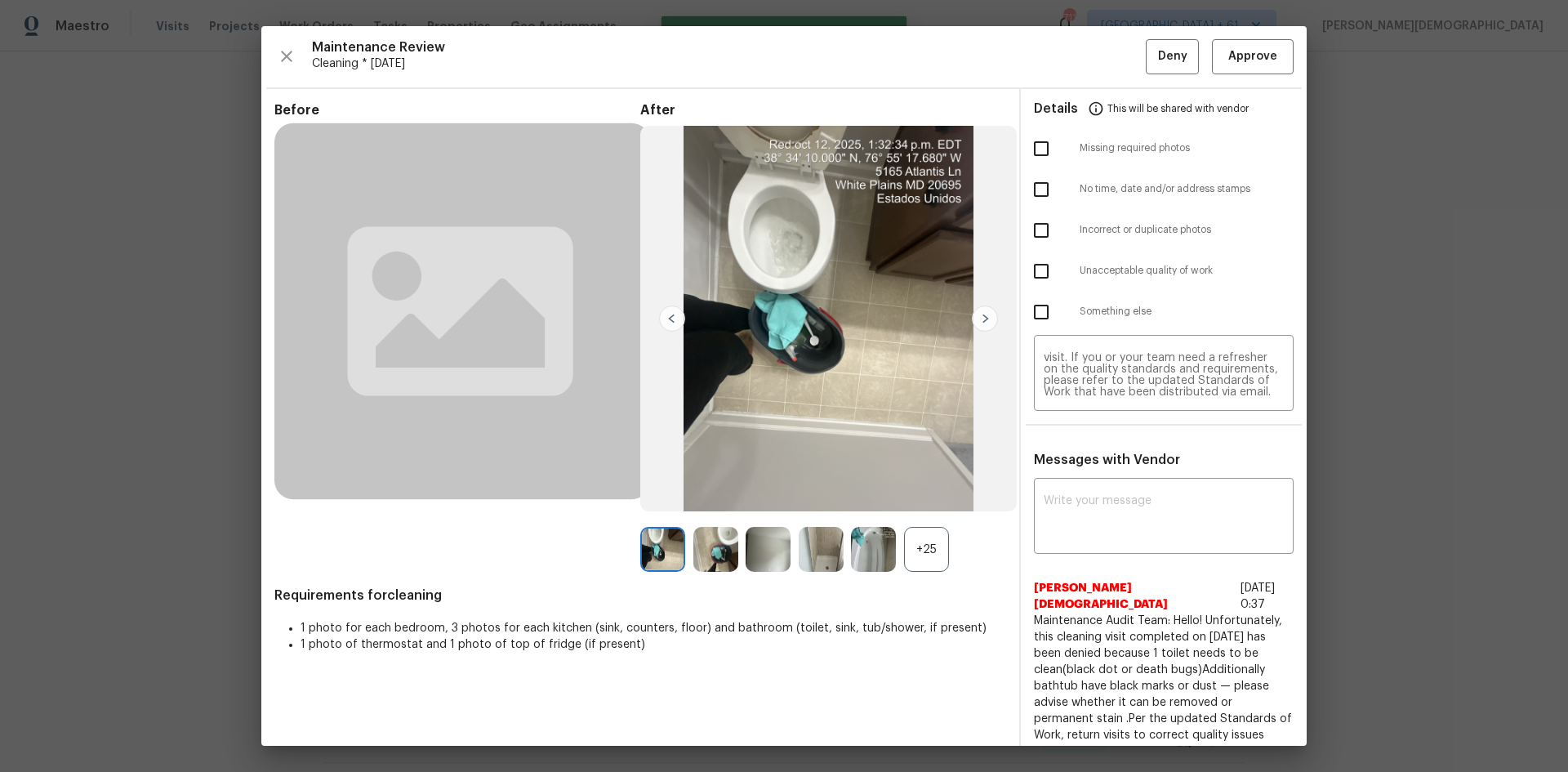
click at [1024, 277] on input "checkbox" at bounding box center [1041, 271] width 34 height 34
checkbox input "true"
click at [1115, 72] on button "Deny" at bounding box center [1172, 57] width 53 height 35
click at [1115, 72] on div "Maintenance Review Cleaning * Mon, Oct 06 Deny Approve" at bounding box center [783, 57] width 1019 height 35
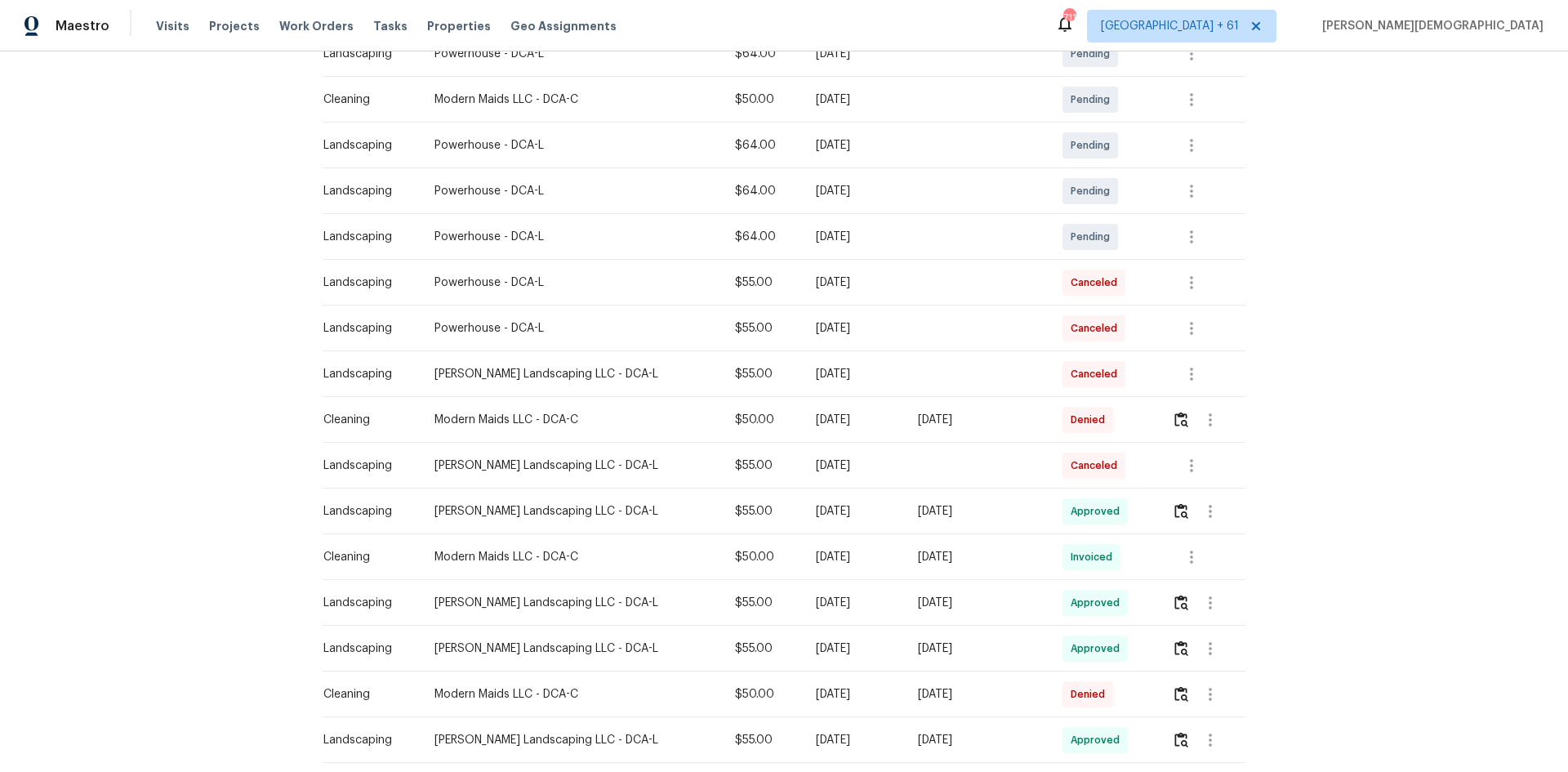
click at [1115, 498] on div "Back to all projects 5165 Atlantis Ln, White Plains, MD 20695 4 Beds | 3 1/2 Ba…" at bounding box center [784, 411] width 1568 height 721
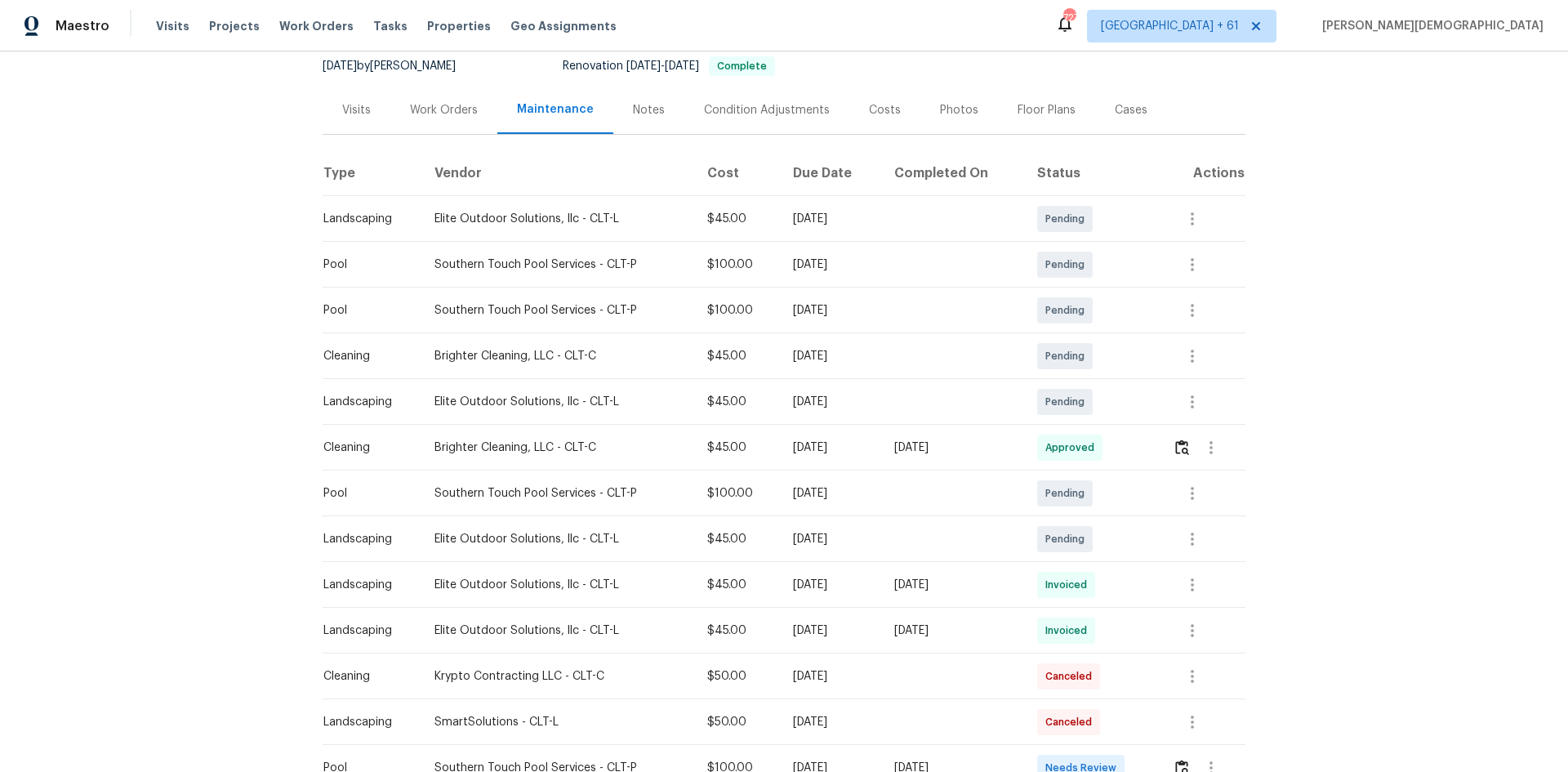
scroll to position [408, 0]
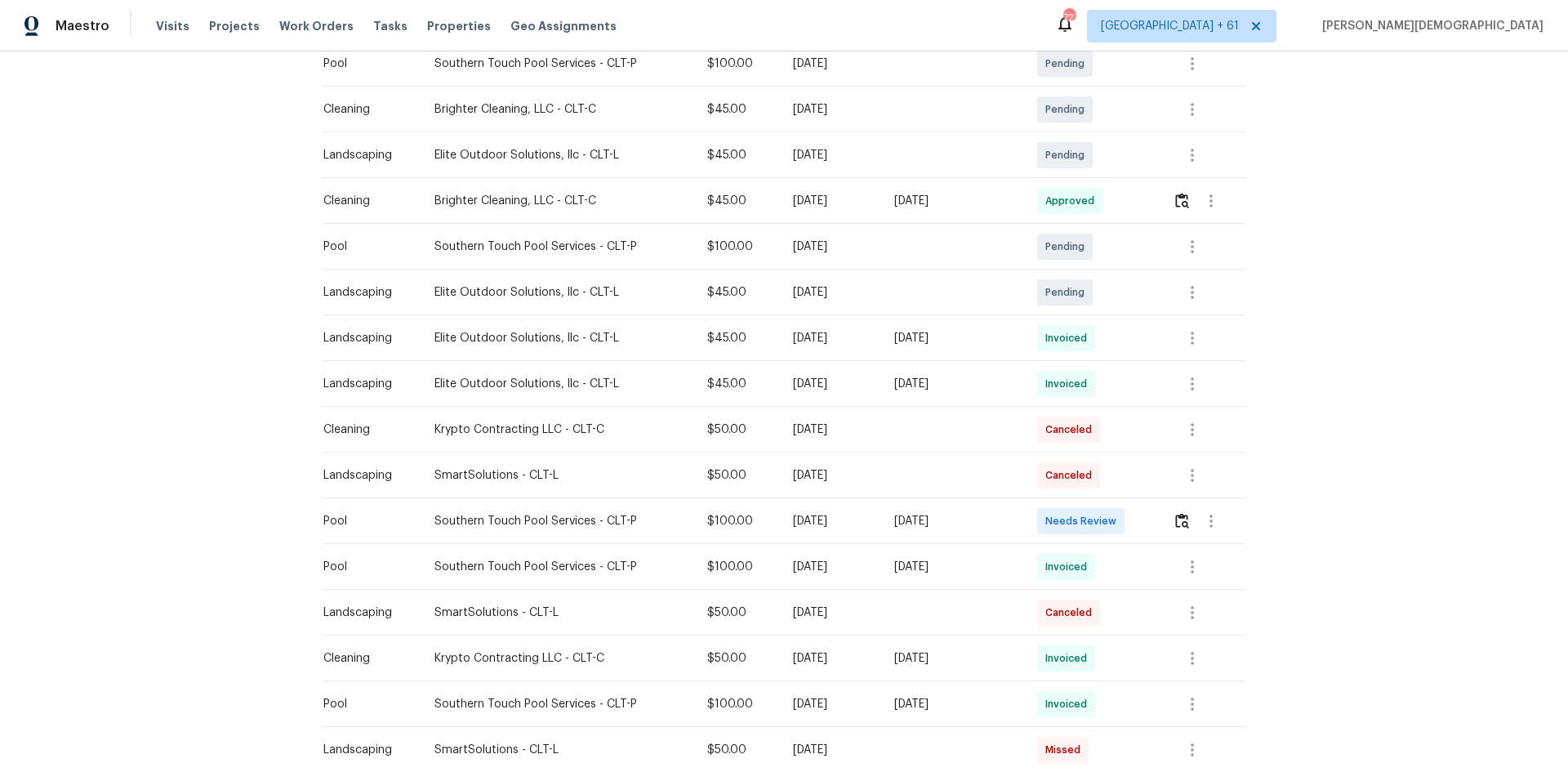
click at [1115, 508] on td at bounding box center [1202, 520] width 86 height 45
click at [1115, 512] on img "button" at bounding box center [1182, 520] width 14 height 15
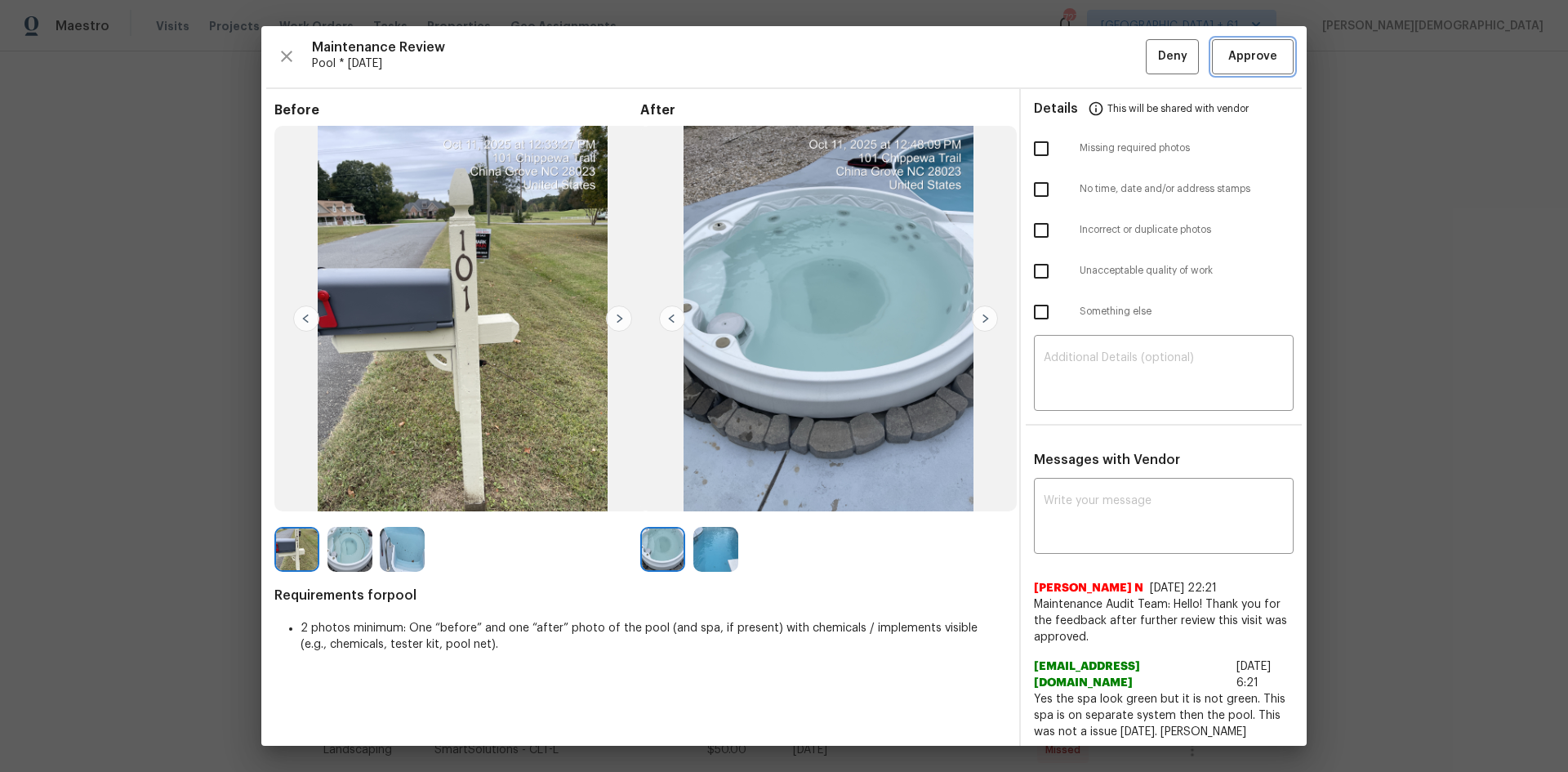
click at [1115, 47] on button "Approve" at bounding box center [1252, 57] width 81 height 35
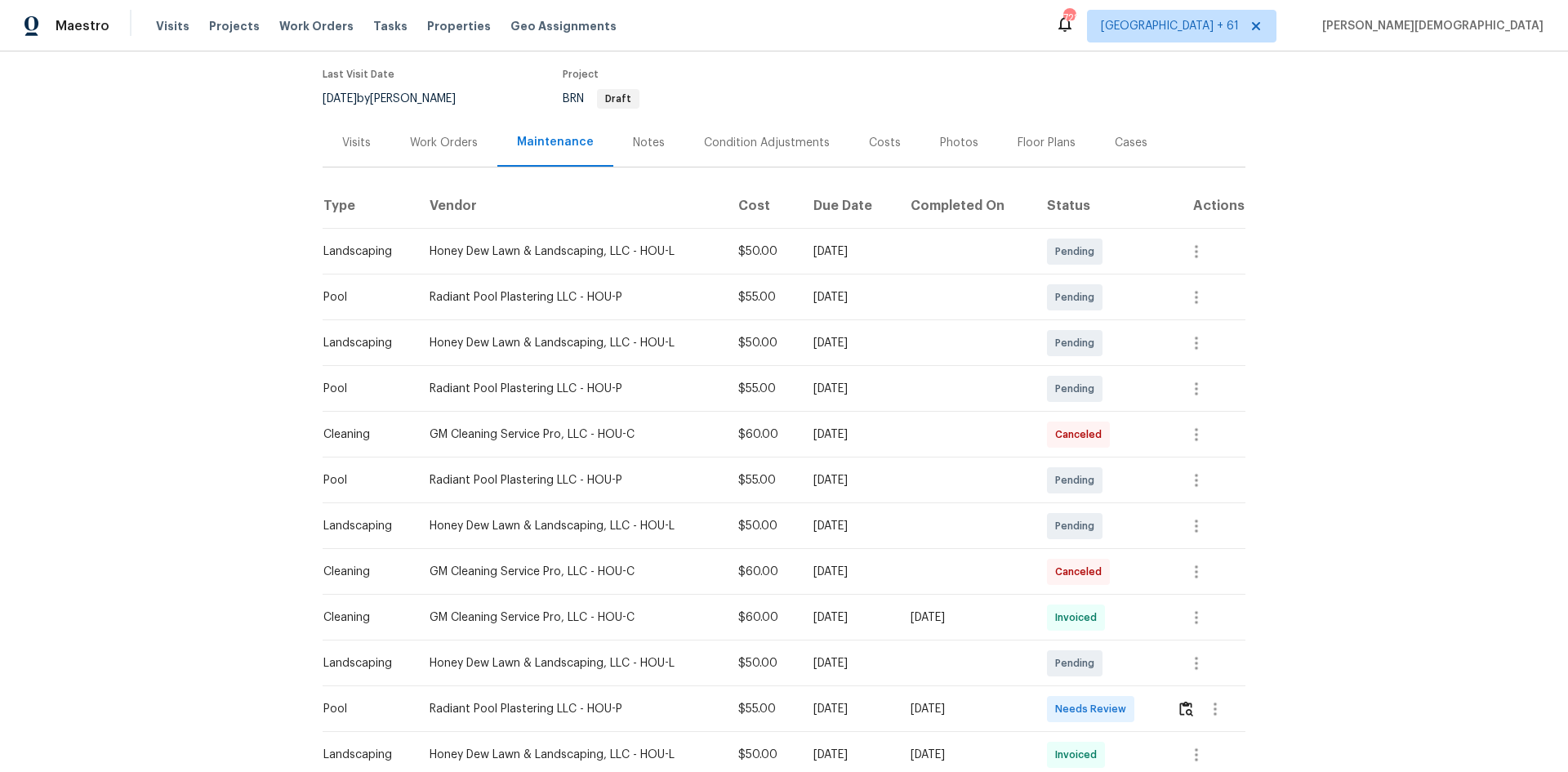
scroll to position [326, 0]
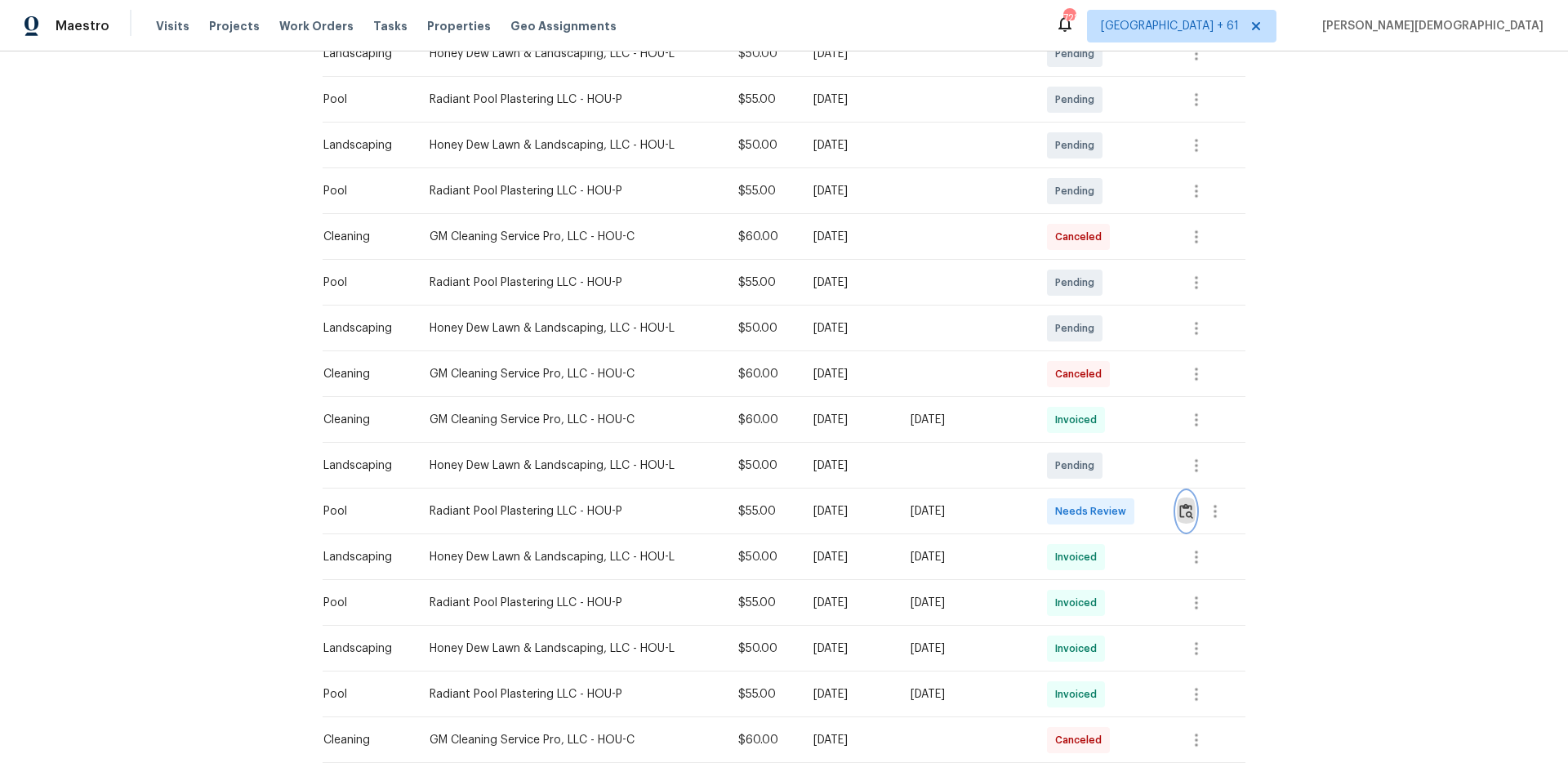
click at [1115, 503] on img "button" at bounding box center [1186, 511] width 14 height 15
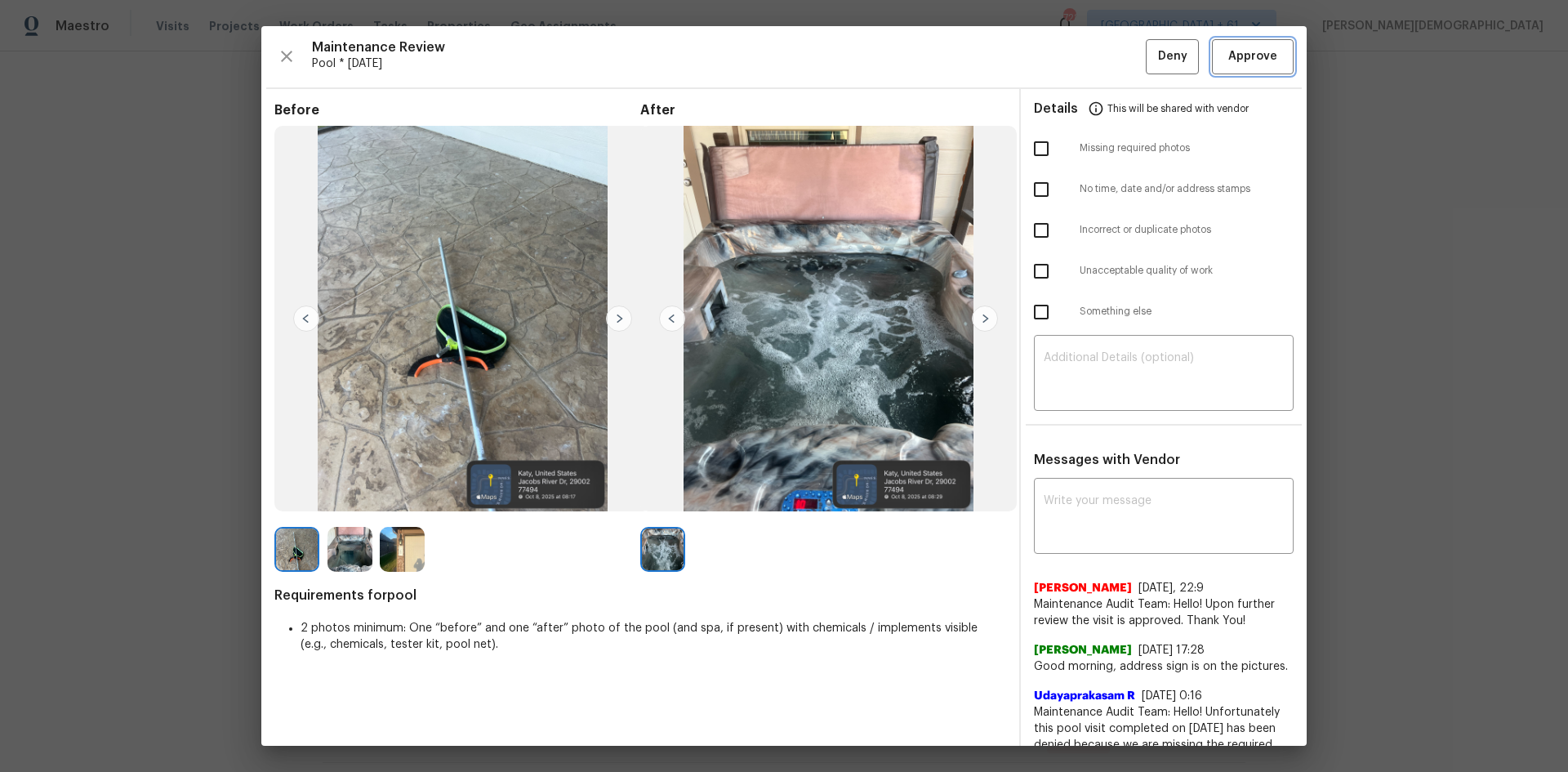
click at [1115, 55] on button "Approve" at bounding box center [1252, 57] width 81 height 35
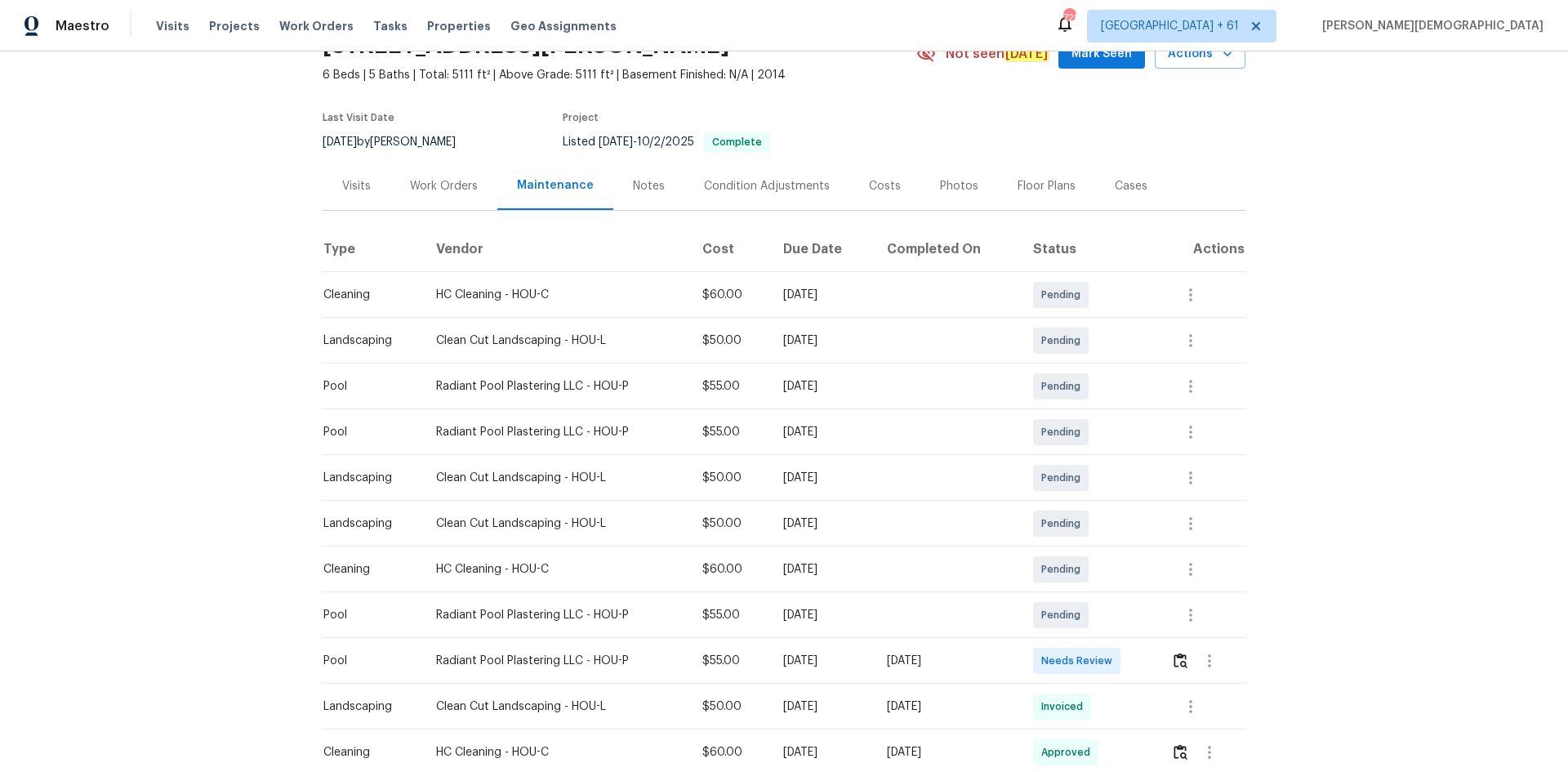
scroll to position [164, 0]
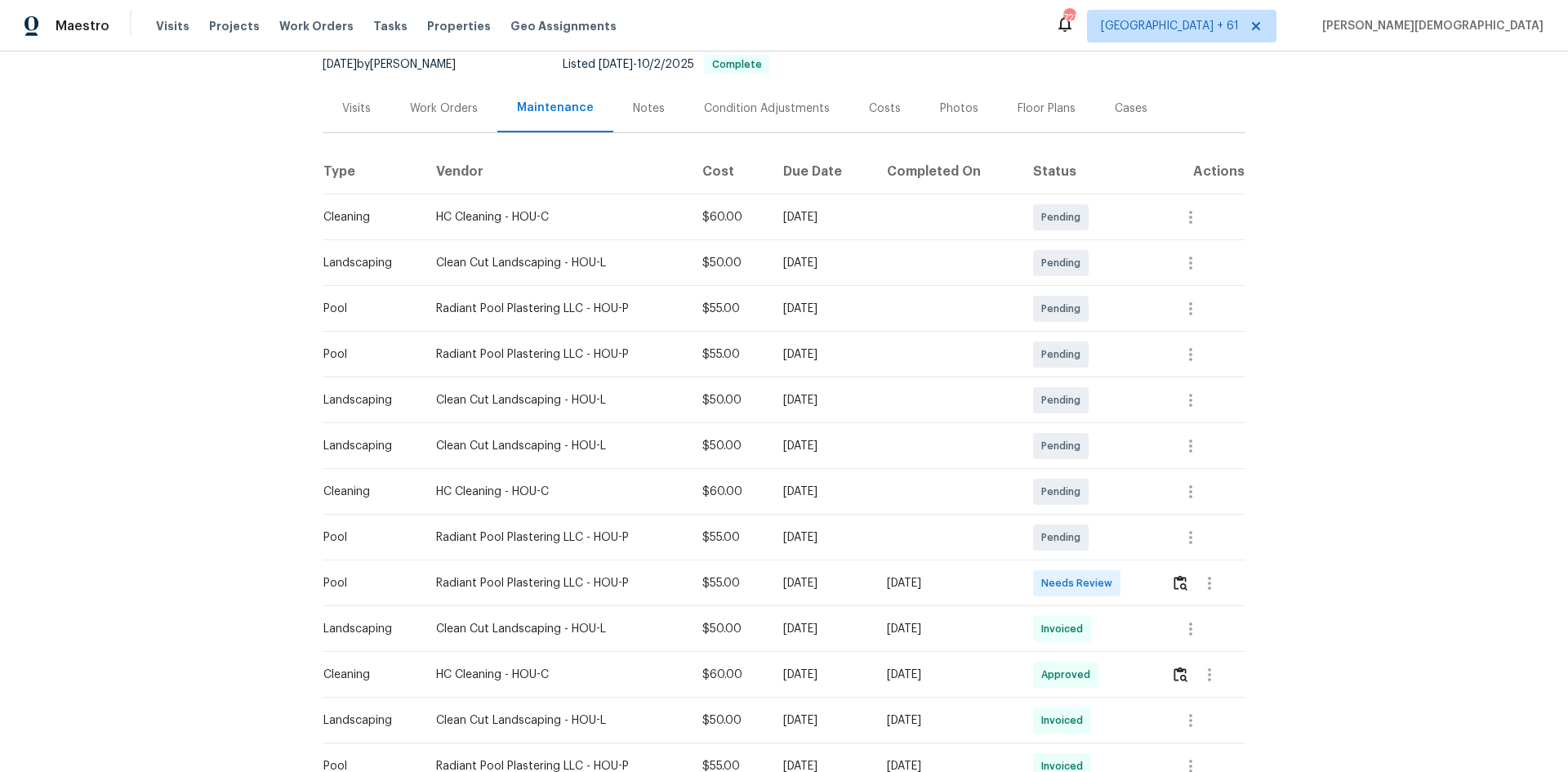
click at [1189, 566] on div at bounding box center [1209, 583] width 39 height 39
click at [1178, 575] on img "button" at bounding box center [1180, 583] width 14 height 15
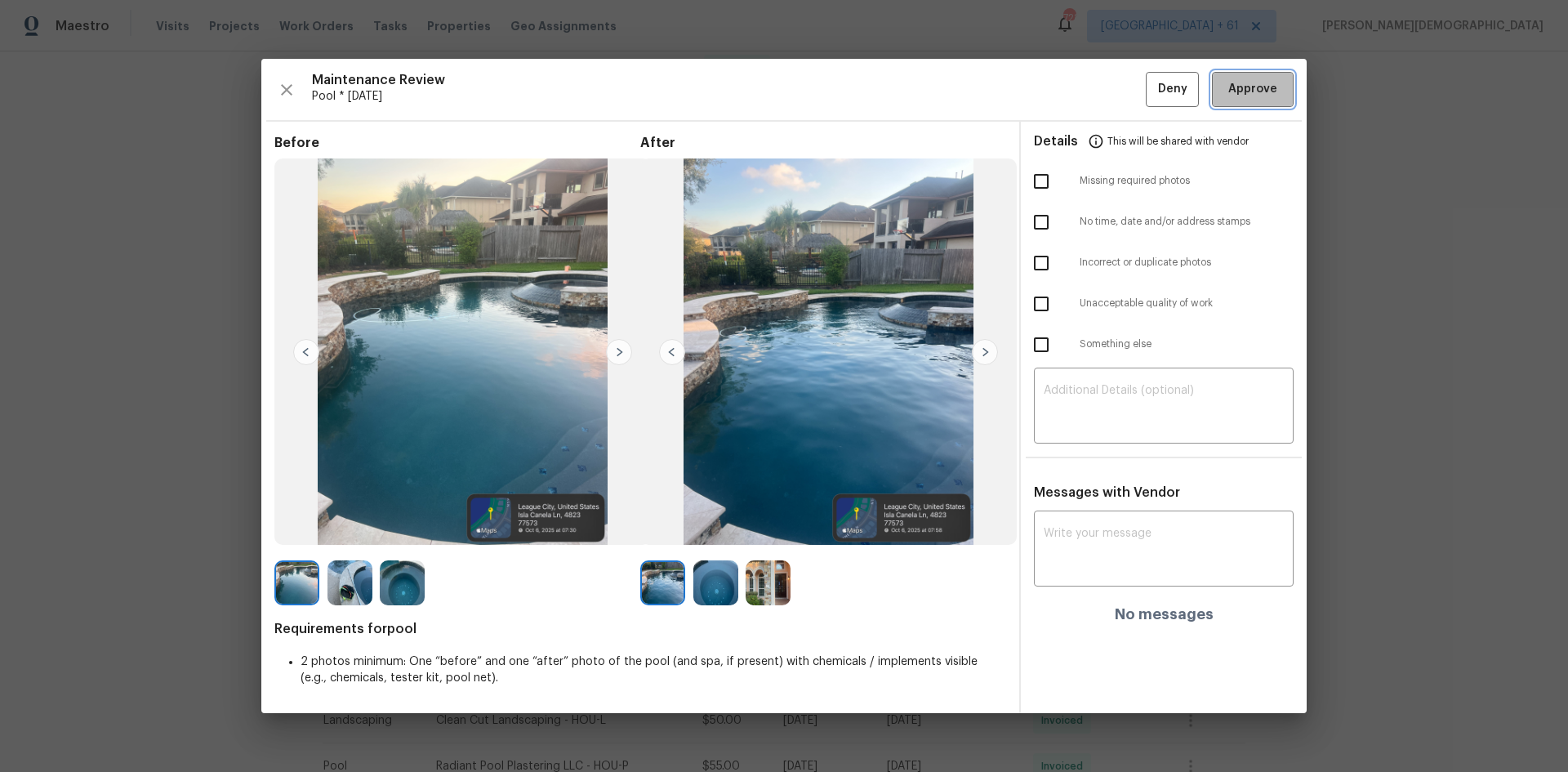
click at [1257, 91] on span "Approve" at bounding box center [1252, 89] width 49 height 21
